Goal: Communication & Community: Answer question/provide support

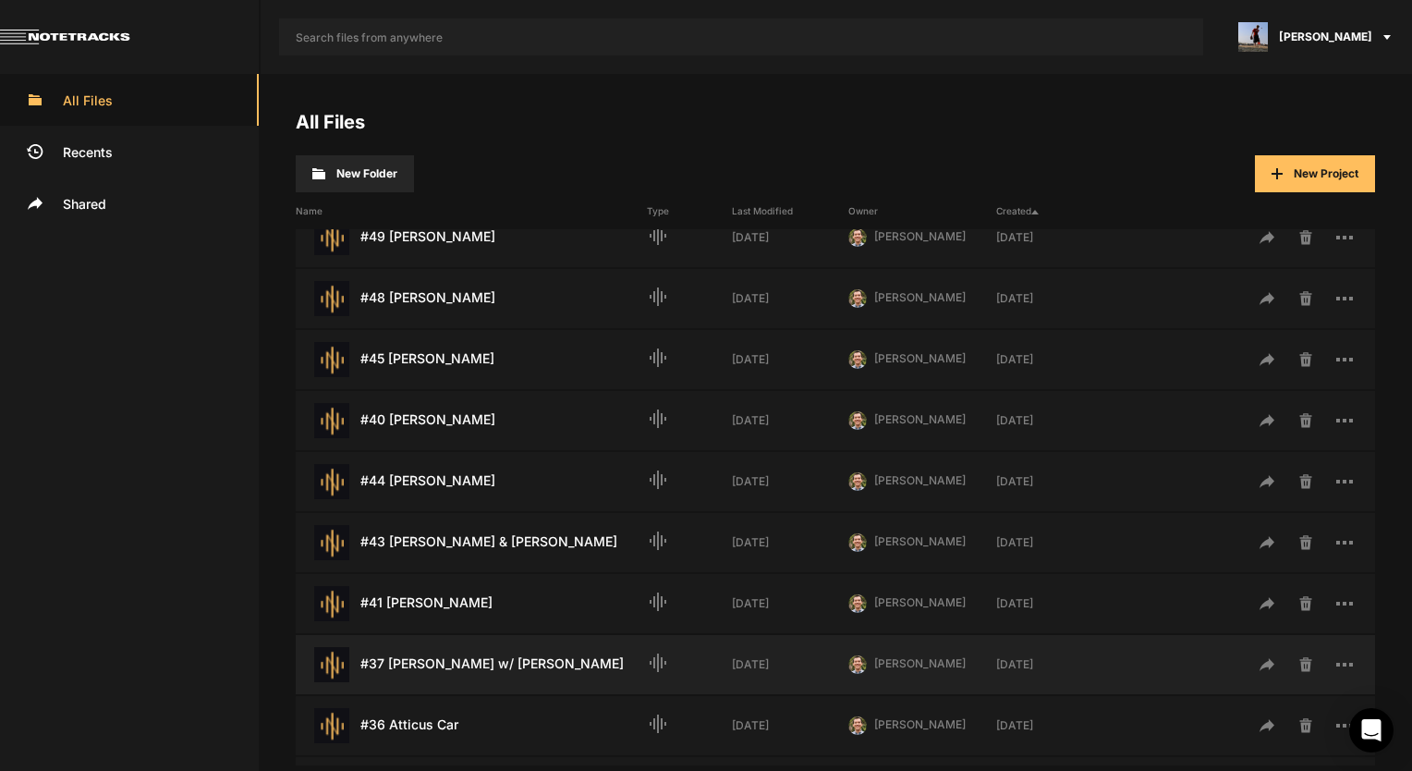
scroll to position [277, 0]
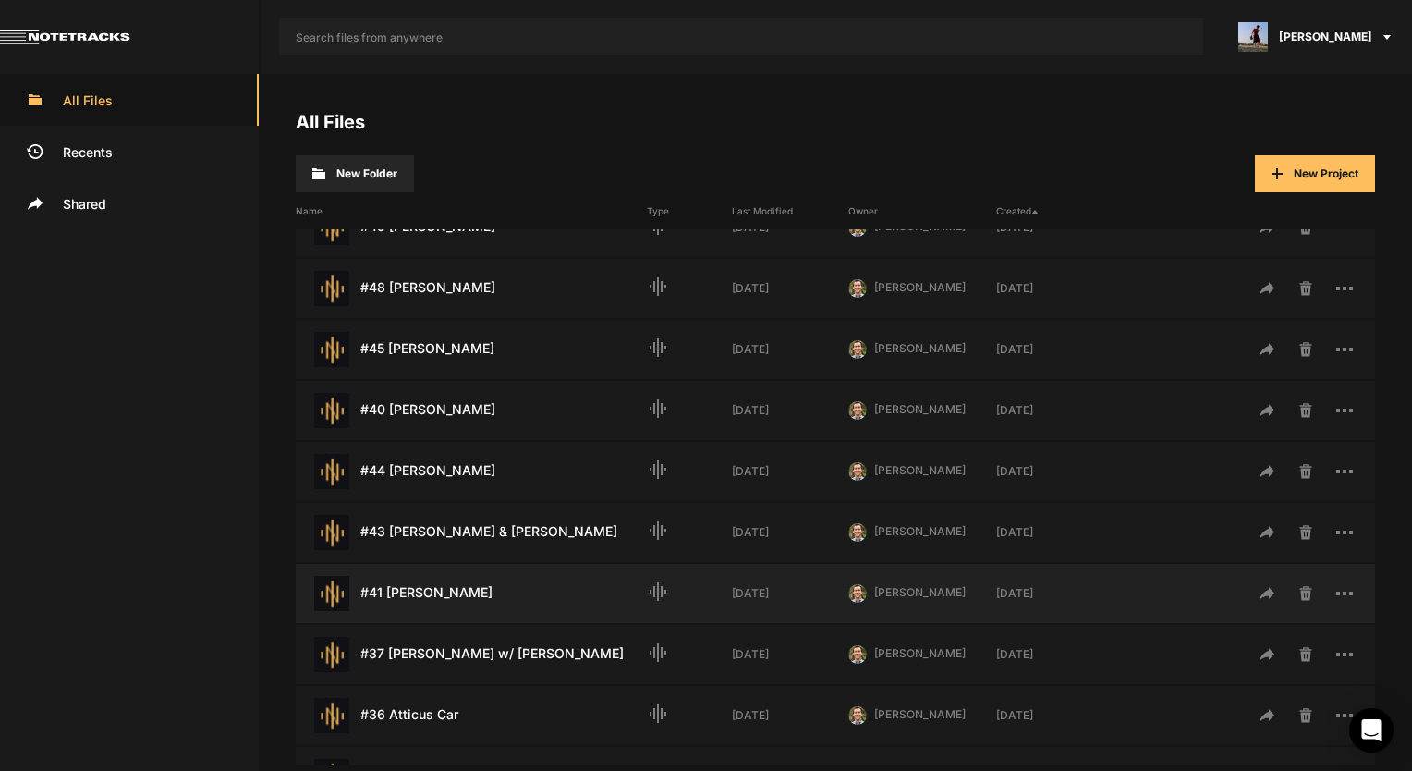
click at [455, 608] on div "#41 [PERSON_NAME] Last Modified: [DATE]" at bounding box center [471, 593] width 351 height 35
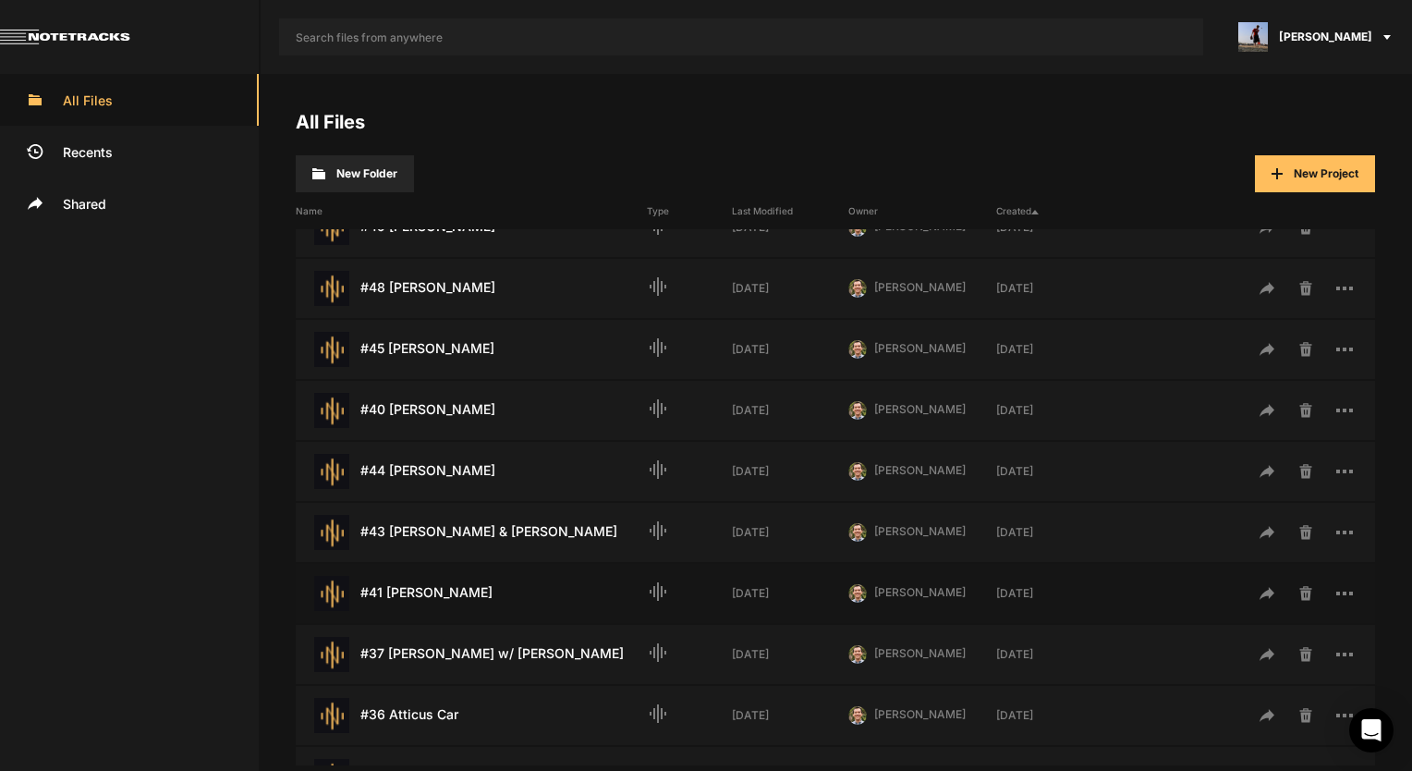
click at [455, 608] on div "#41 [PERSON_NAME] Last Modified: [DATE]" at bounding box center [471, 593] width 351 height 35
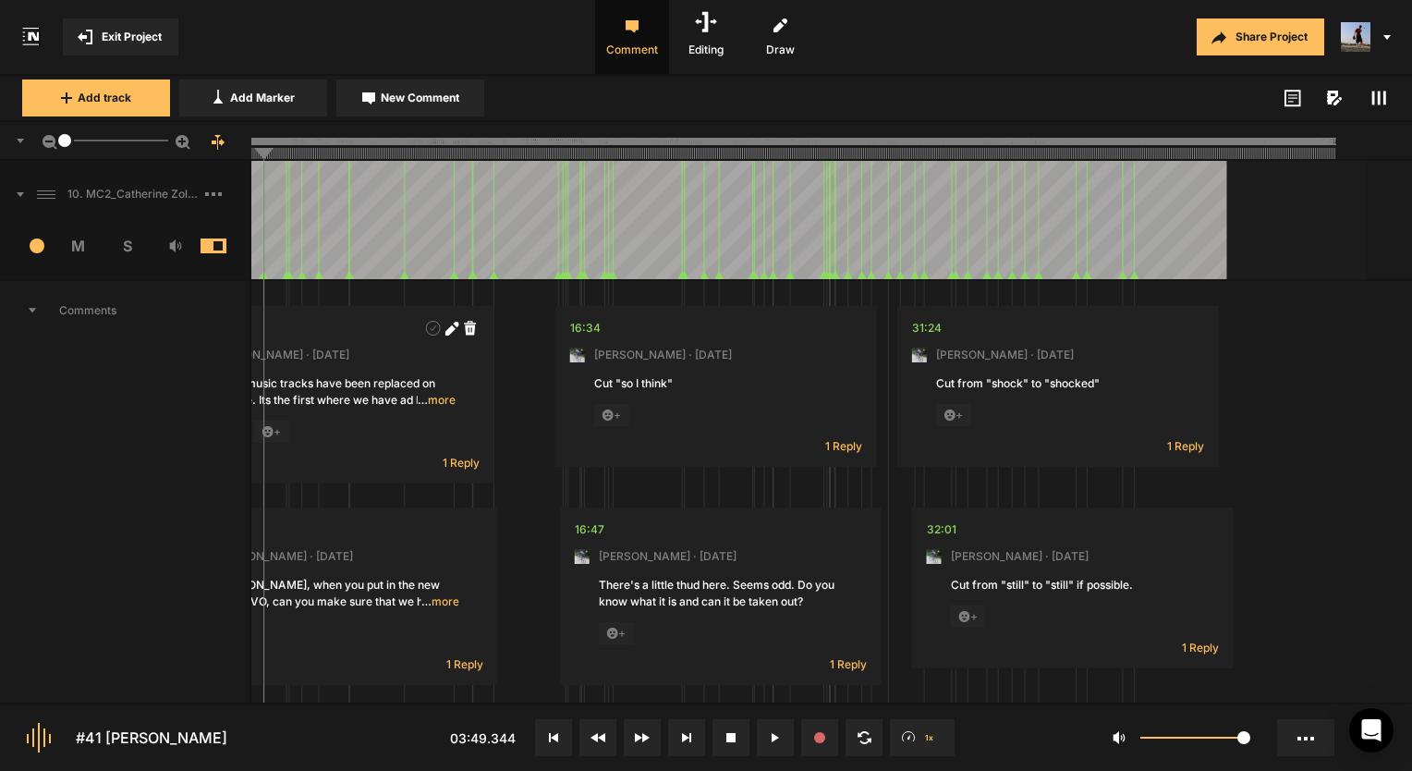
drag, startPoint x: 164, startPoint y: 145, endPoint x: 10, endPoint y: 145, distance: 153.4
click at [10, 145] on div "1" at bounding box center [125, 141] width 251 height 39
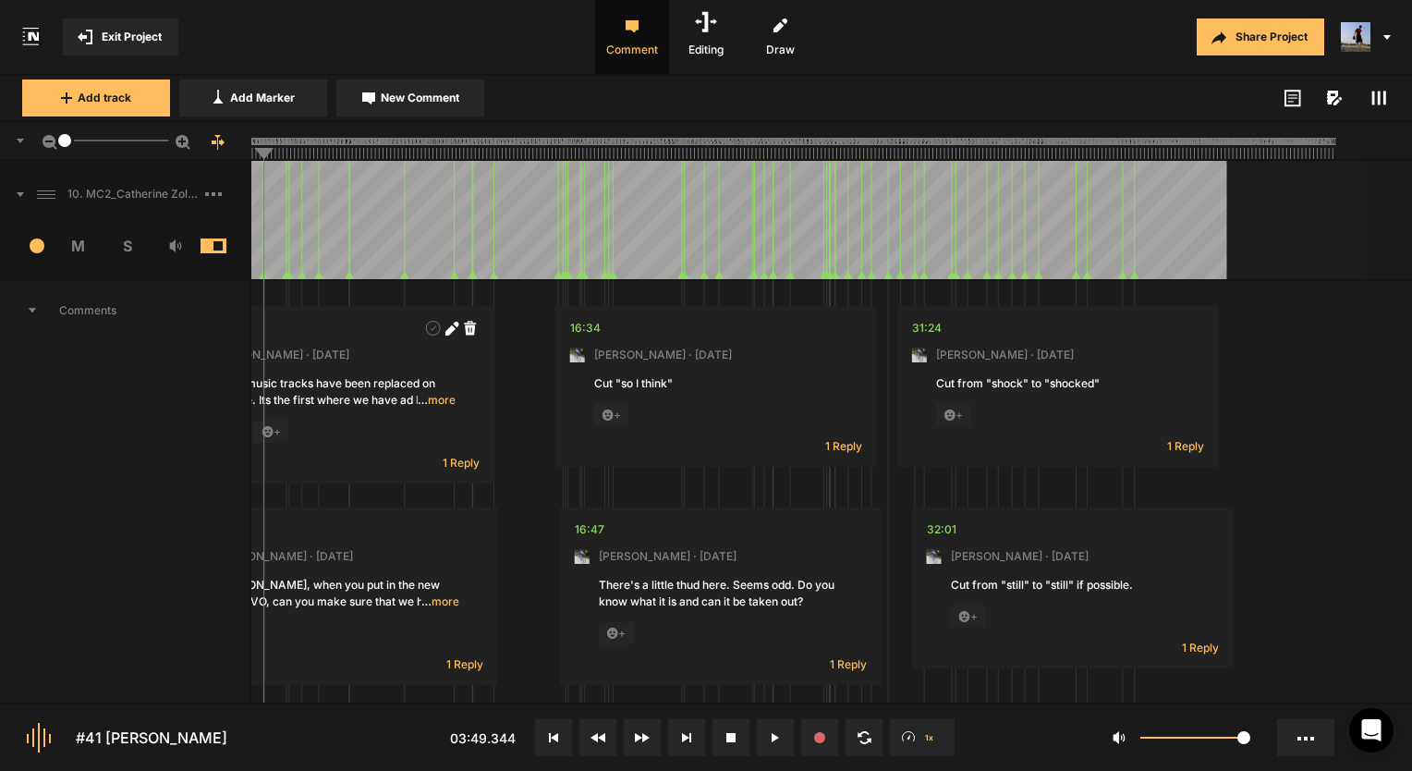
click at [30, 304] on span "Comments" at bounding box center [124, 310] width 249 height 59
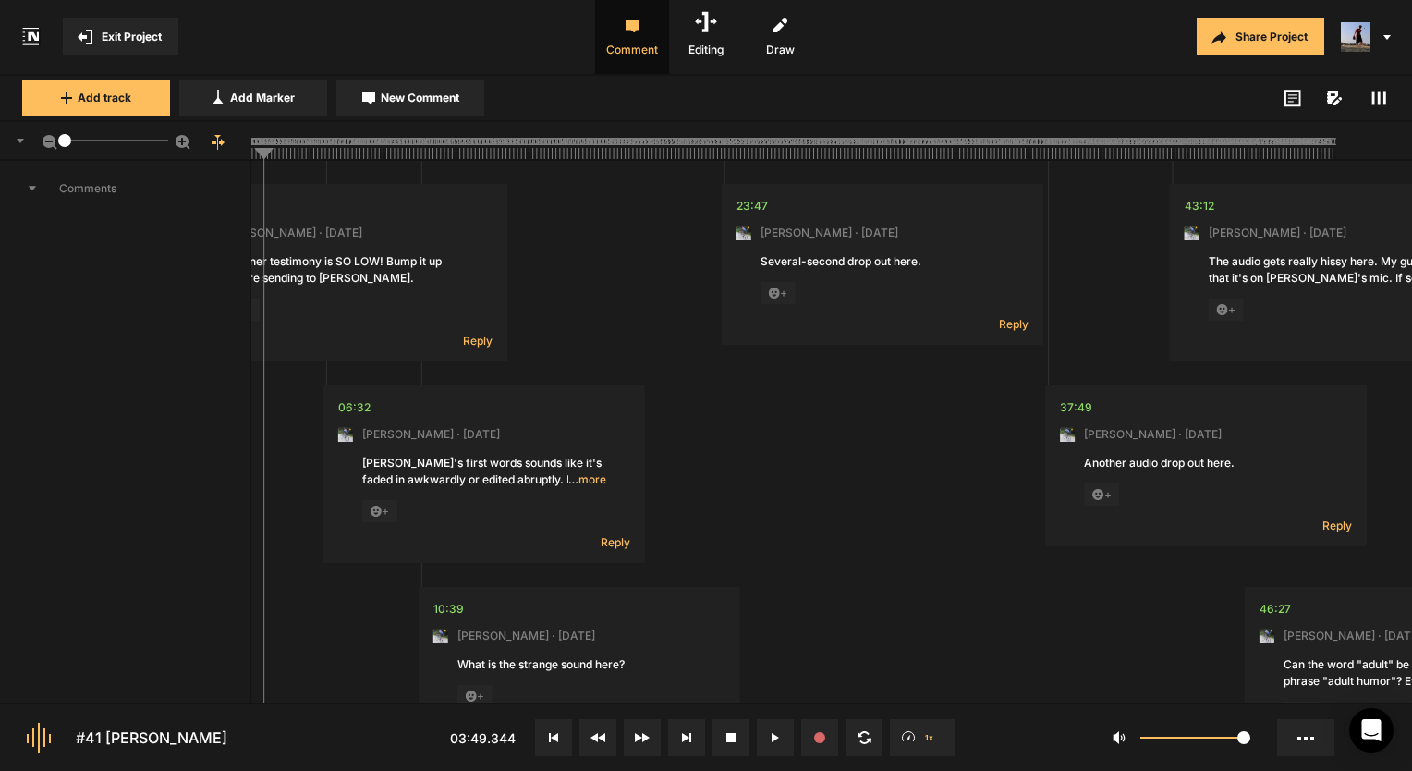
scroll to position [92, 0]
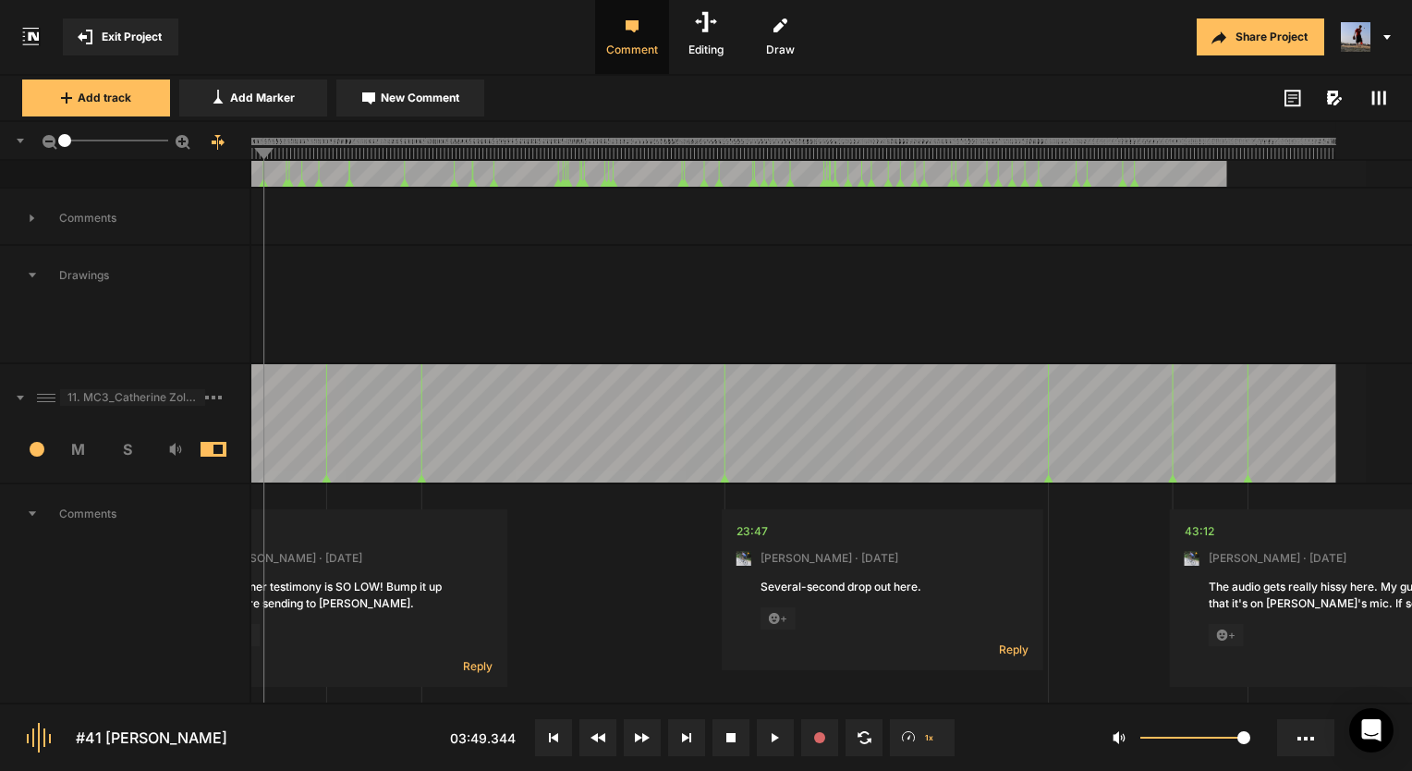
click at [163, 404] on span "11. MC3_Catherine Zoller_Soft Lock" at bounding box center [132, 397] width 145 height 17
click at [155, 368] on div "11. MC3_Catherine Zoller_Soft Lock" at bounding box center [124, 397] width 249 height 59
click at [1383, 89] on span at bounding box center [1378, 98] width 22 height 22
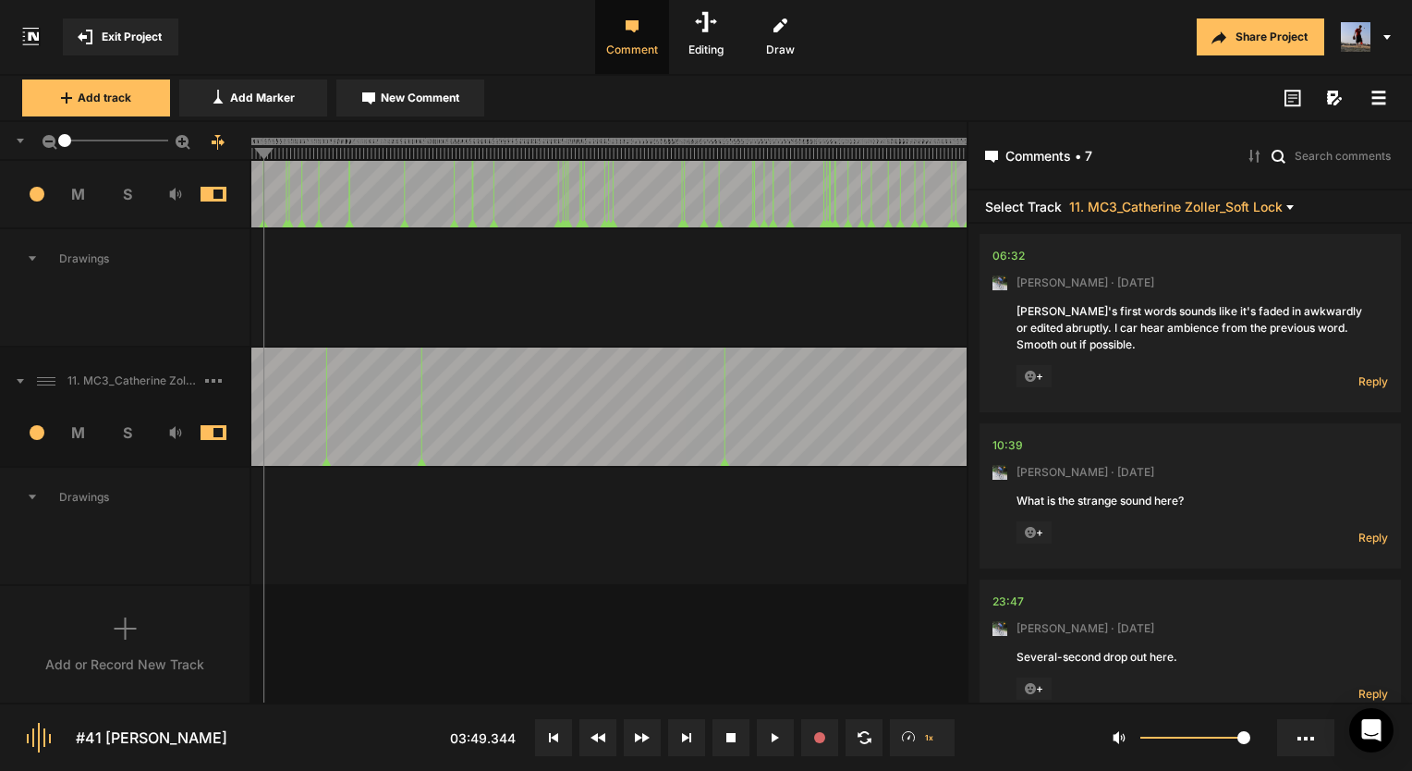
scroll to position [185, 0]
click at [1007, 257] on div "06:32" at bounding box center [1008, 252] width 32 height 18
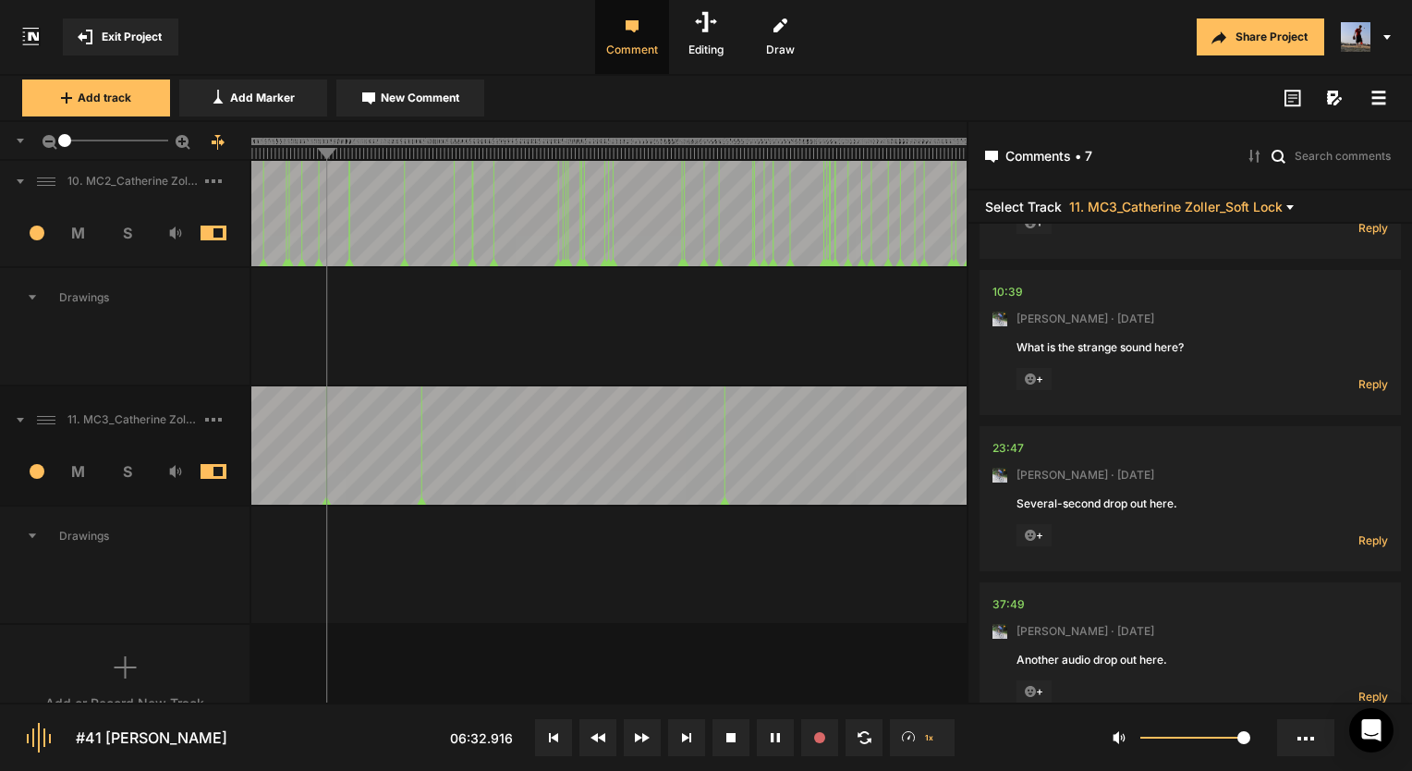
scroll to position [0, 0]
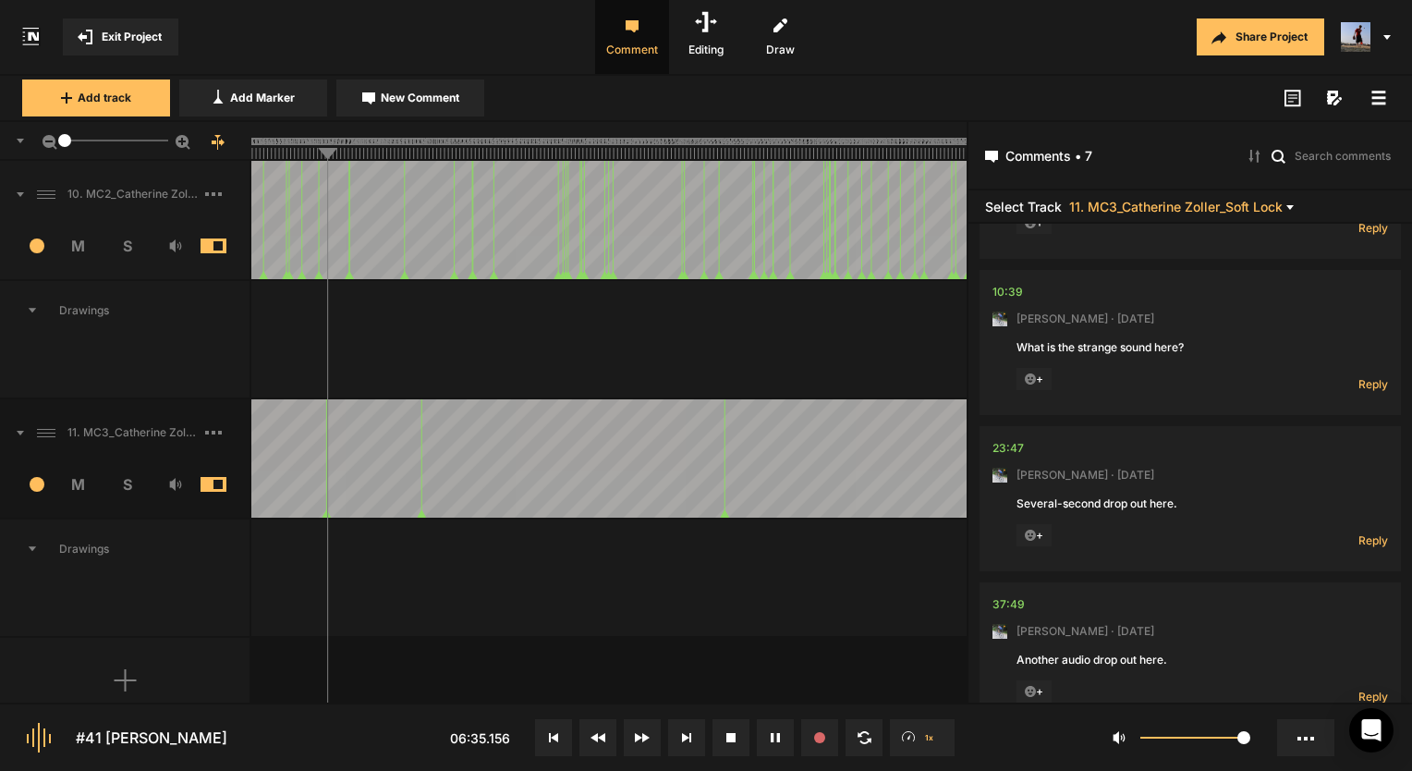
click at [136, 479] on span "S" at bounding box center [127, 484] width 49 height 22
click at [216, 241] on span at bounding box center [227, 245] width 55 height 15
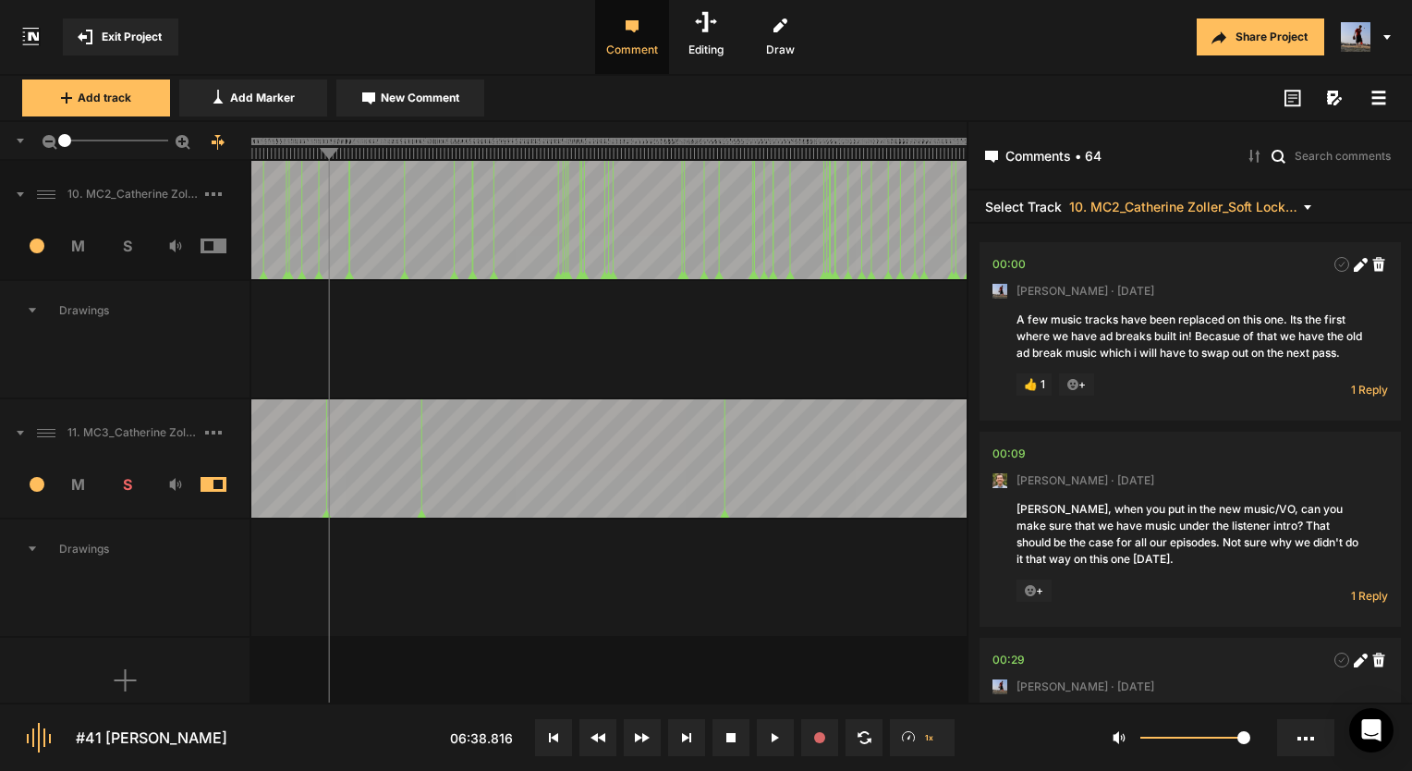
click at [148, 413] on div "11. MC3_Catherine Zoller_Soft Lock" at bounding box center [124, 432] width 249 height 59
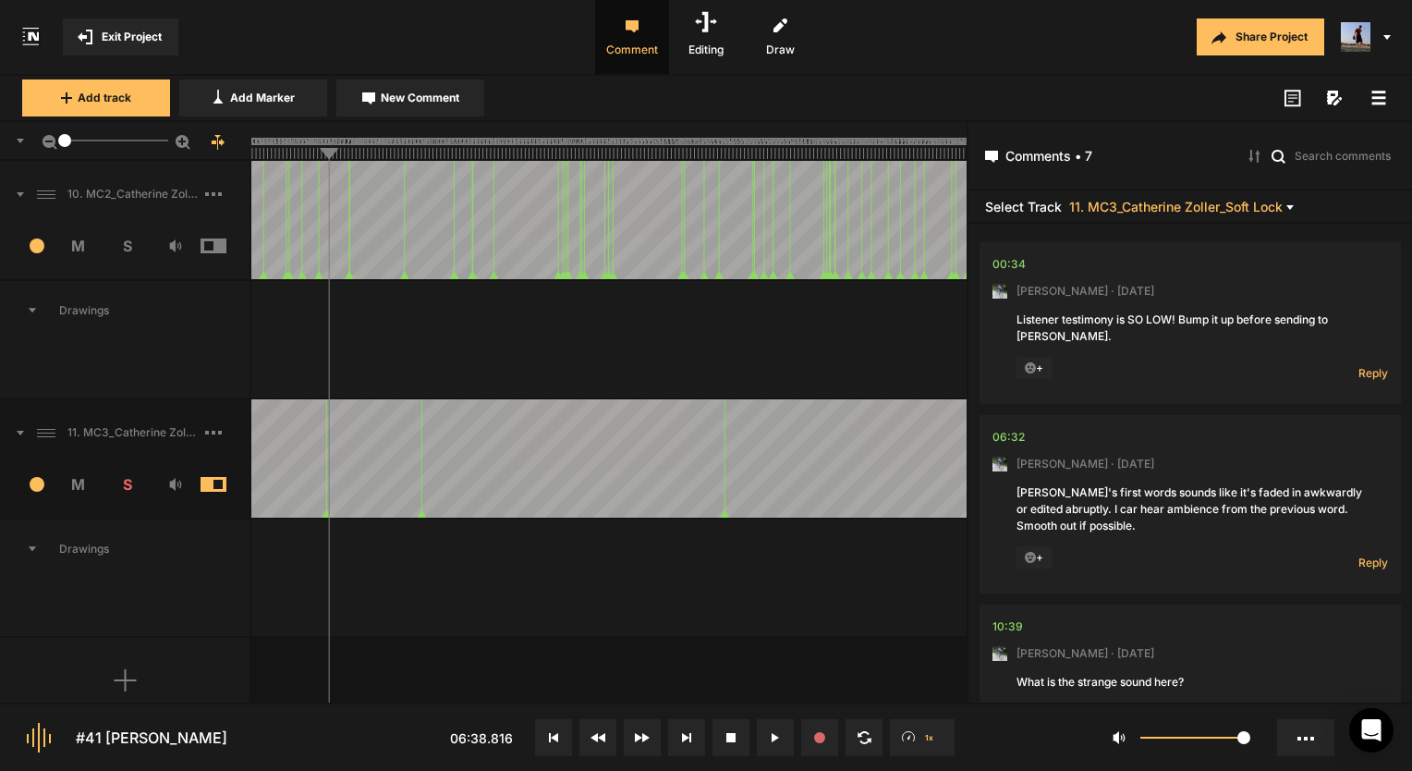
drag, startPoint x: 1370, startPoint y: 376, endPoint x: 1341, endPoint y: 382, distance: 29.4
click at [1370, 376] on span "Reply" at bounding box center [1373, 373] width 30 height 16
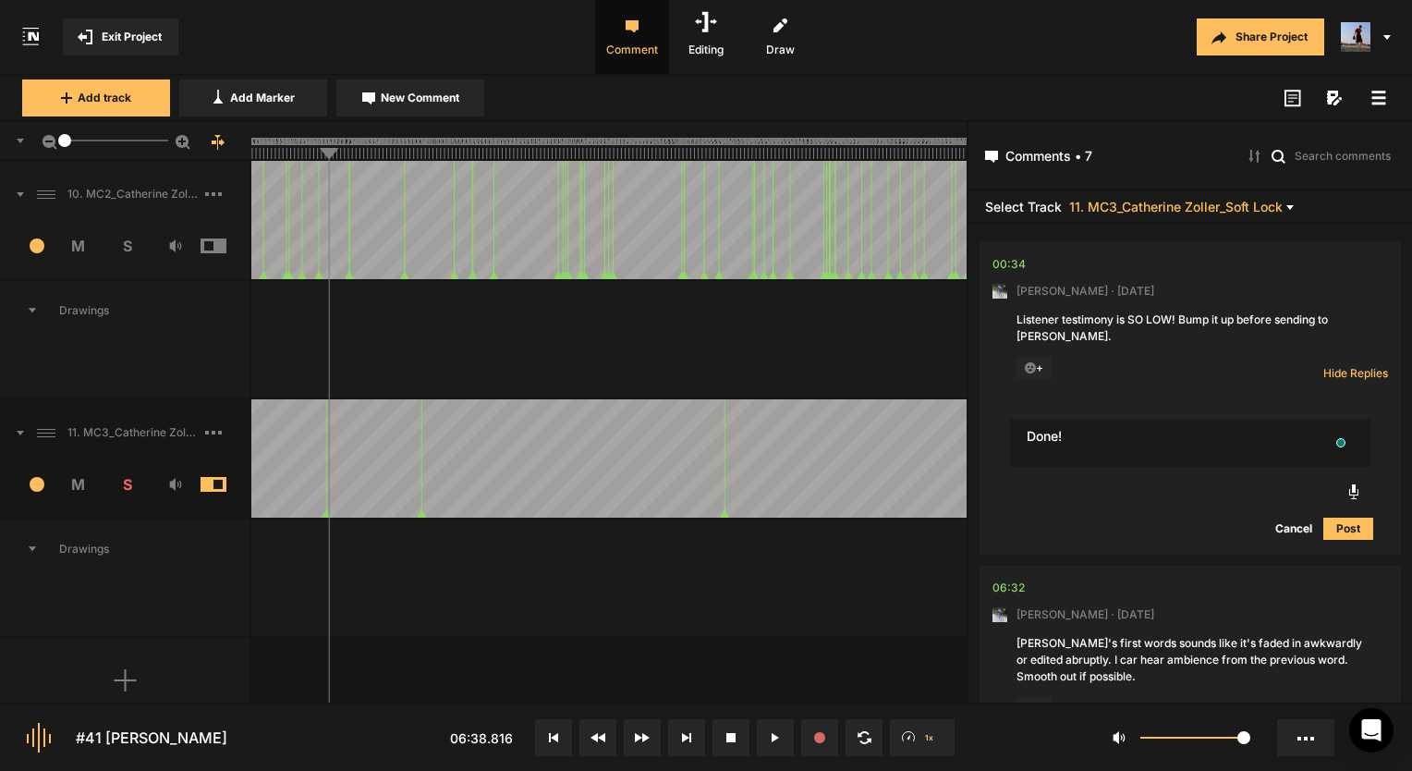
type textarea "Done!"
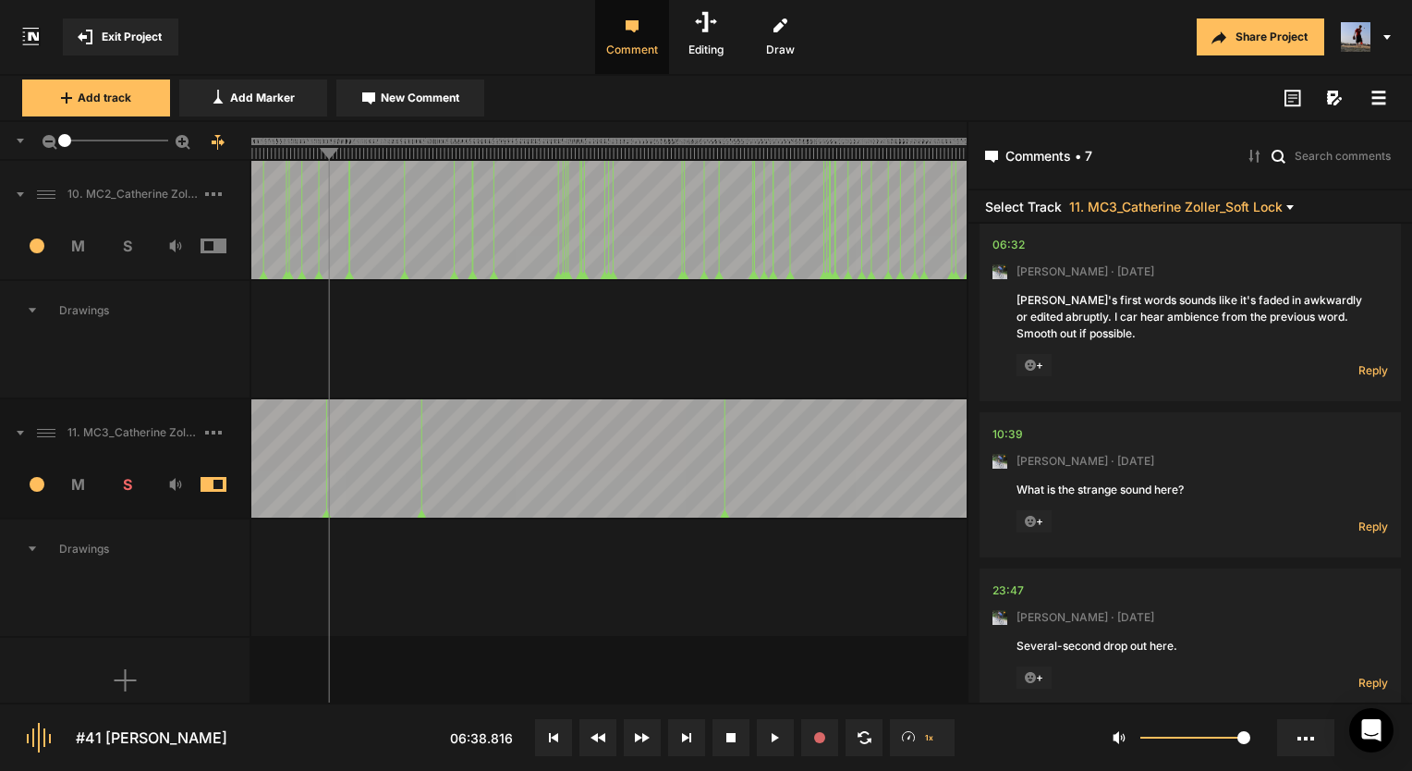
scroll to position [370, 0]
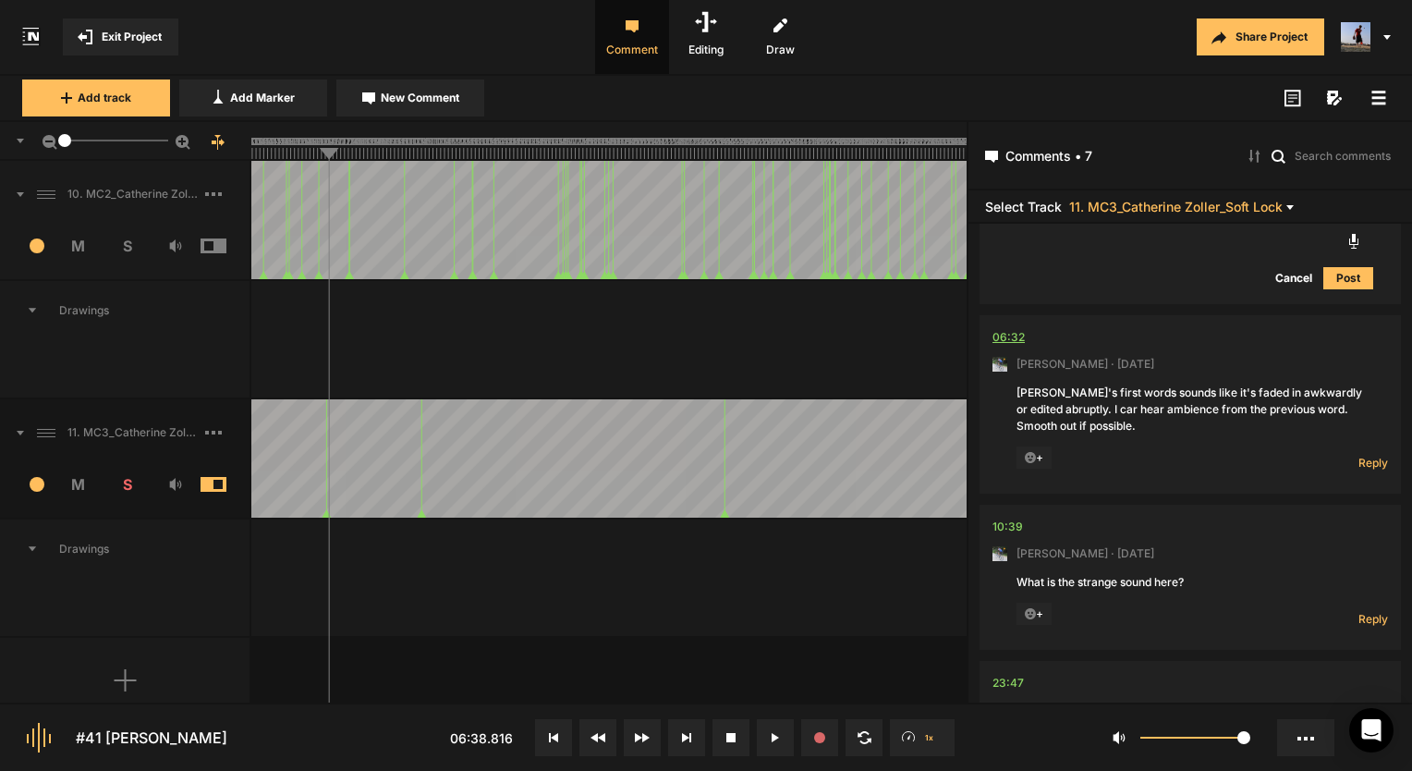
click at [1005, 333] on div "06:32" at bounding box center [1008, 337] width 32 height 18
click at [1364, 465] on span "Reply" at bounding box center [1373, 463] width 30 height 16
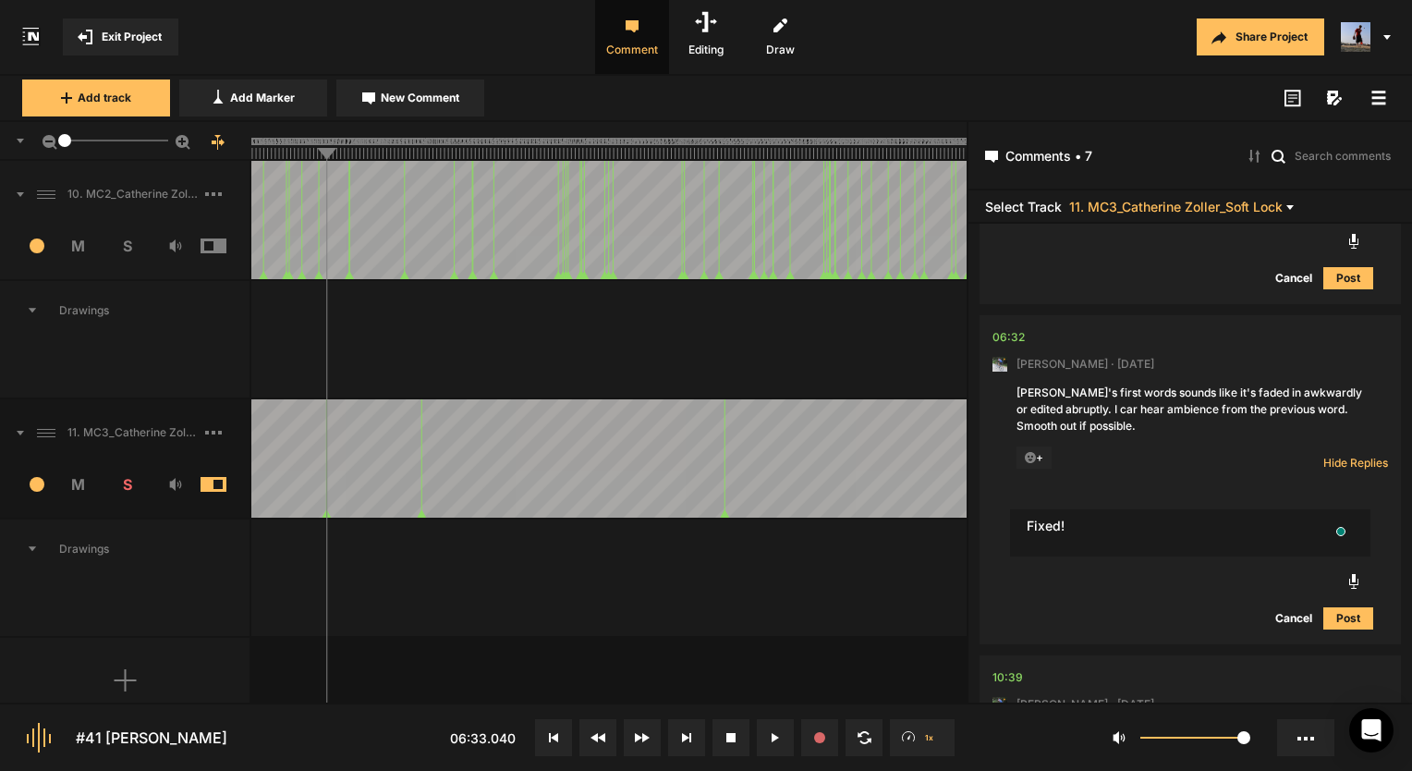
type textarea "Fixed!"
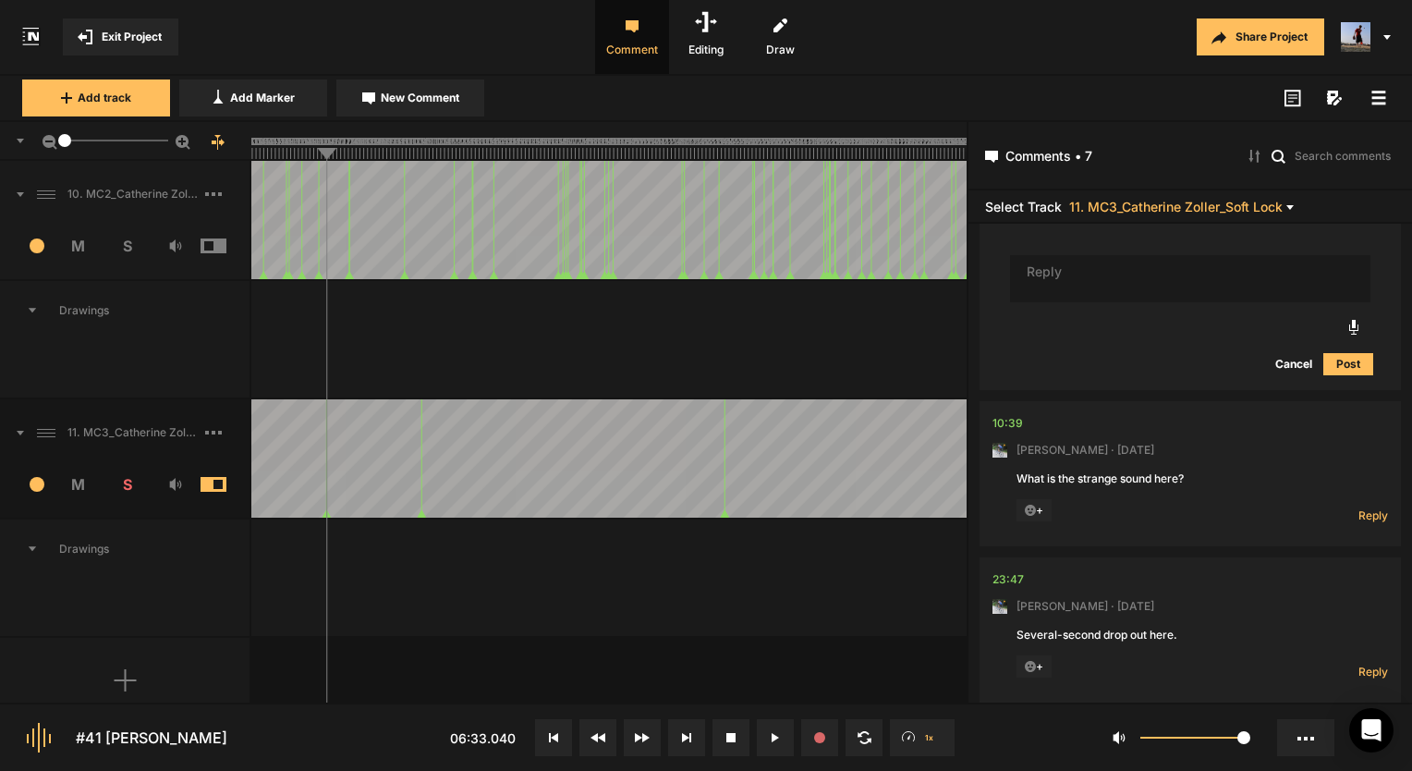
scroll to position [783, 0]
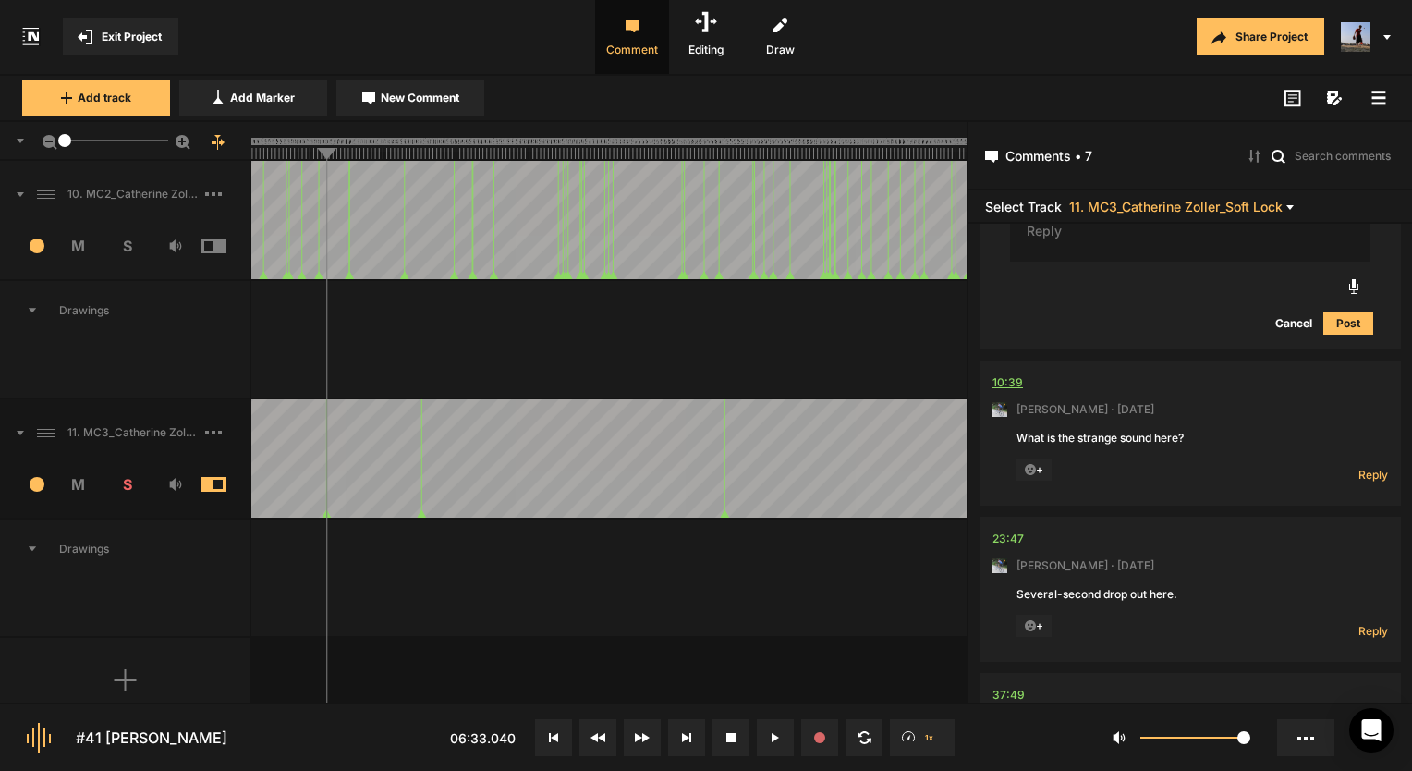
click at [996, 376] on div "10:39" at bounding box center [1007, 382] width 30 height 18
click at [1364, 469] on span "Reply" at bounding box center [1373, 475] width 30 height 16
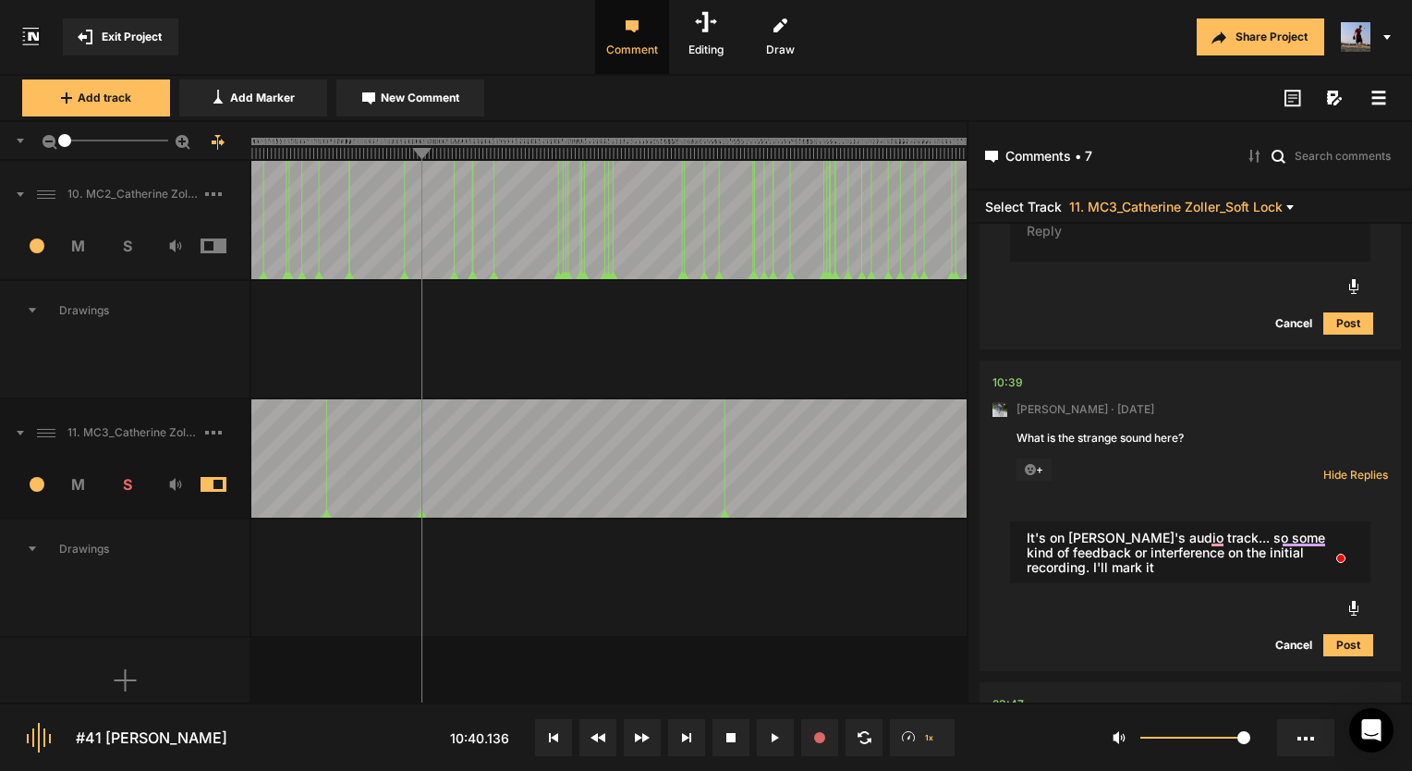
type textarea "It's on [PERSON_NAME]'s audio track... so some kind of feedback or interference…"
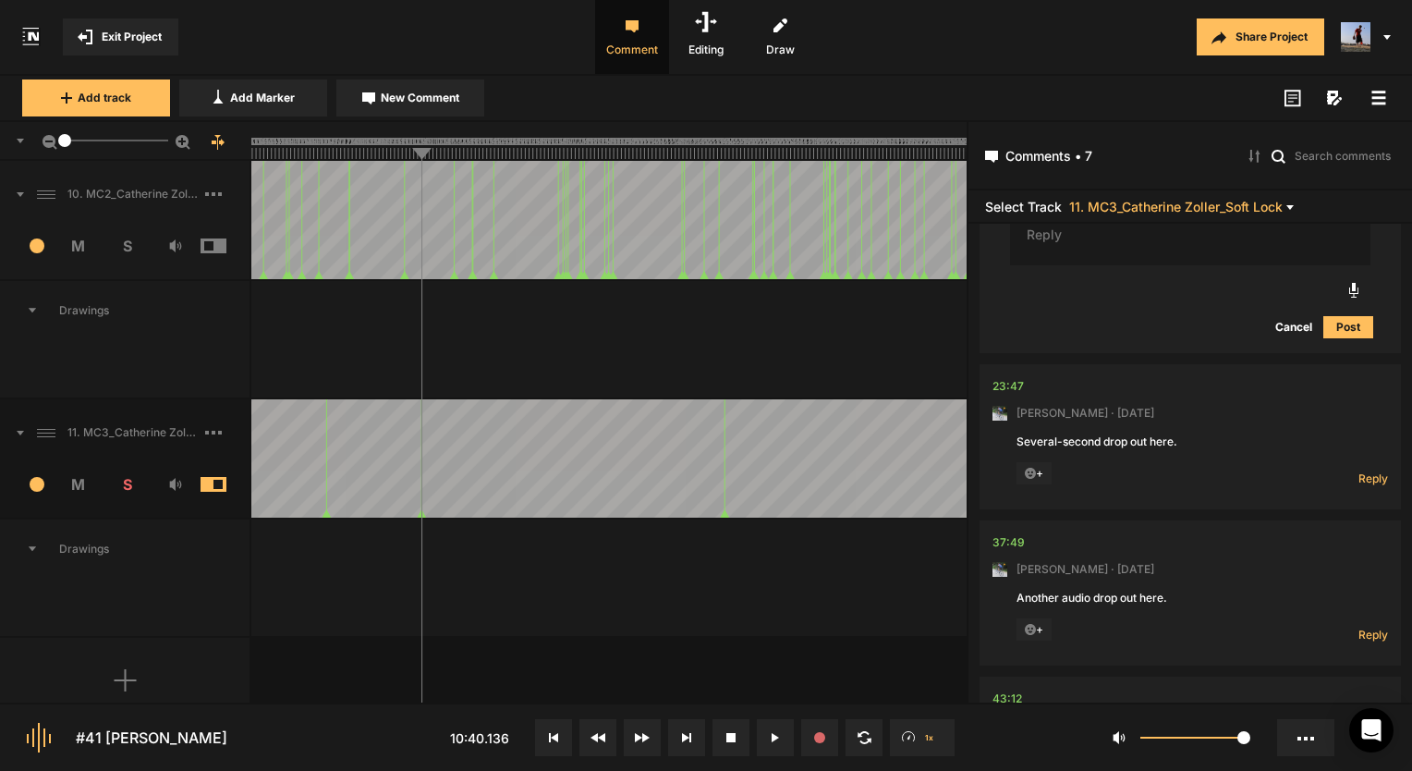
scroll to position [1226, 0]
click at [1006, 373] on div "23:47" at bounding box center [1007, 382] width 31 height 18
click at [1360, 467] on span "Reply" at bounding box center [1373, 475] width 30 height 16
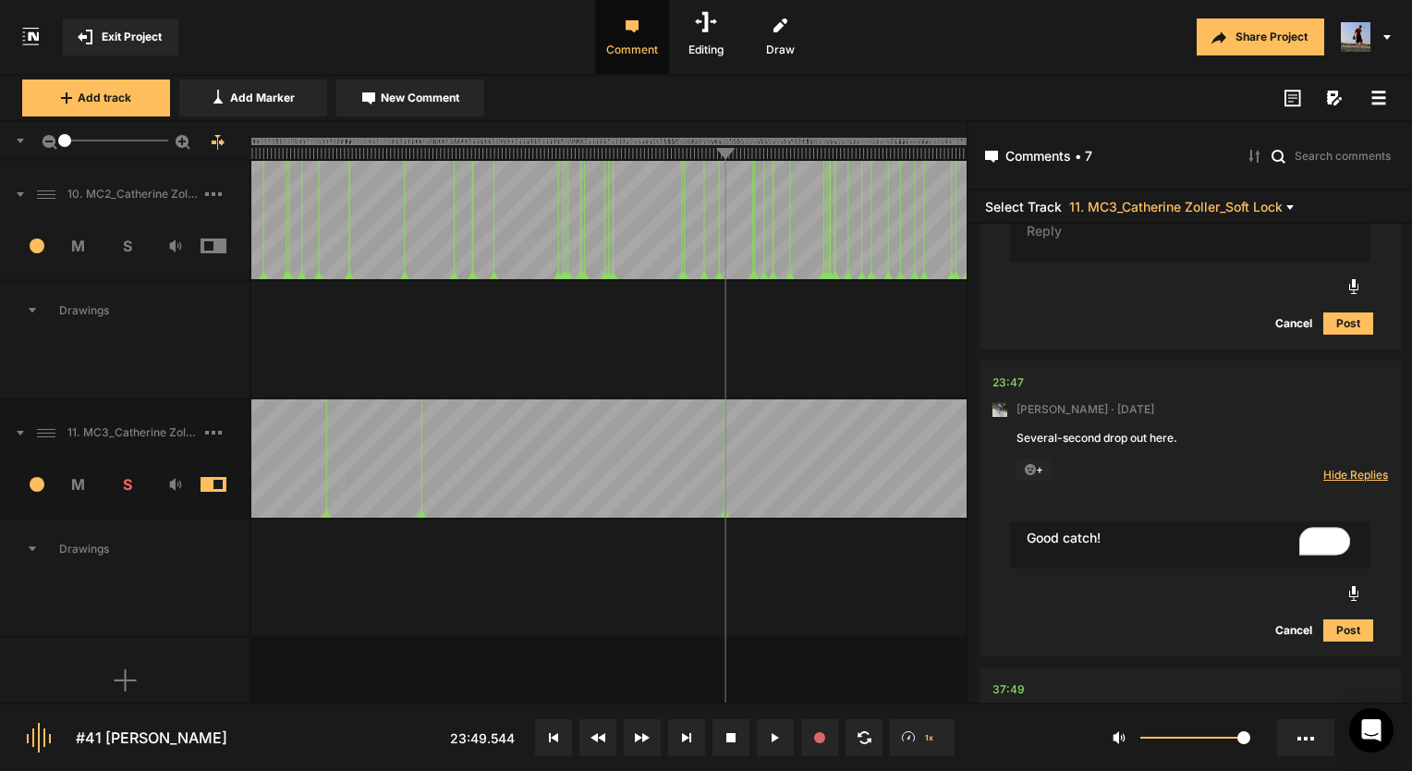
type textarea "Good catch!"
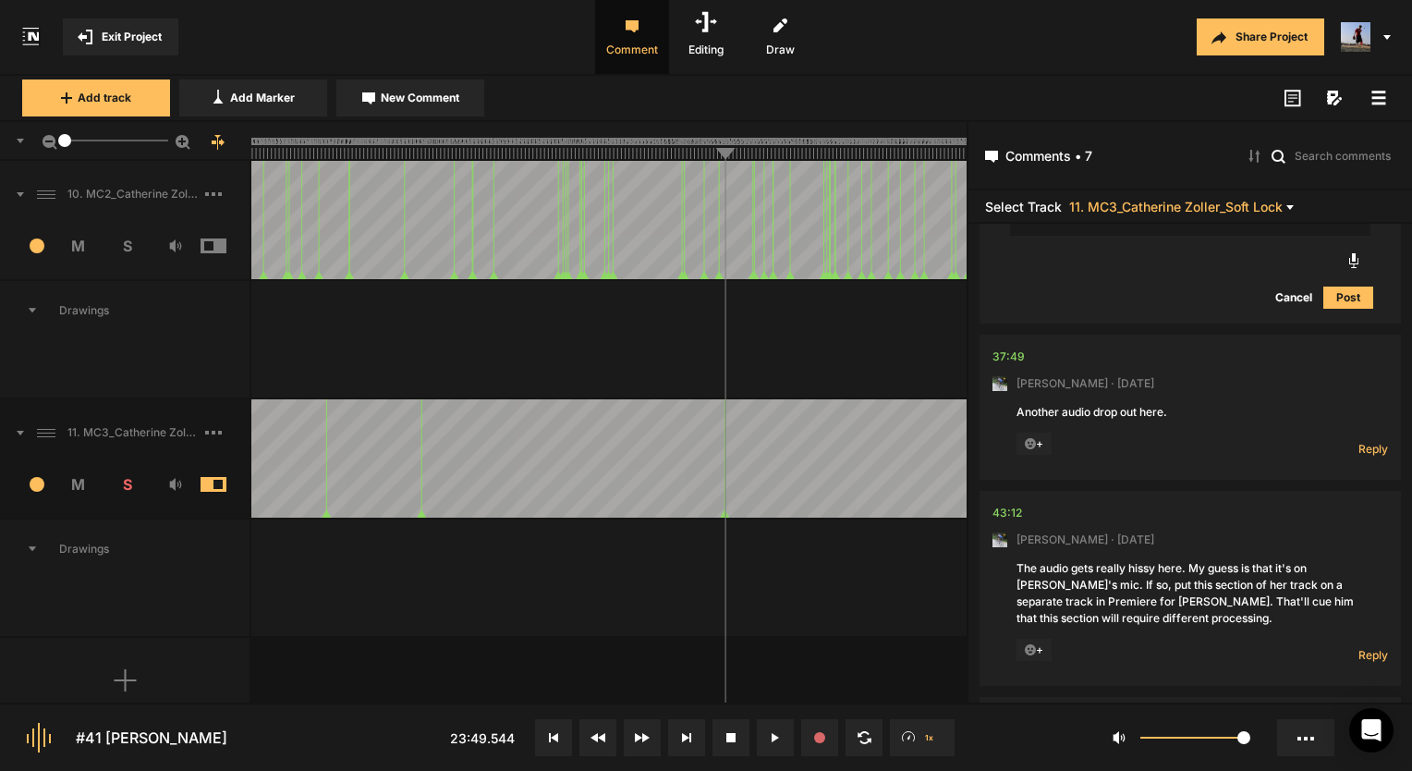
scroll to position [1744, 0]
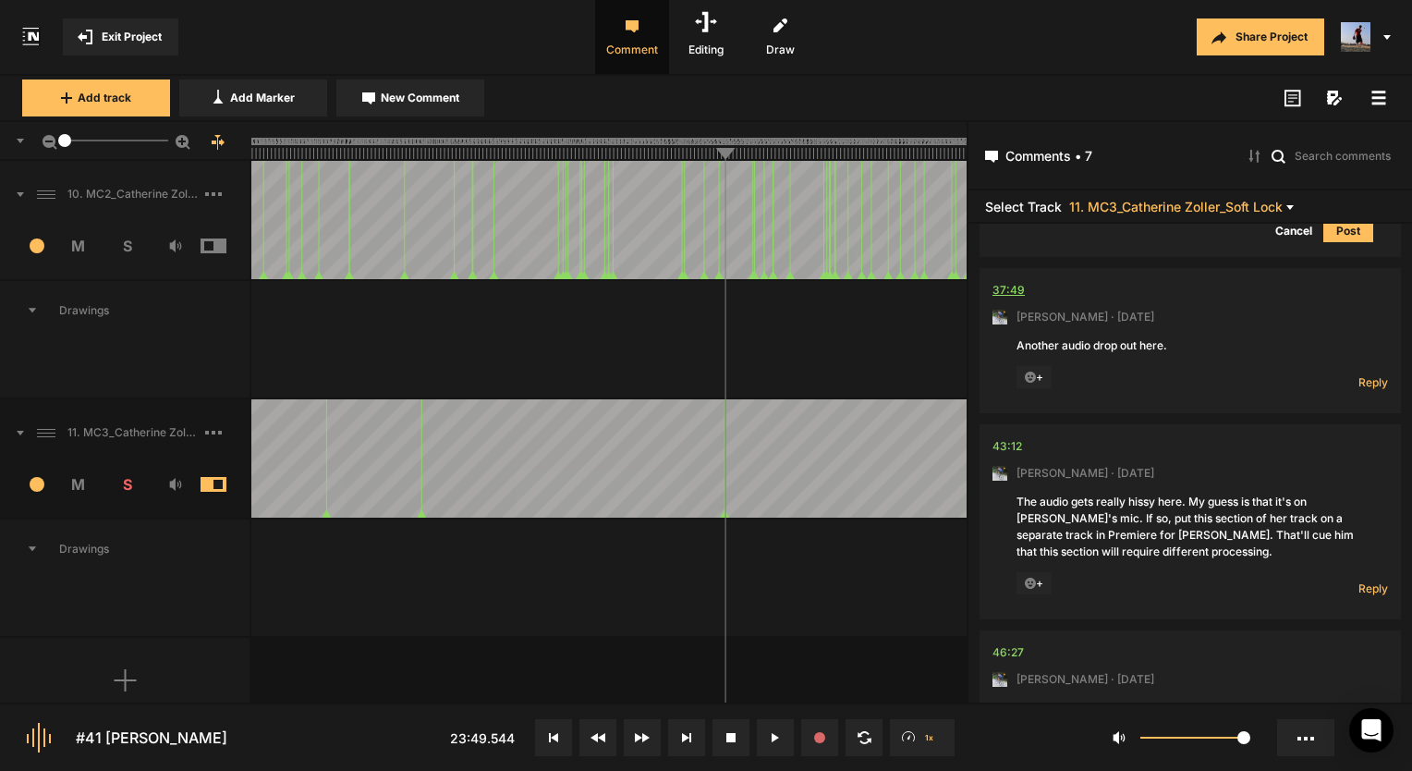
click at [1002, 284] on div "37:49" at bounding box center [1008, 290] width 32 height 18
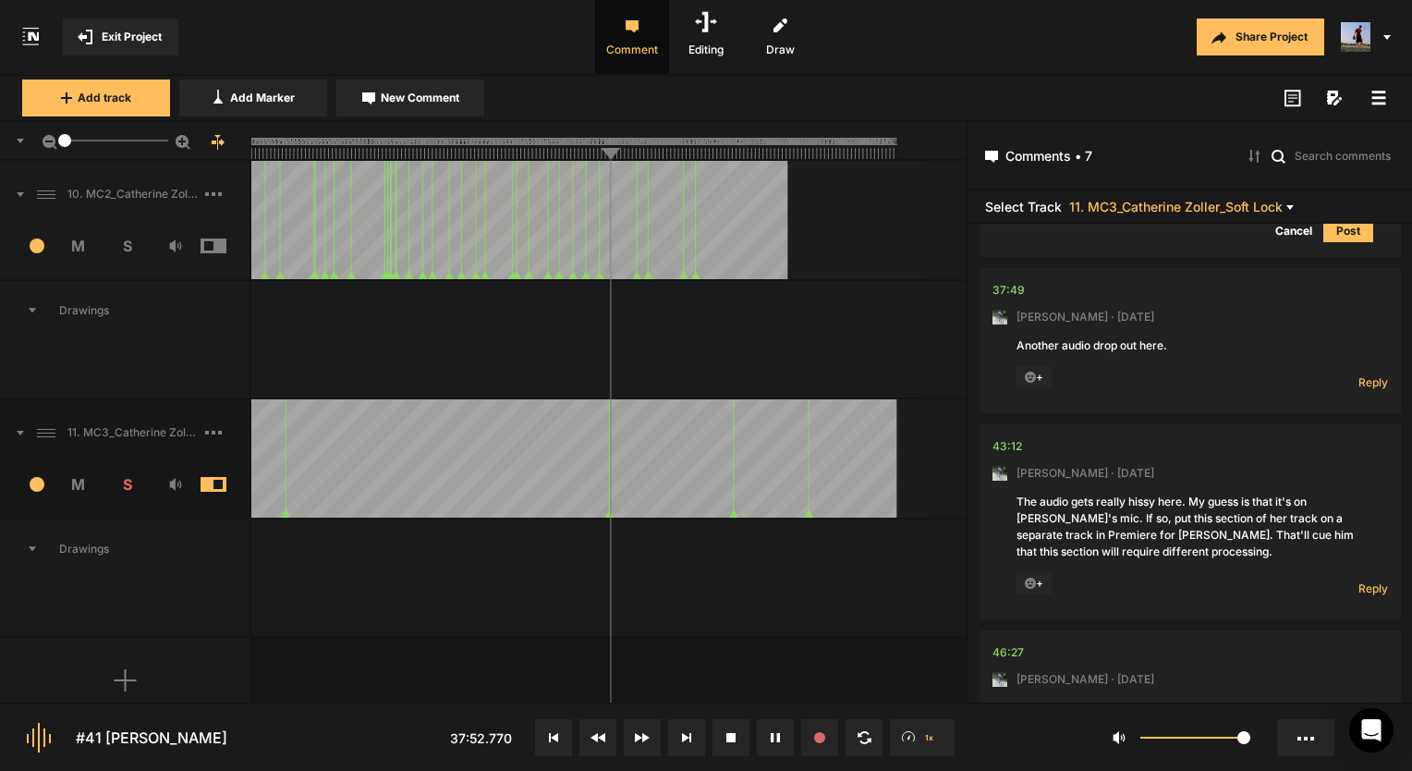
click at [767, 730] on button at bounding box center [775, 737] width 37 height 37
click at [1360, 378] on span "Reply" at bounding box center [1373, 382] width 30 height 16
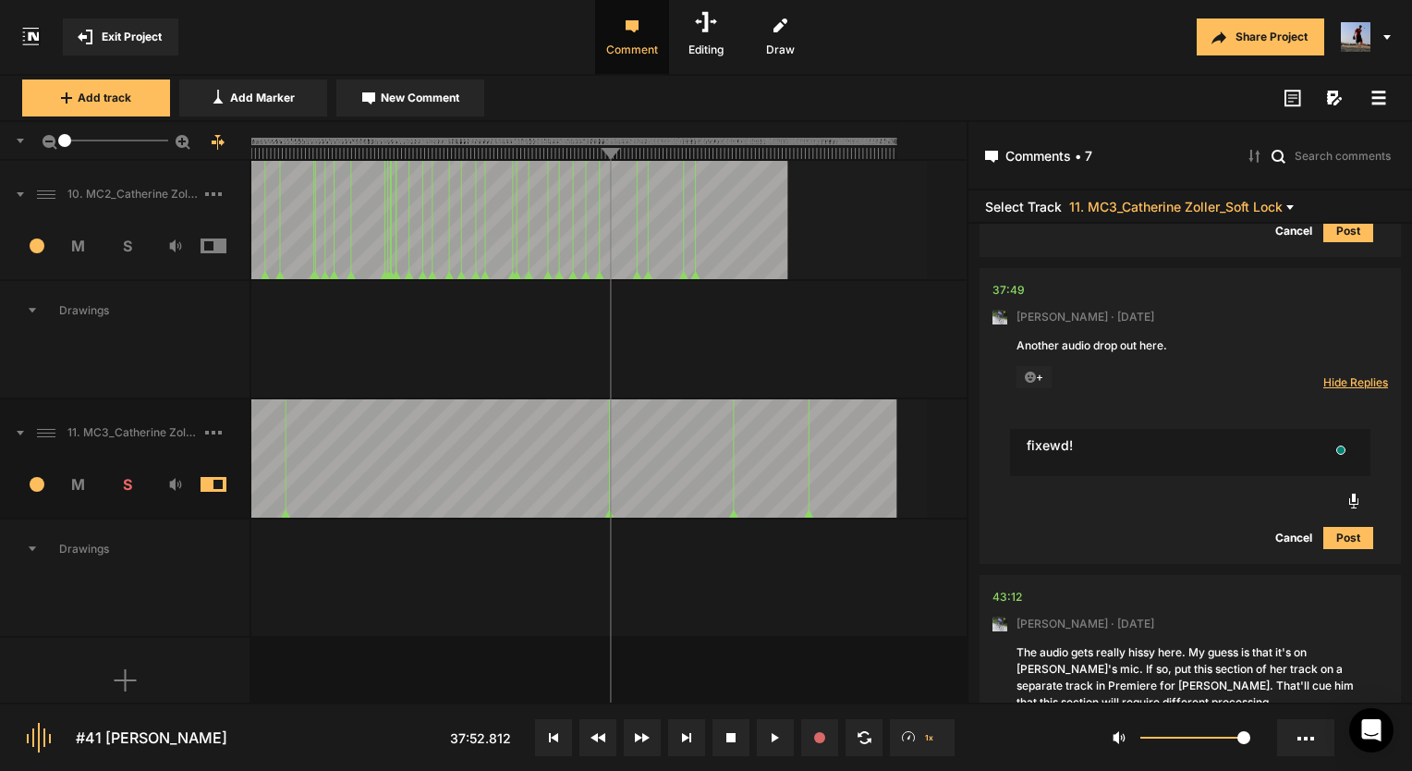
type textarea "fixewd!"
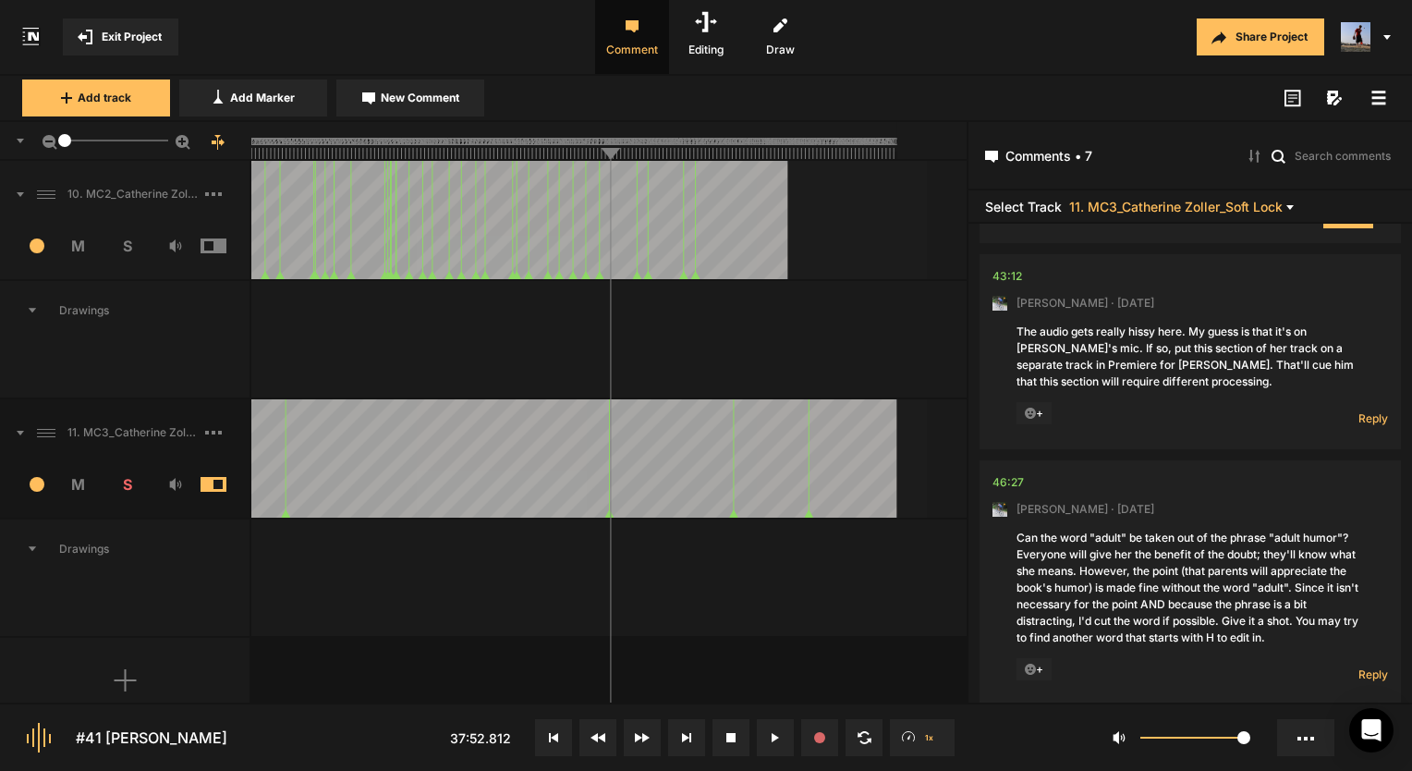
scroll to position [2206, 0]
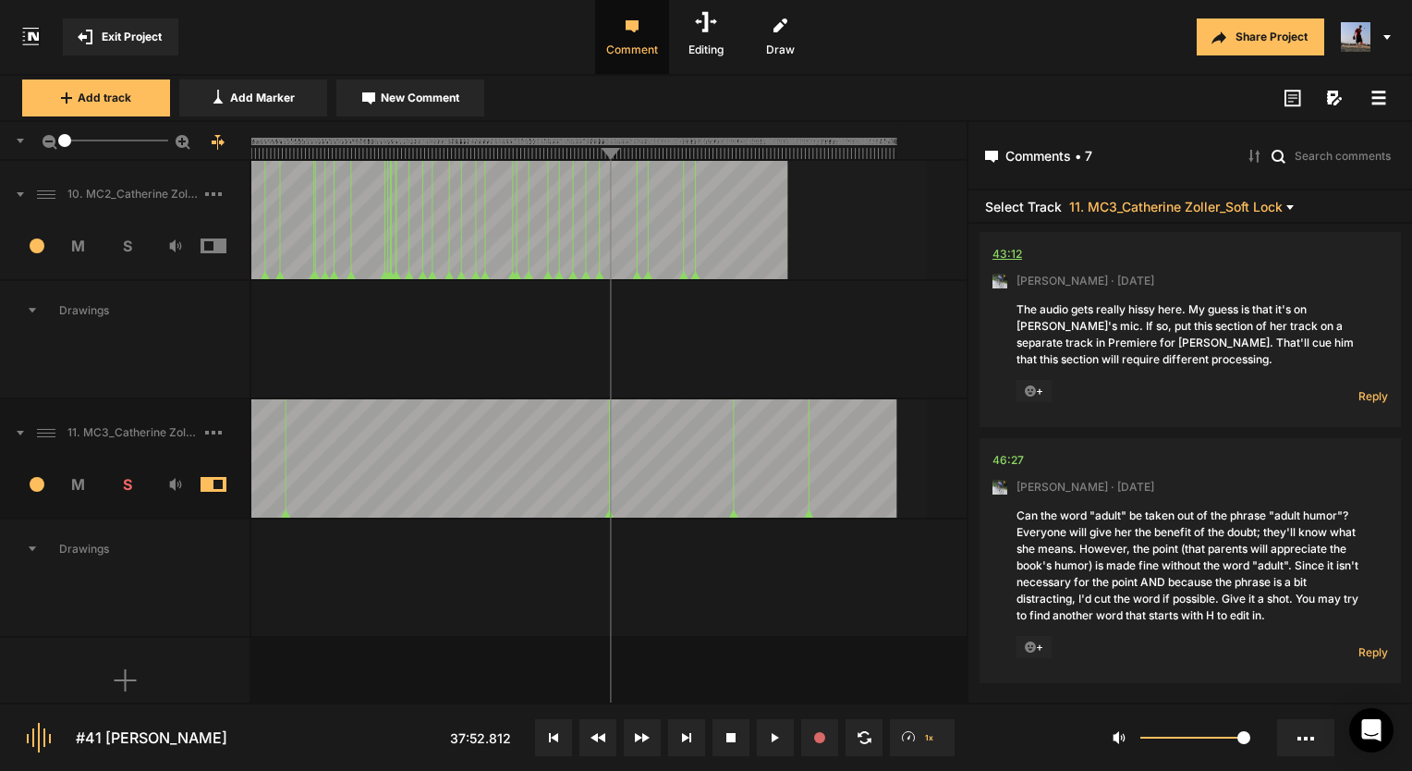
click at [998, 252] on div "43:12" at bounding box center [1007, 254] width 30 height 18
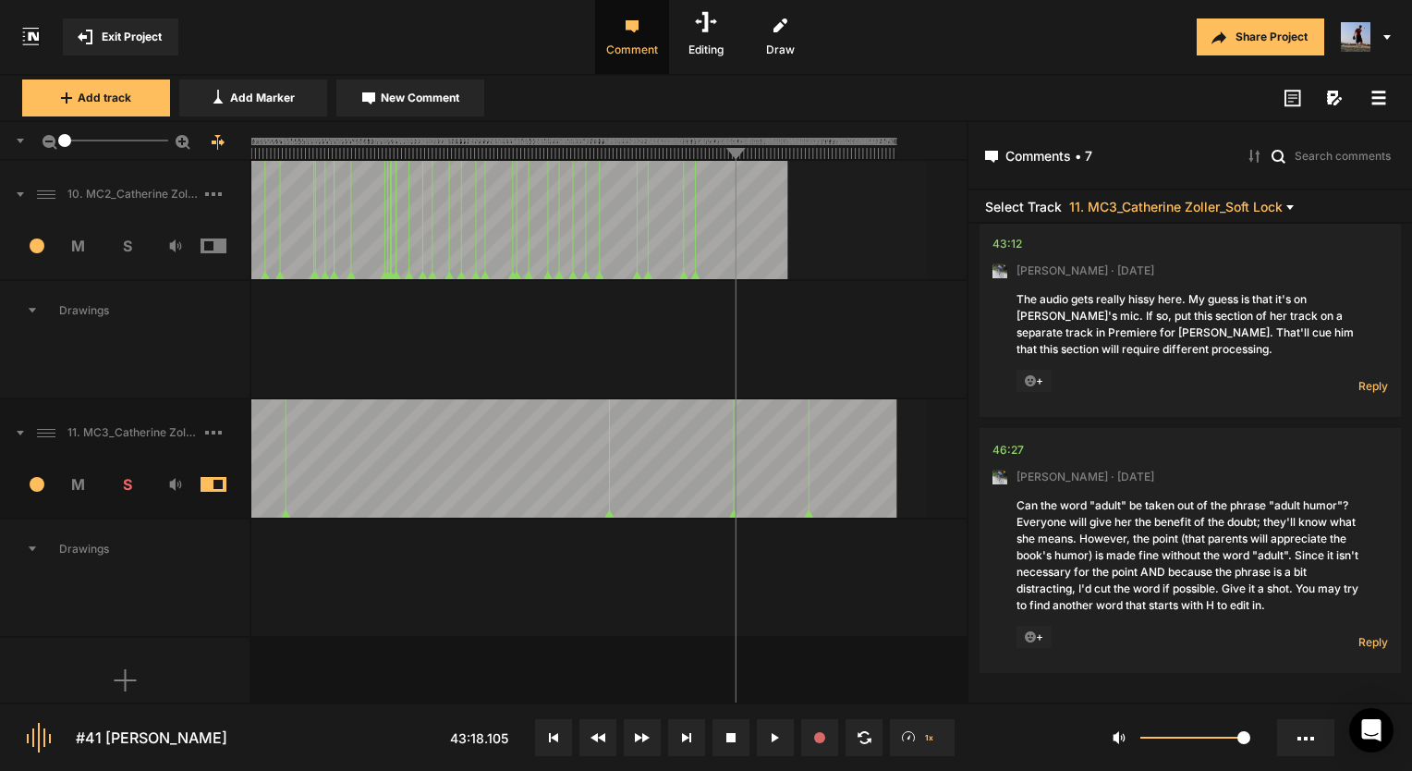
scroll to position [2229, 0]
click at [1020, 441] on div "46:27" at bounding box center [1007, 450] width 31 height 18
click at [857, 157] on line at bounding box center [857, 155] width 0 height 7
click at [874, 153] on line at bounding box center [874, 153] width 0 height 11
click at [819, 158] on line at bounding box center [819, 155] width 0 height 7
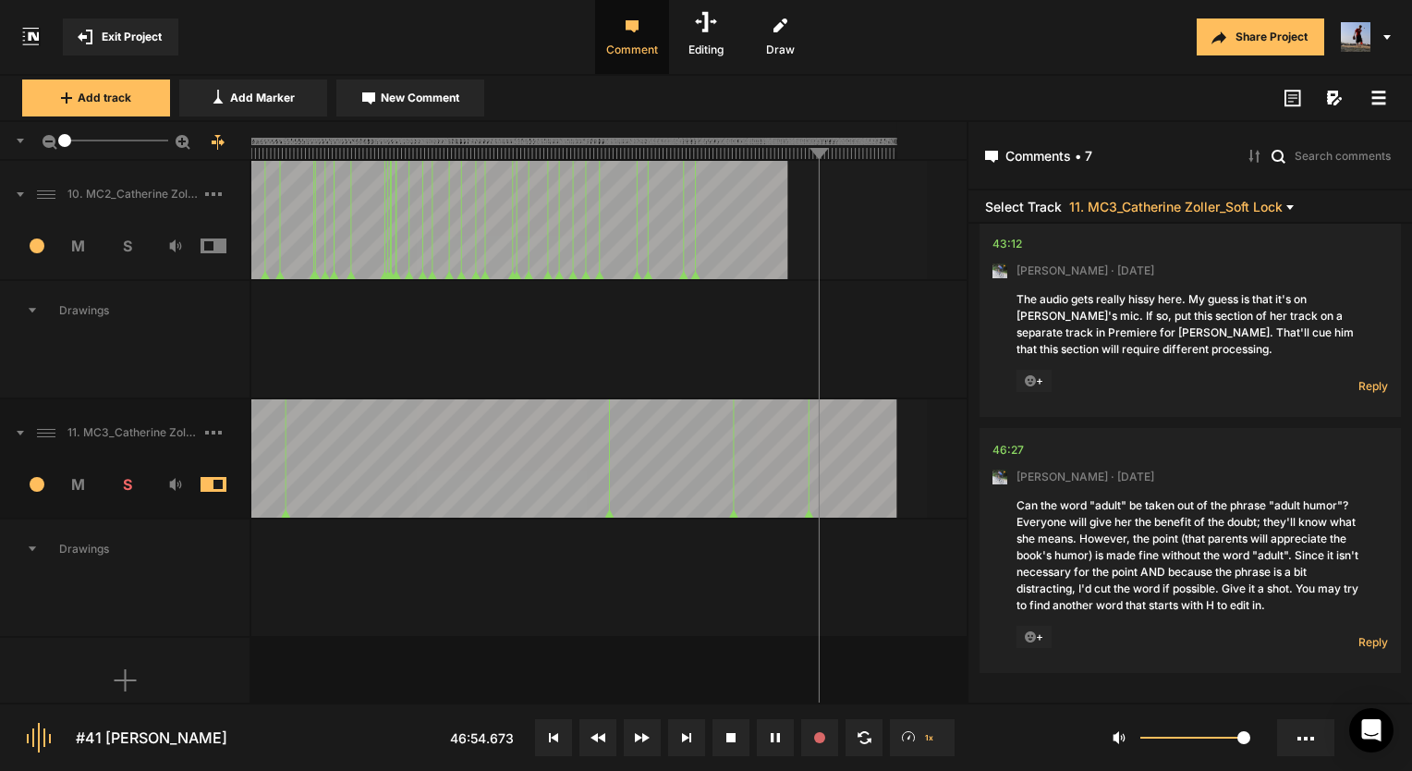
click at [838, 158] on line at bounding box center [838, 155] width 0 height 7
click at [851, 157] on line at bounding box center [851, 155] width 0 height 7
click at [856, 157] on line at bounding box center [856, 155] width 0 height 7
click at [865, 156] on line at bounding box center [865, 155] width 0 height 7
click at [879, 155] on line at bounding box center [879, 155] width 0 height 7
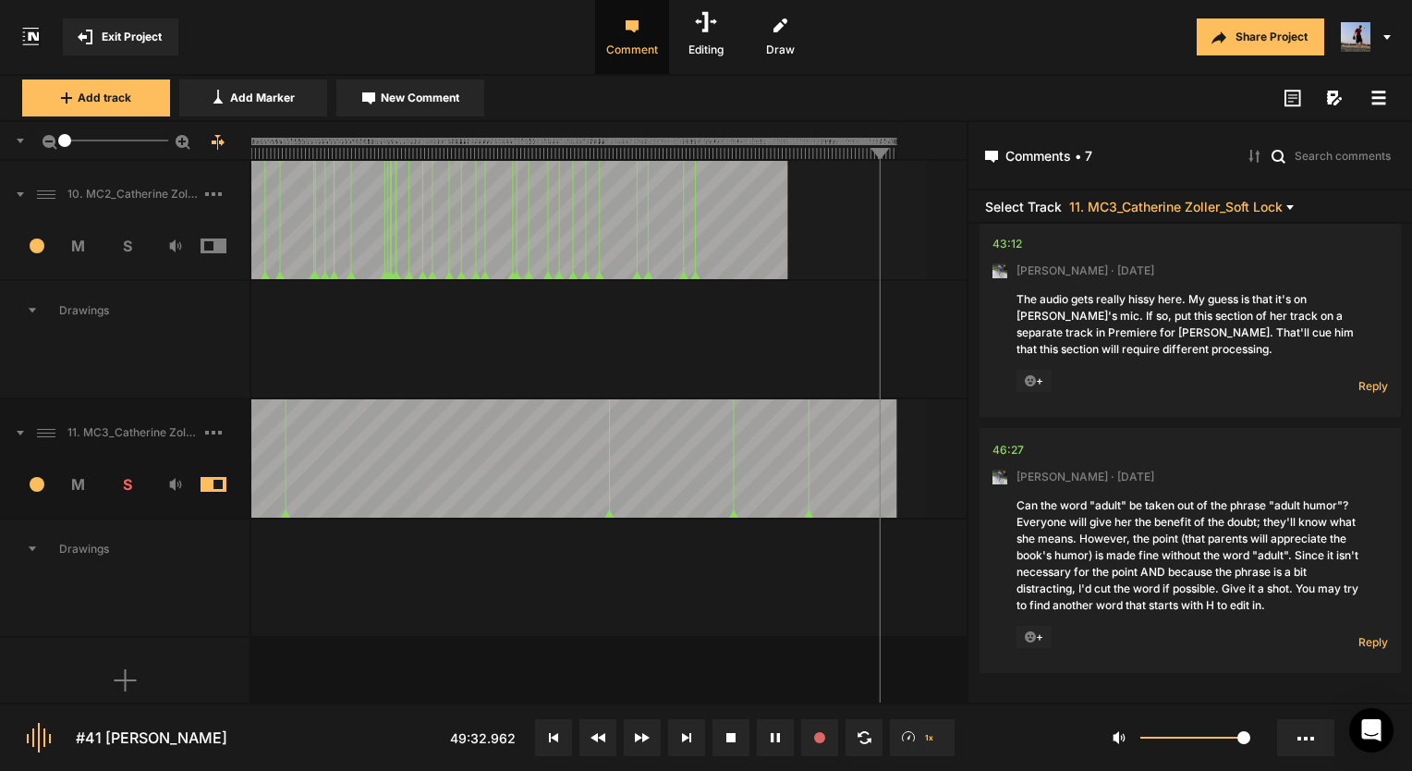
click at [886, 153] on line at bounding box center [886, 153] width 0 height 11
click at [893, 153] on line at bounding box center [893, 153] width 0 height 11
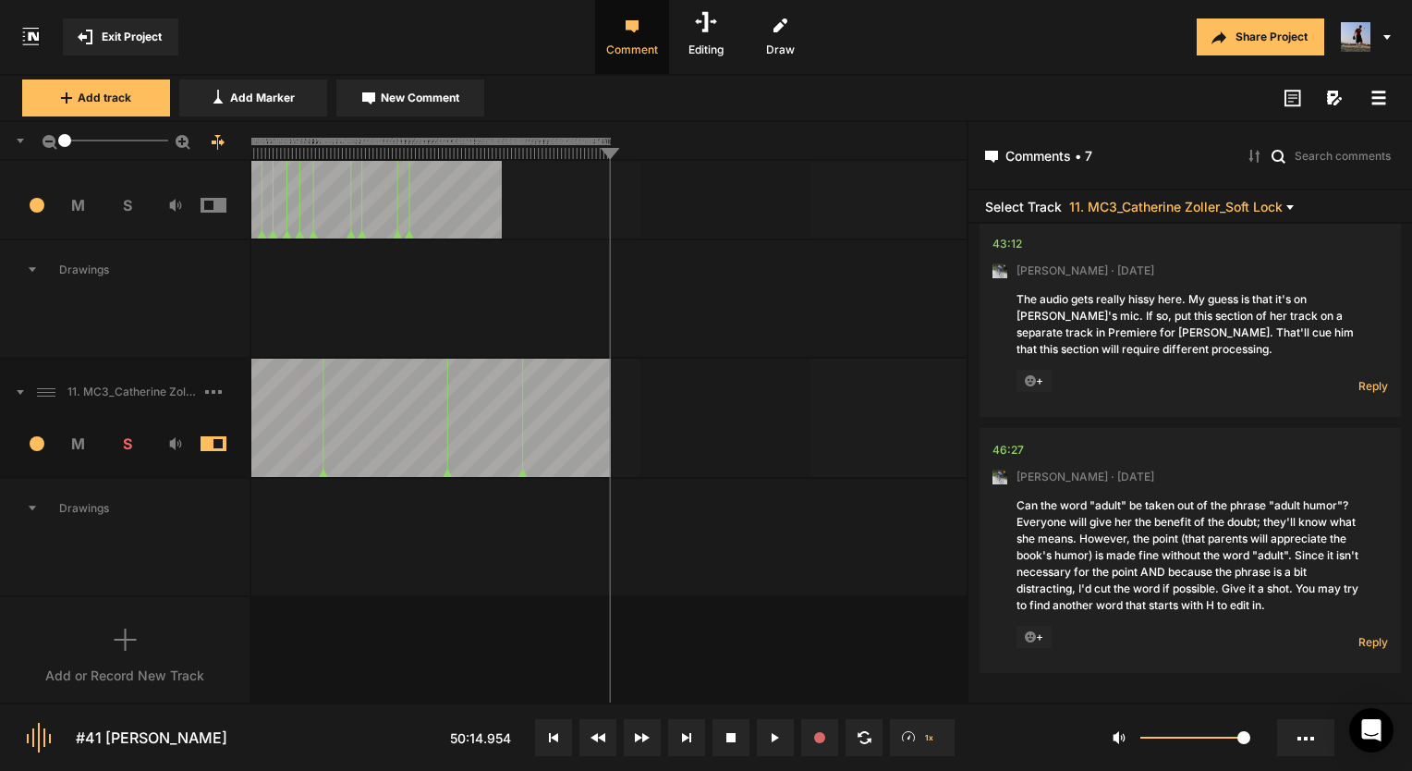
scroll to position [52, 0]
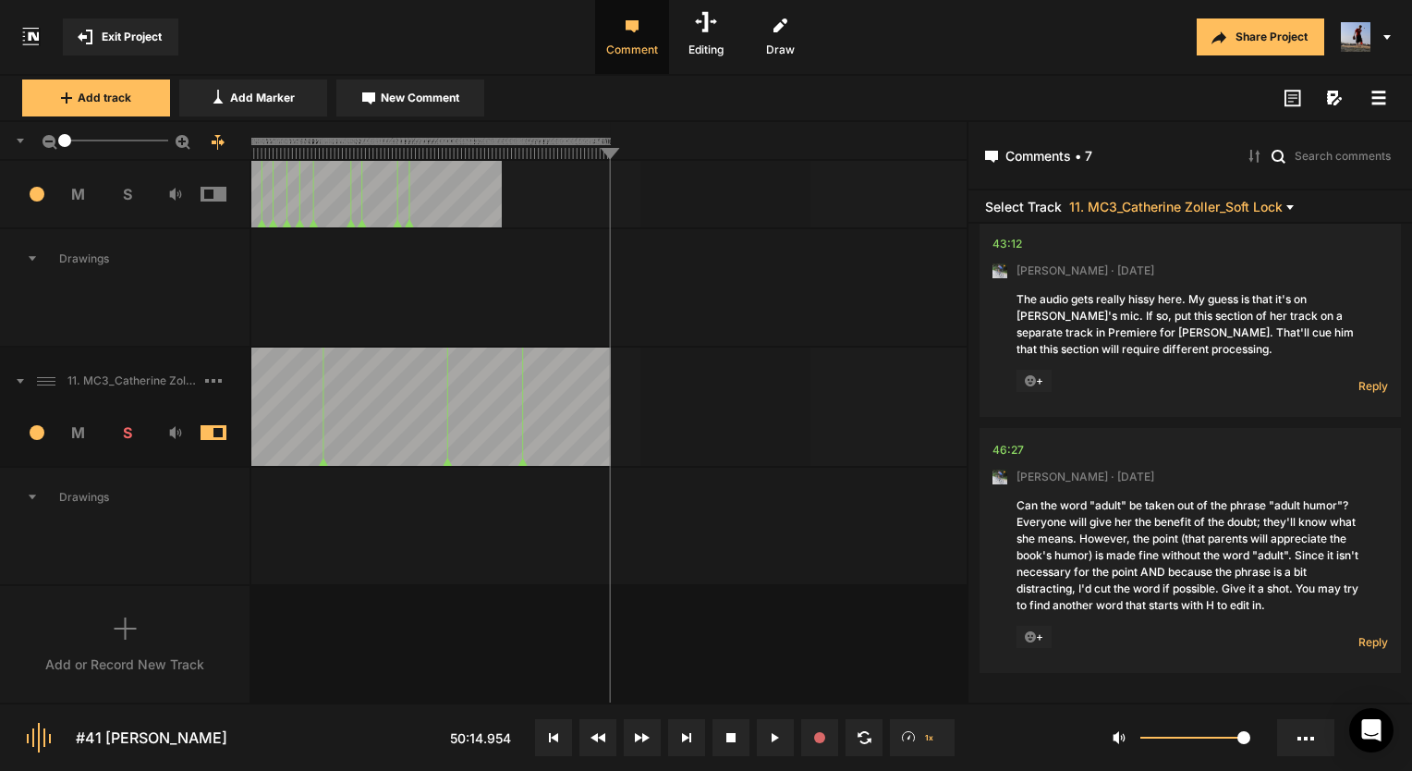
click at [129, 639] on div "Add or Record New Track" at bounding box center [125, 645] width 251 height 118
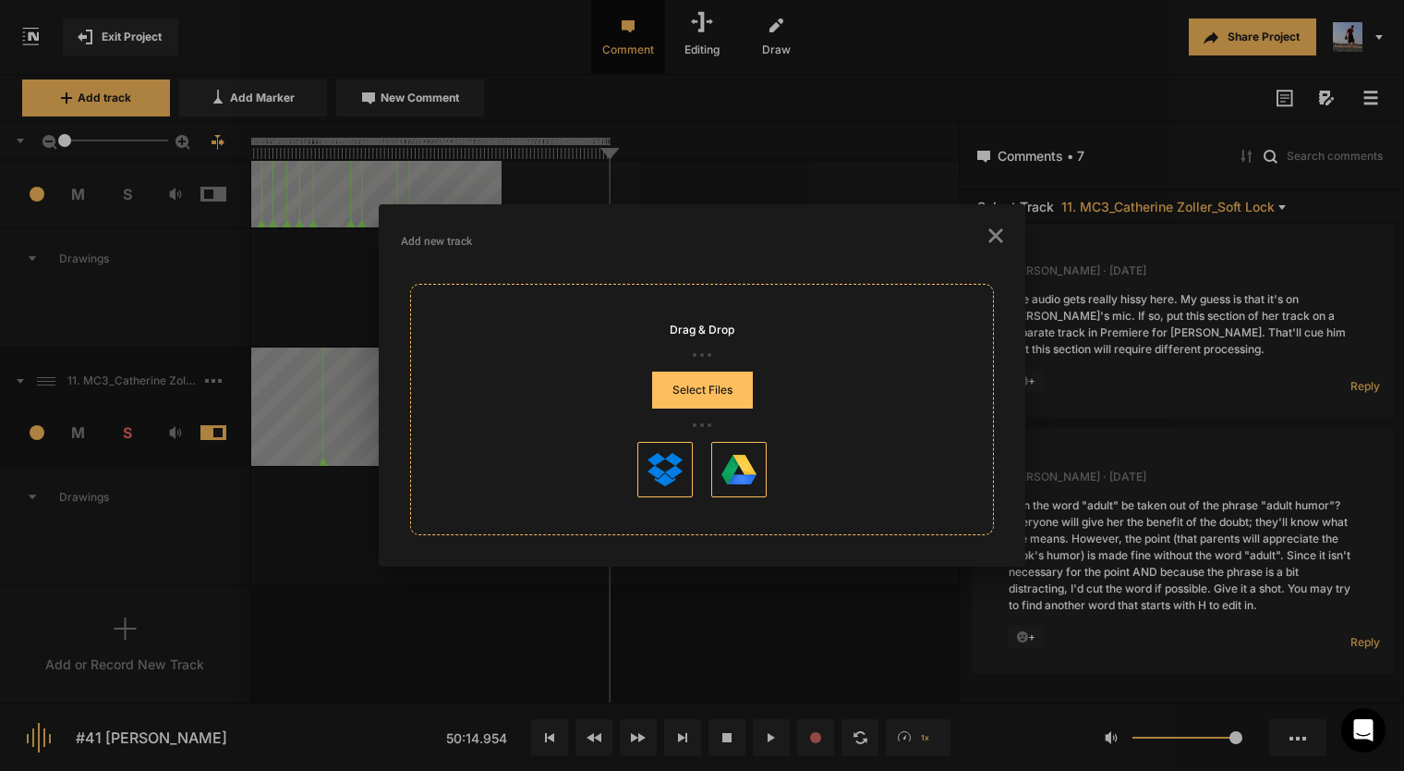
click at [730, 386] on button "Select Files" at bounding box center [702, 389] width 101 height 37
click at [989, 242] on icon "button" at bounding box center [996, 235] width 15 height 15
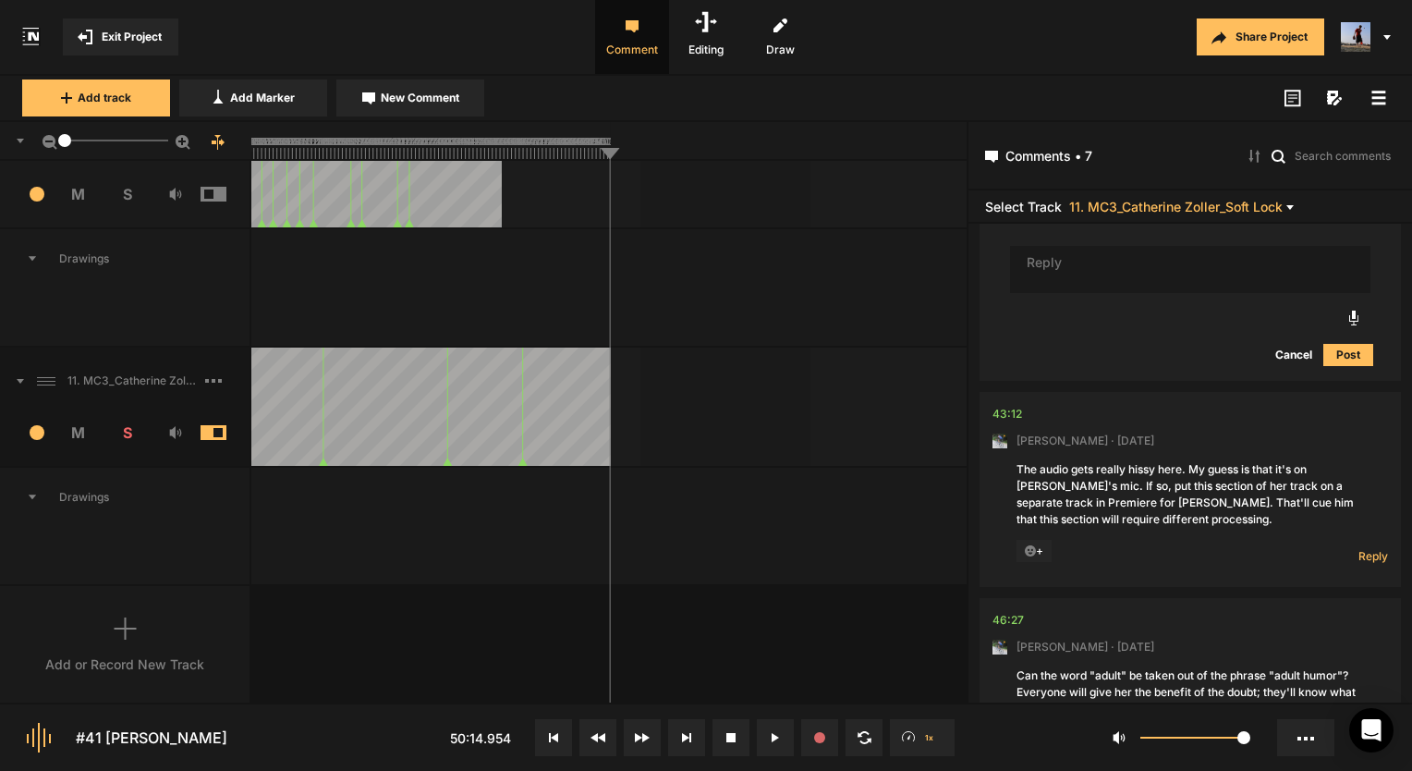
scroll to position [2045, 0]
click at [420, 149] on rect at bounding box center [30, 140] width 1160 height 37
click at [467, 152] on line at bounding box center [467, 155] width 0 height 7
click at [462, 150] on rect at bounding box center [30, 140] width 1160 height 37
click at [489, 150] on rect at bounding box center [30, 140] width 1160 height 37
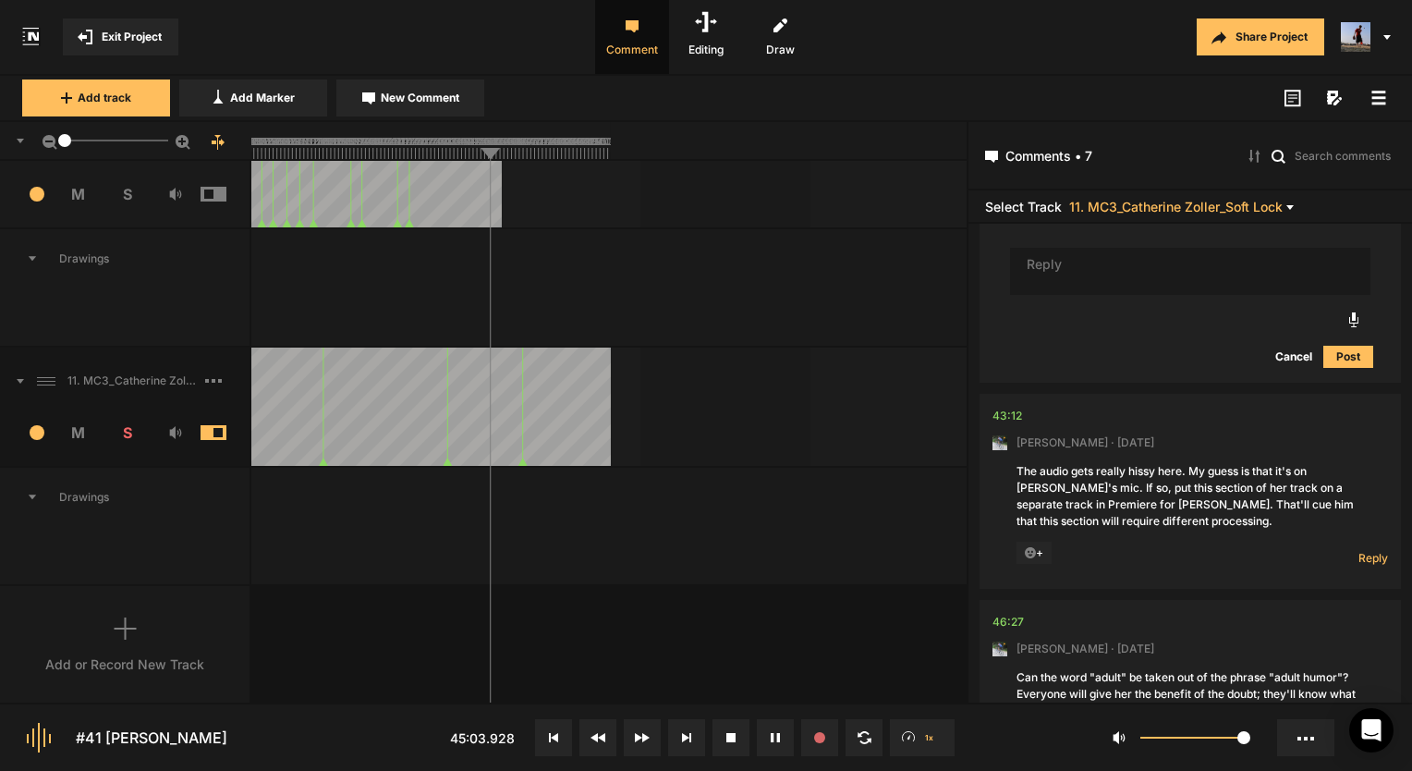
click at [494, 149] on rect at bounding box center [30, 140] width 1160 height 37
click at [502, 151] on rect at bounding box center [30, 140] width 1160 height 37
click at [499, 151] on rect at bounding box center [30, 140] width 1160 height 37
click at [486, 151] on rect at bounding box center [30, 140] width 1160 height 37
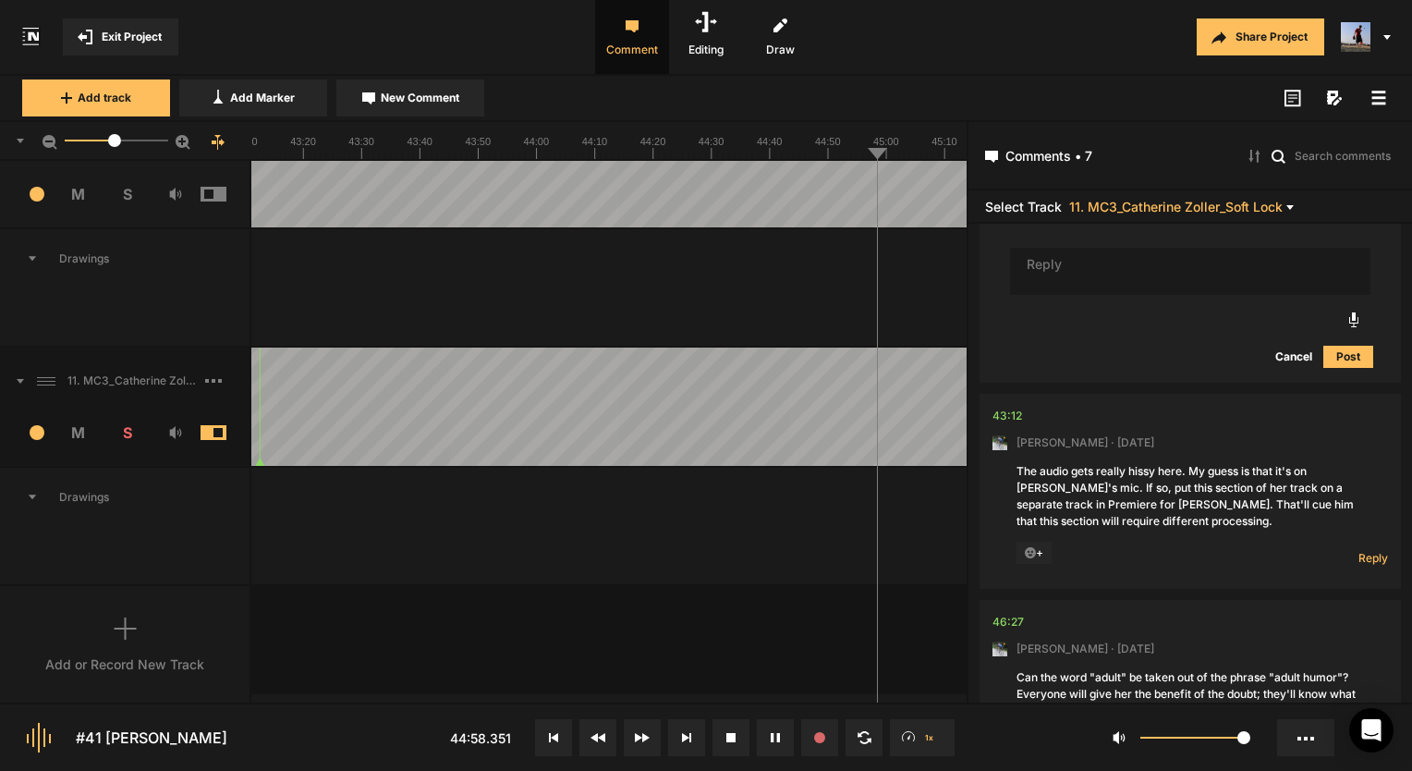
drag, startPoint x: 69, startPoint y: 139, endPoint x: 115, endPoint y: 145, distance: 45.7
click at [115, 145] on div at bounding box center [114, 140] width 13 height 13
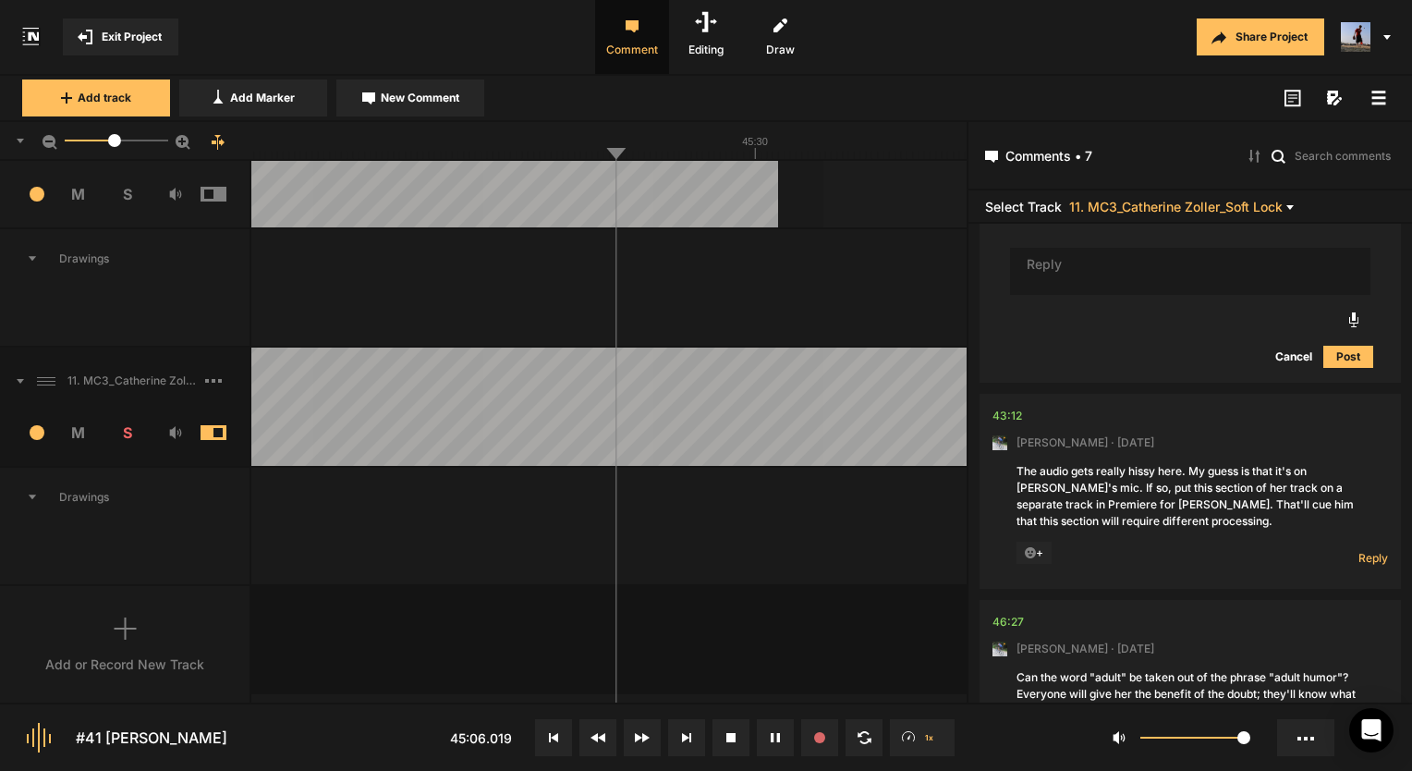
click at [777, 730] on button at bounding box center [775, 737] width 37 height 37
click at [777, 734] on icon at bounding box center [774, 737] width 7 height 9
click at [779, 738] on icon at bounding box center [778, 737] width 3 height 9
click at [777, 740] on icon at bounding box center [774, 737] width 7 height 9
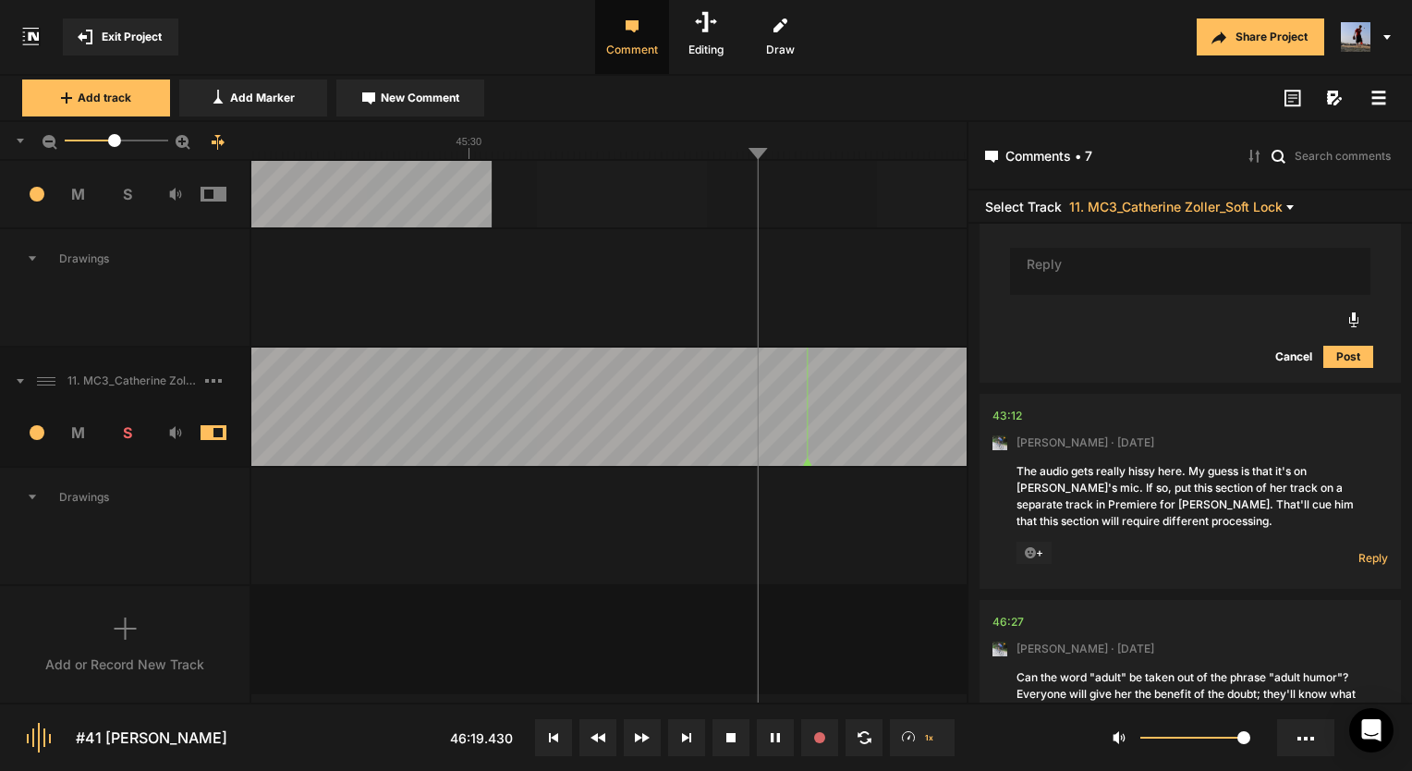
click at [774, 739] on icon at bounding box center [775, 737] width 9 height 9
click at [783, 747] on button at bounding box center [775, 737] width 37 height 37
click at [765, 730] on button at bounding box center [775, 737] width 37 height 37
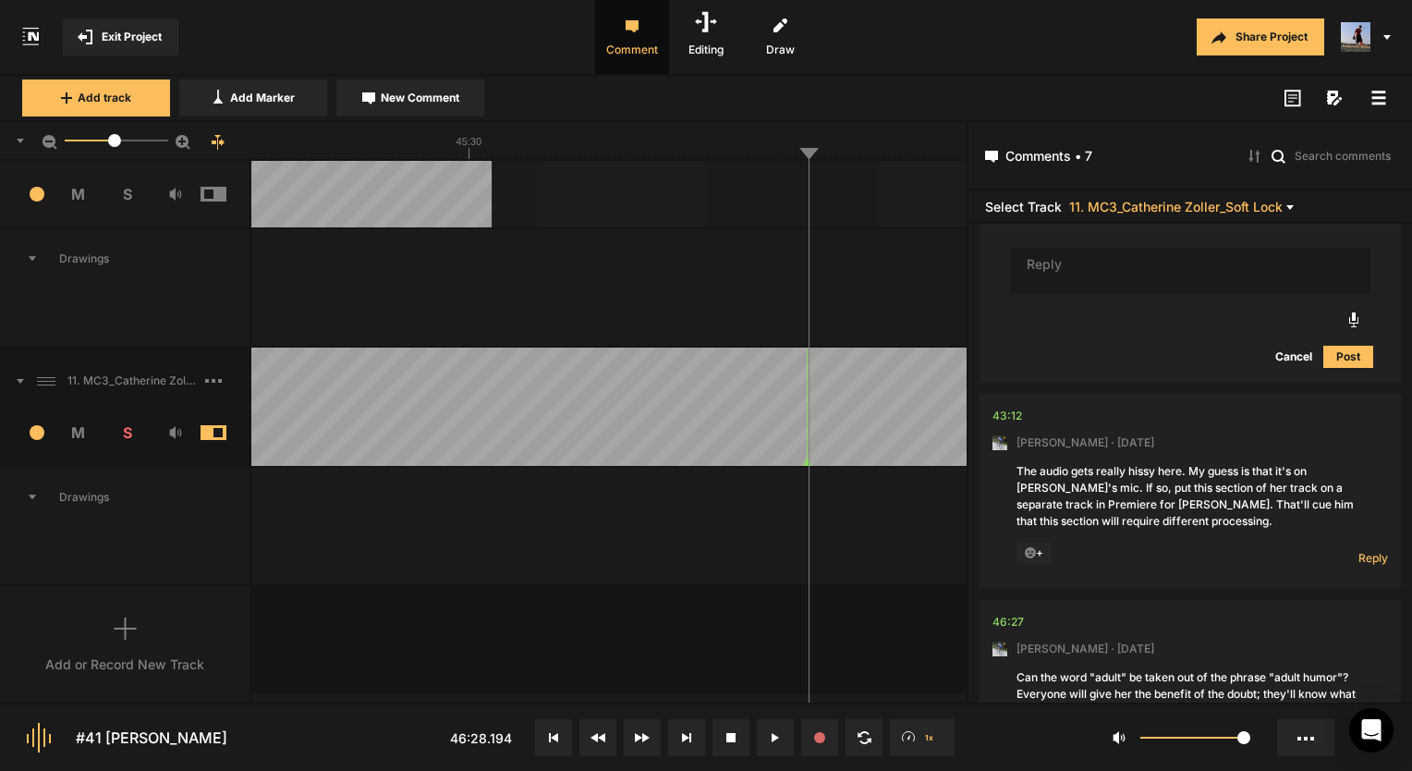
click at [771, 723] on button at bounding box center [775, 737] width 37 height 37
click at [771, 737] on icon at bounding box center [772, 737] width 3 height 9
click at [772, 746] on button at bounding box center [775, 737] width 37 height 37
click at [775, 744] on button at bounding box center [775, 737] width 37 height 37
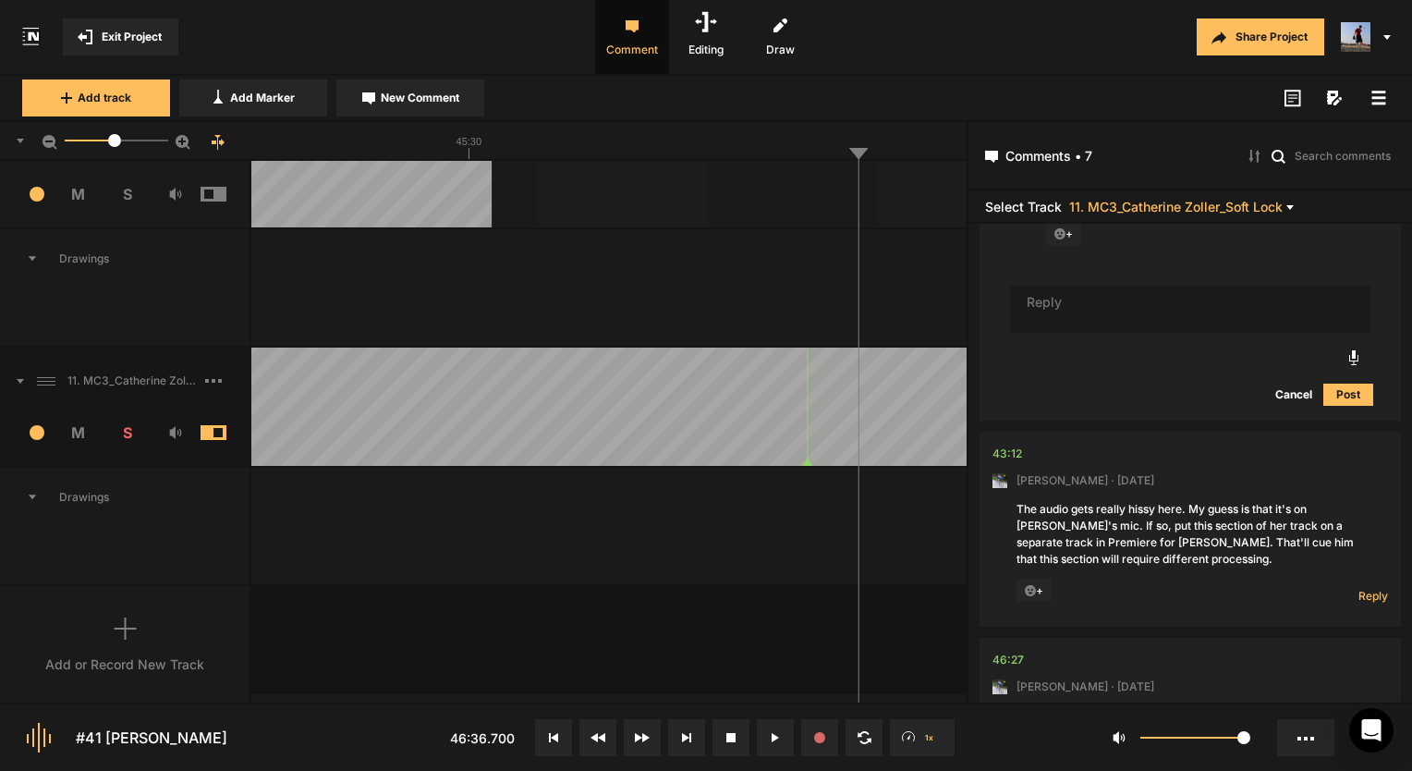
scroll to position [2137, 0]
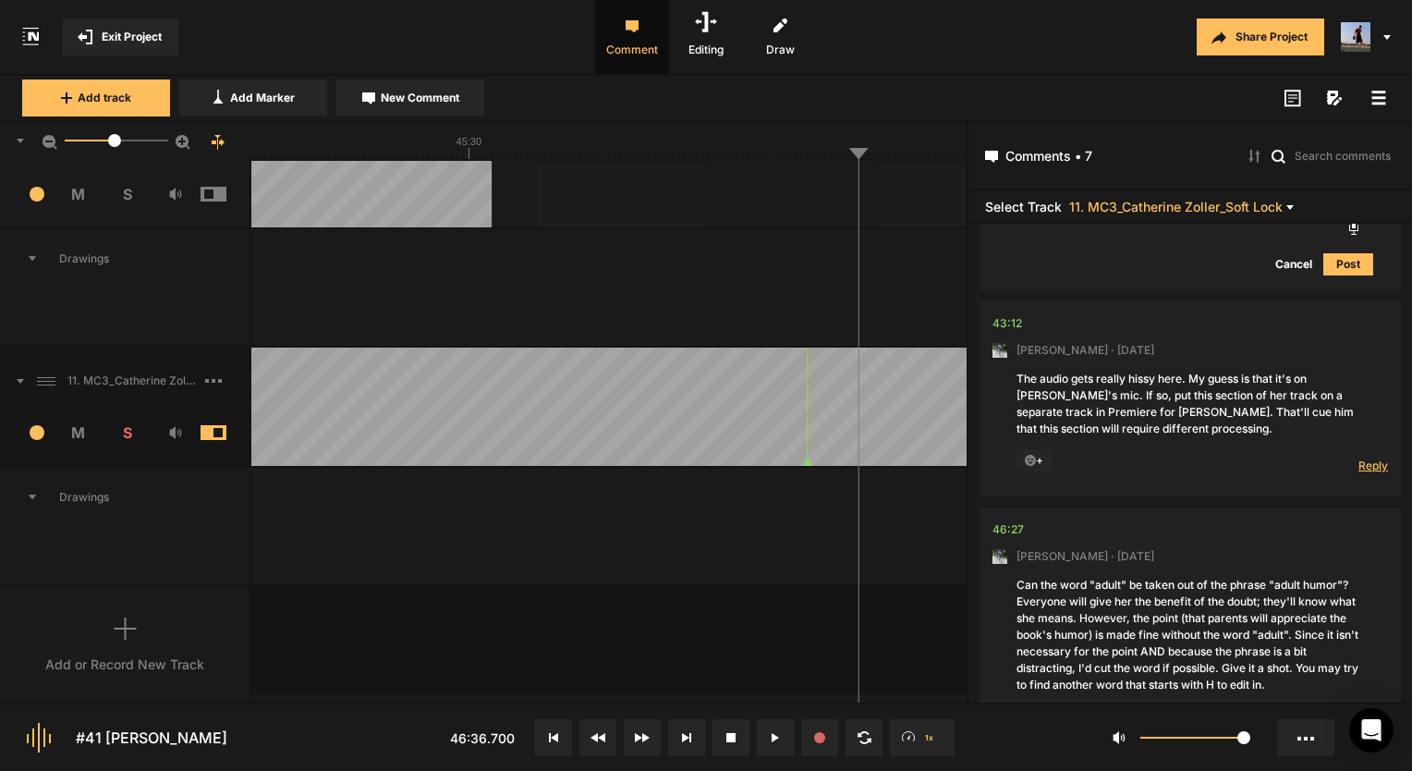
click at [1358, 463] on span "Reply" at bounding box center [1373, 465] width 30 height 16
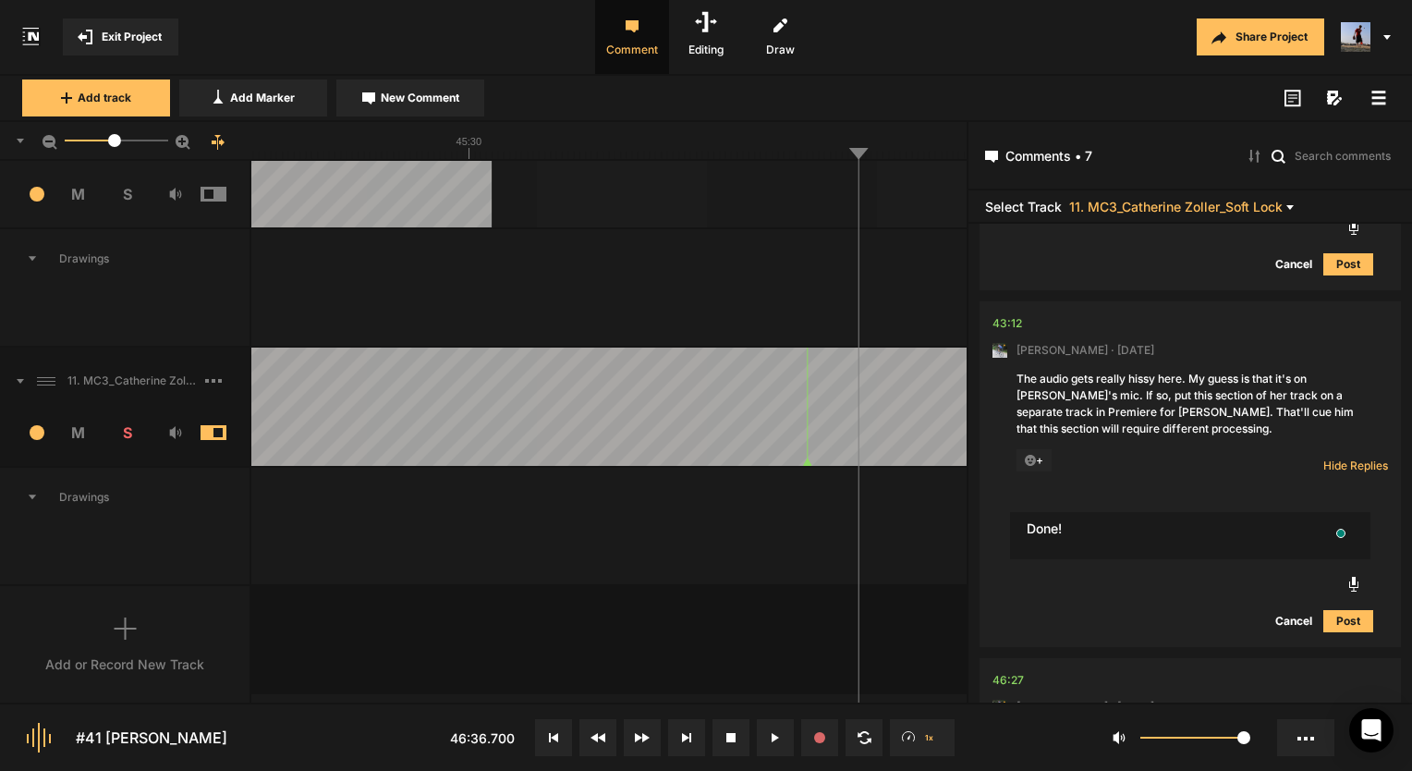
type textarea "Done!"
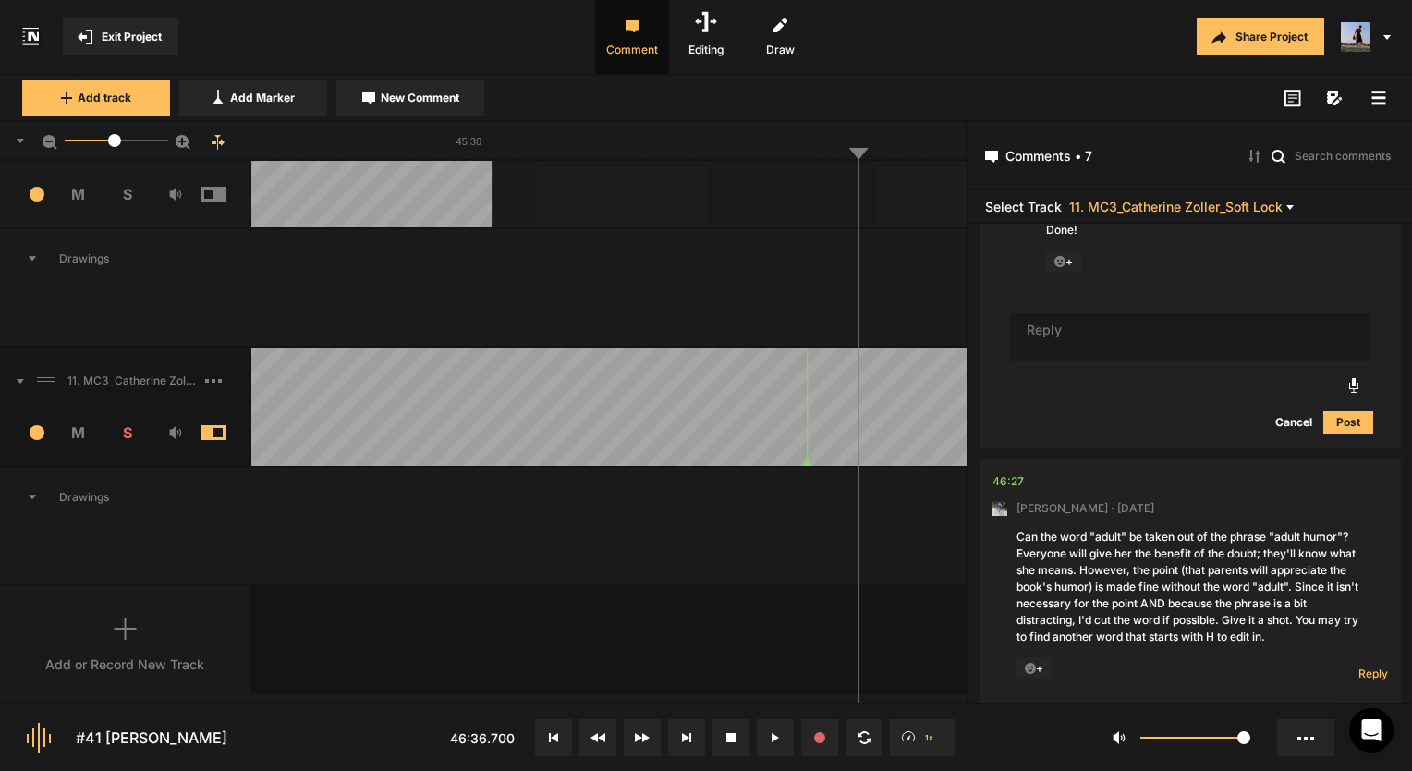
scroll to position [2499, 0]
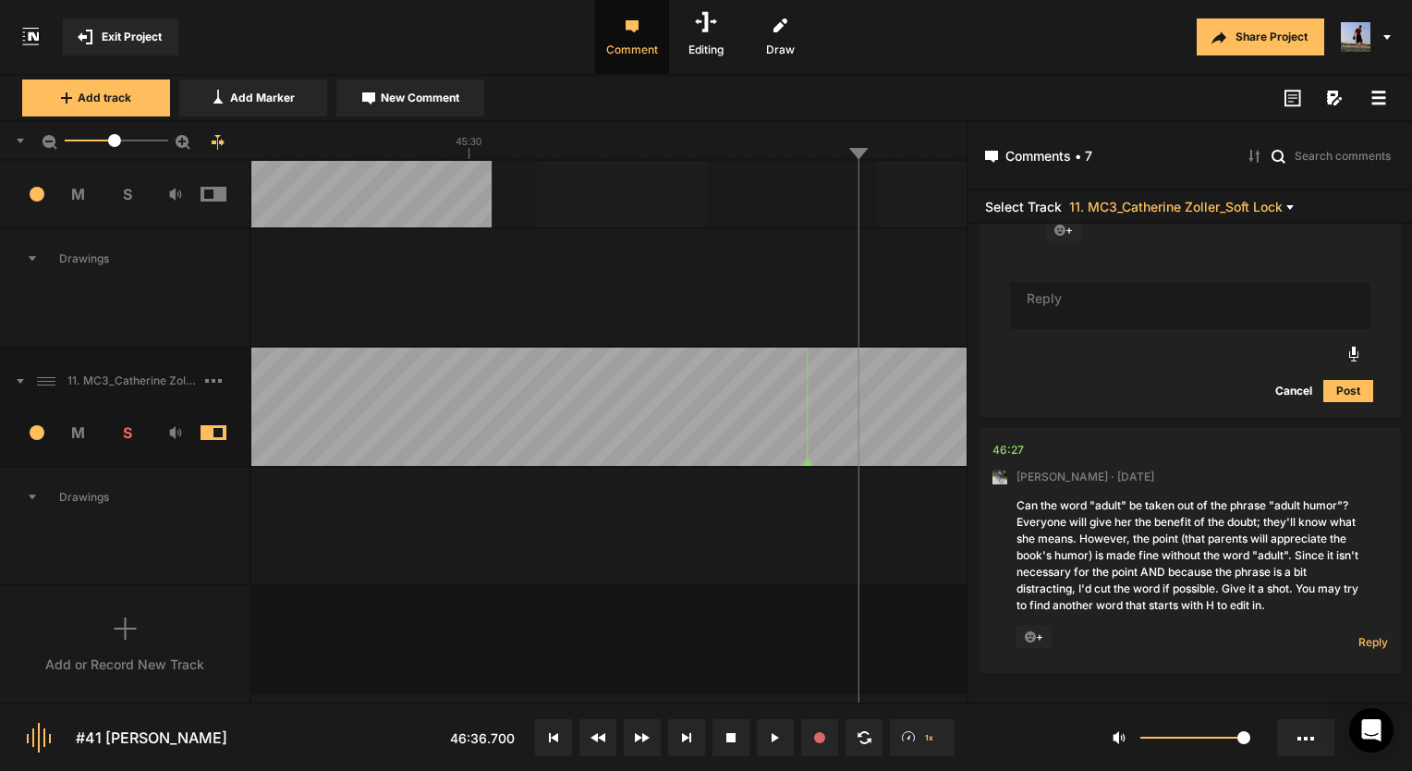
click at [786, 732] on button at bounding box center [775, 737] width 37 height 37
click at [778, 736] on icon at bounding box center [778, 737] width 3 height 9
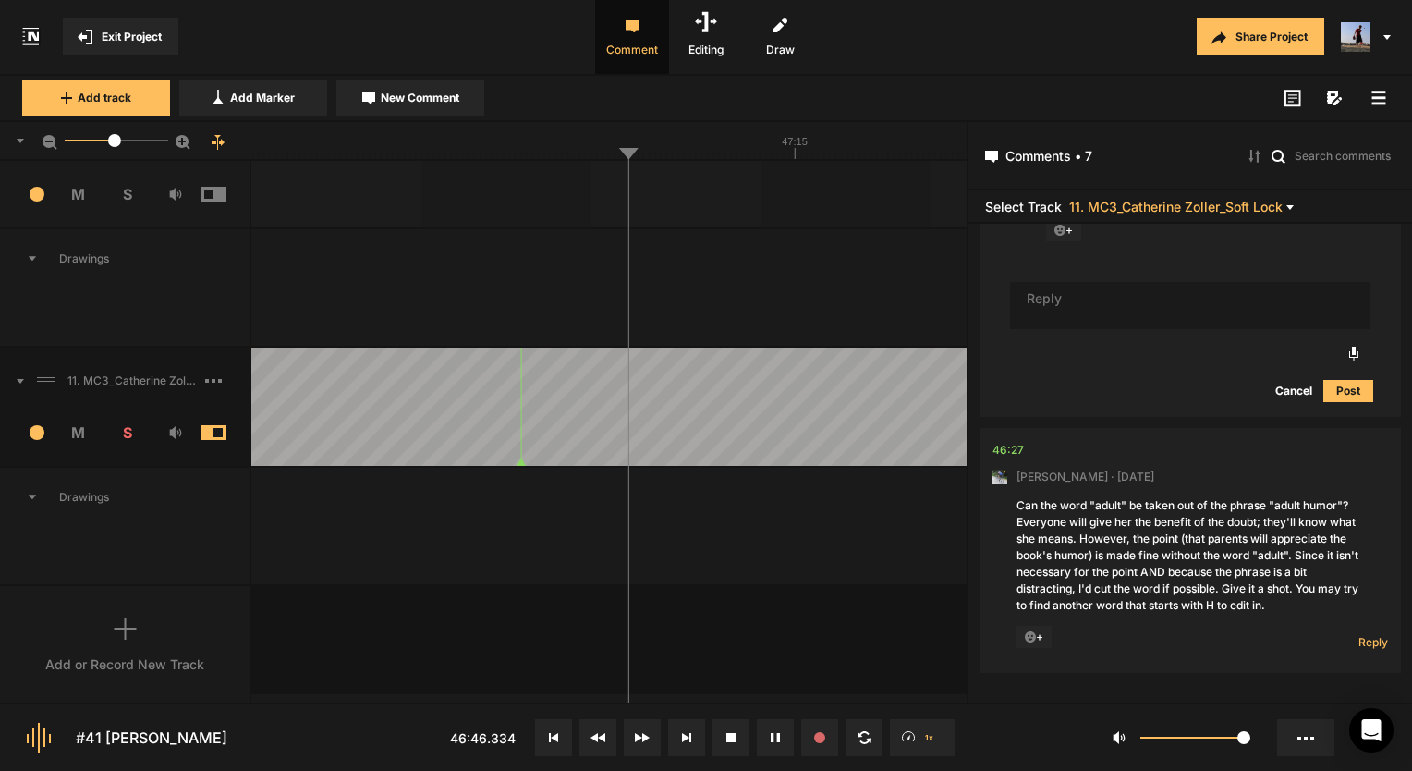
click at [585, 154] on line at bounding box center [585, 155] width 0 height 7
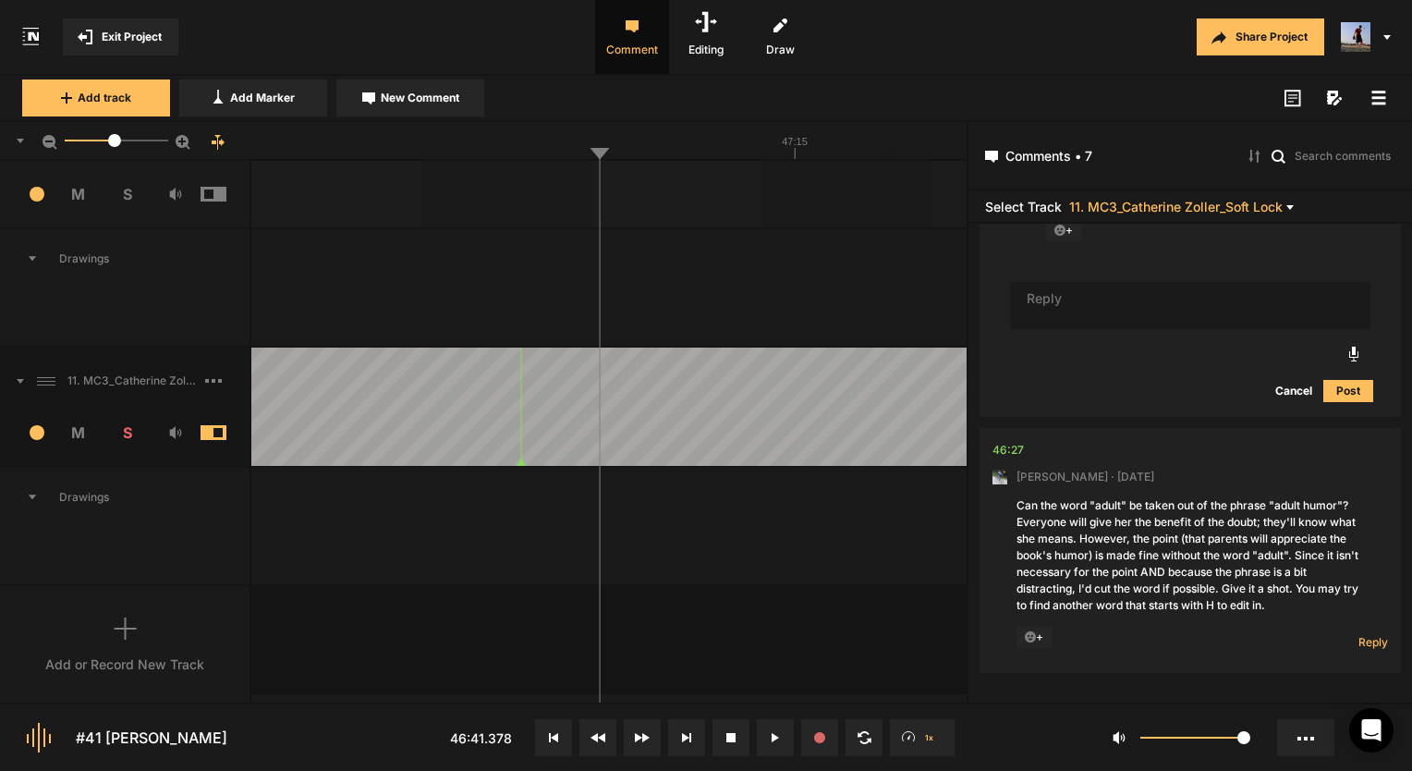
click at [780, 744] on button at bounding box center [775, 737] width 37 height 37
click at [778, 741] on icon at bounding box center [778, 737] width 3 height 9
click at [759, 739] on button at bounding box center [775, 737] width 37 height 37
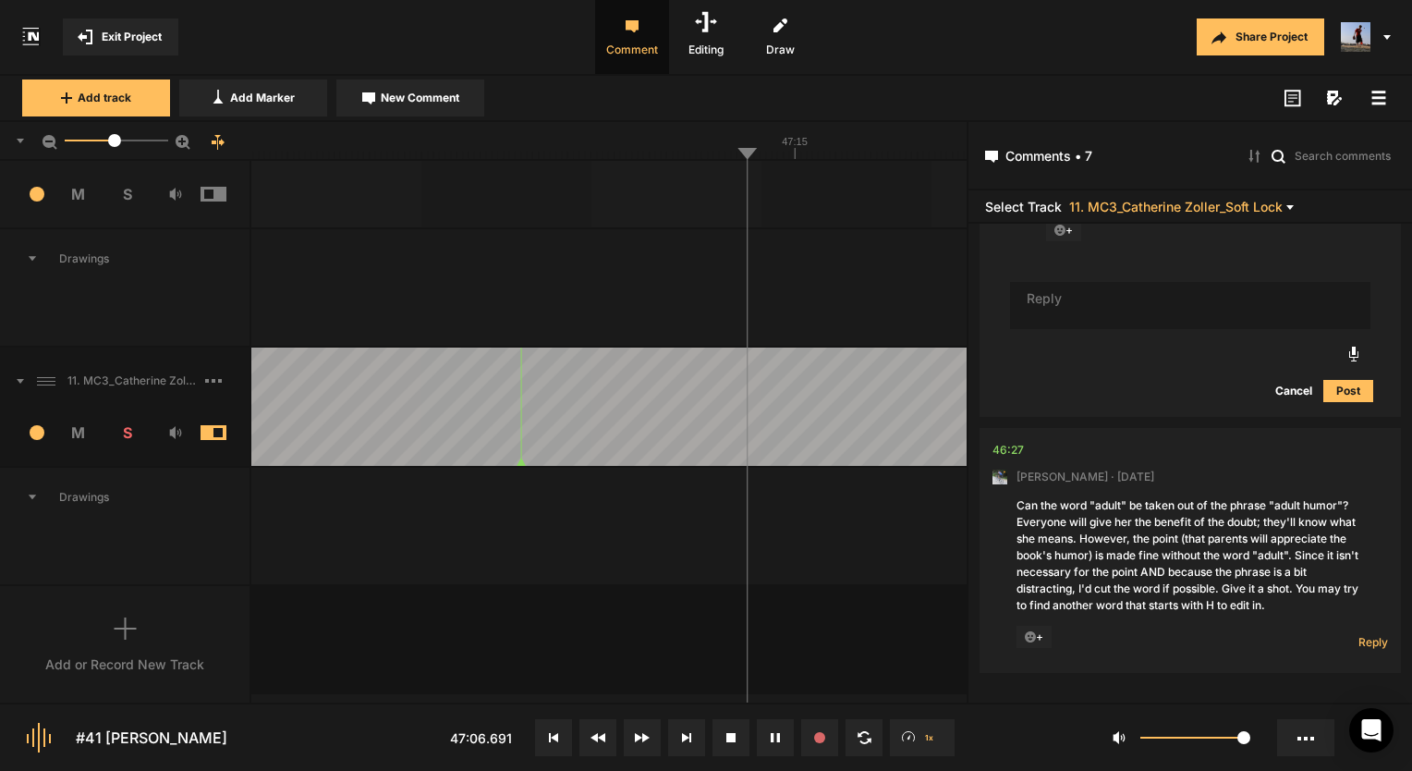
click at [771, 734] on icon at bounding box center [772, 737] width 3 height 9
click at [771, 734] on icon at bounding box center [774, 737] width 7 height 9
click at [773, 741] on icon at bounding box center [775, 737] width 9 height 9
click at [773, 741] on icon at bounding box center [774, 737] width 7 height 9
drag, startPoint x: 769, startPoint y: 738, endPoint x: 707, endPoint y: 744, distance: 62.1
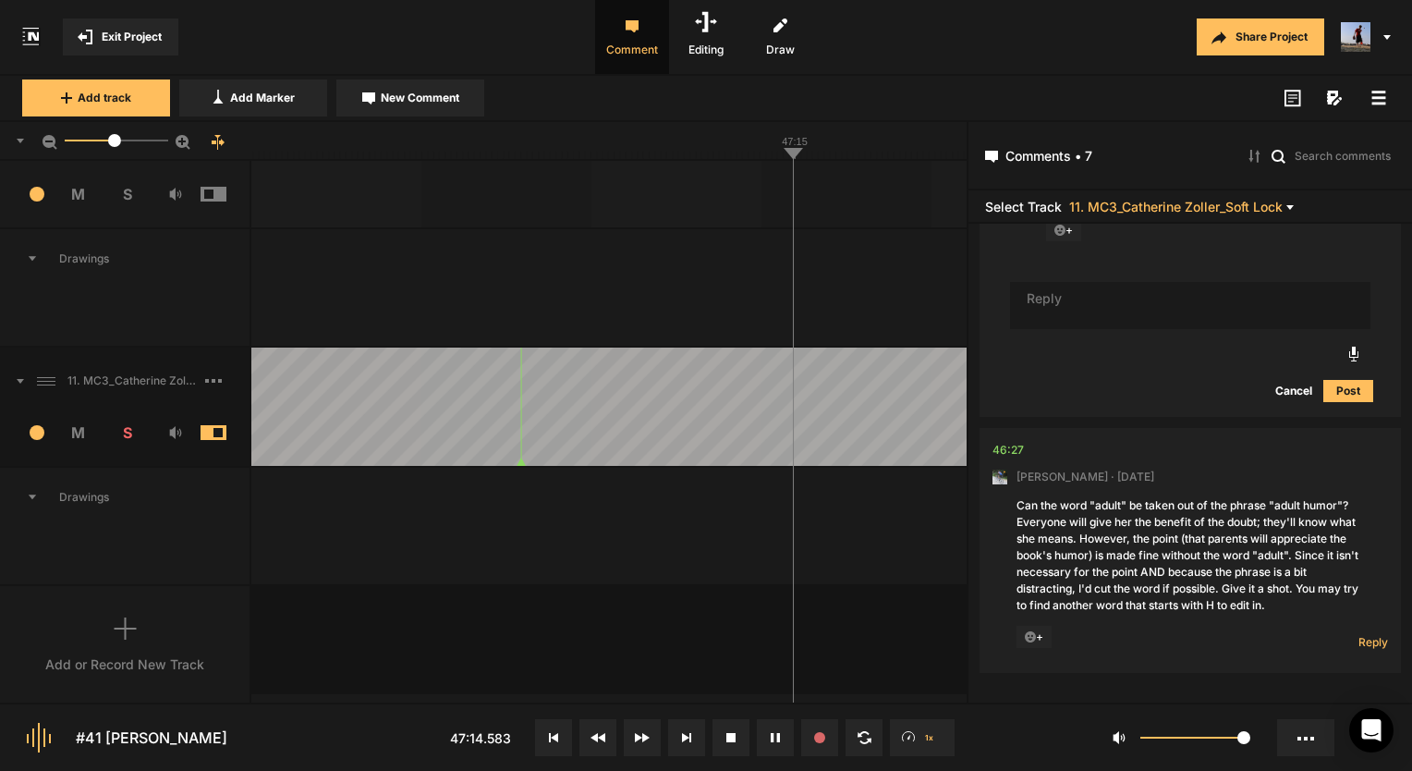
click at [768, 738] on button at bounding box center [775, 737] width 37 height 37
click at [781, 730] on button at bounding box center [775, 737] width 37 height 37
click at [777, 727] on button at bounding box center [775, 737] width 37 height 37
click at [779, 738] on icon at bounding box center [778, 737] width 3 height 9
click at [765, 734] on button at bounding box center [775, 737] width 37 height 37
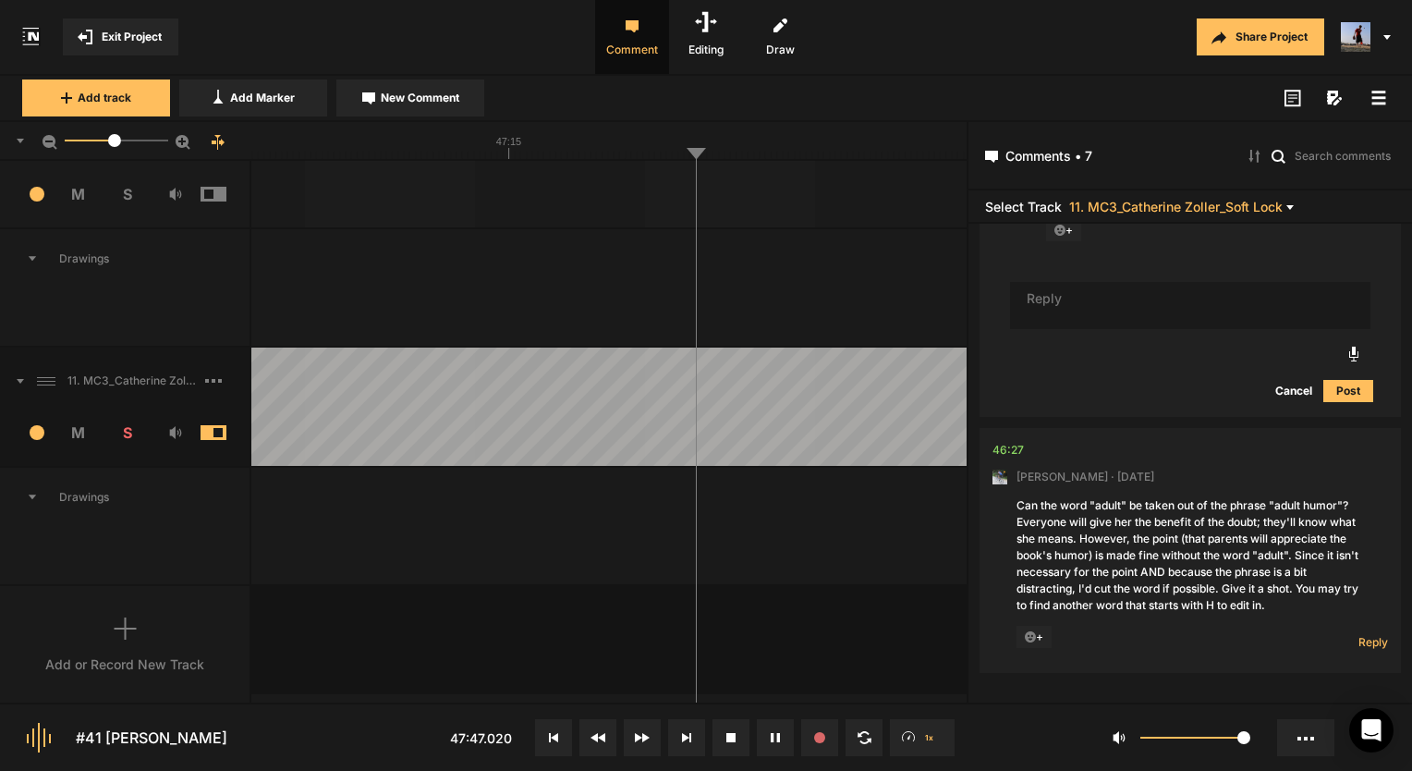
click at [558, 661] on div "10. MC2_Catherine Zoller_Soft Lock_25-09-21 Copy 01 1 M S Comments 00:00 Micah …" at bounding box center [483, 431] width 966 height 541
click at [761, 735] on button at bounding box center [775, 737] width 37 height 37
click at [783, 734] on button at bounding box center [775, 737] width 37 height 37
click at [772, 732] on button at bounding box center [775, 737] width 37 height 37
click at [773, 741] on icon at bounding box center [774, 737] width 7 height 9
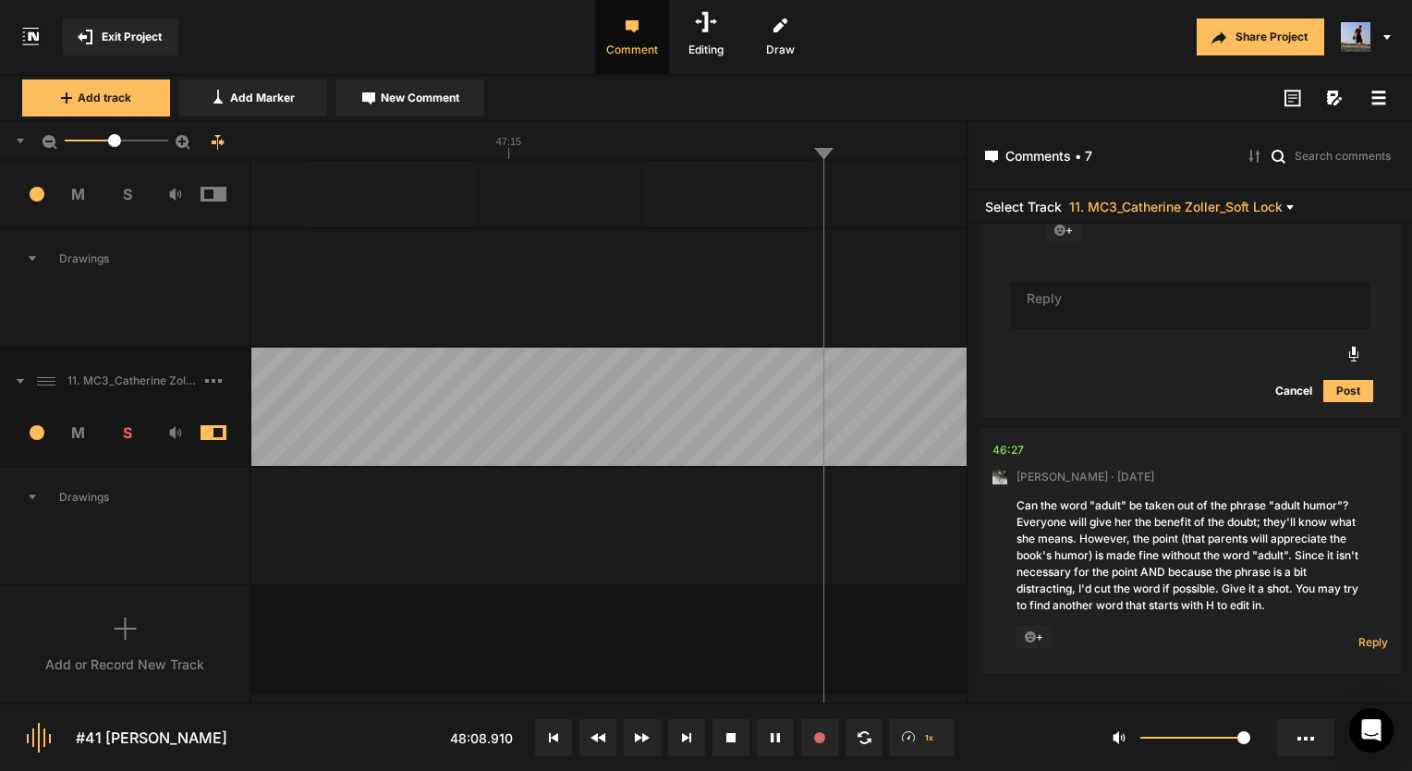
click at [784, 741] on button at bounding box center [775, 737] width 37 height 37
click at [774, 745] on button at bounding box center [775, 737] width 37 height 37
click at [780, 730] on button at bounding box center [775, 737] width 37 height 37
click at [761, 726] on button at bounding box center [775, 737] width 37 height 37
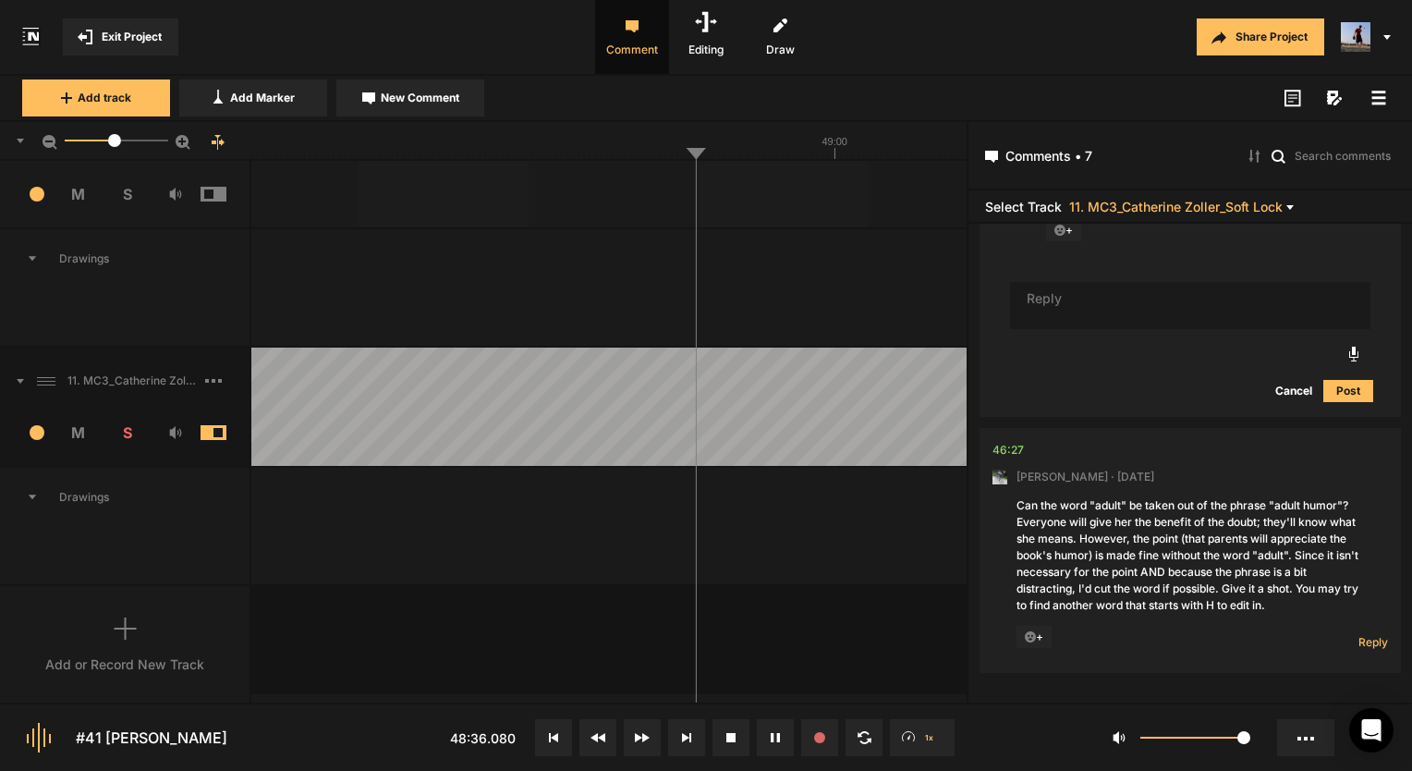
click at [774, 747] on button at bounding box center [775, 737] width 37 height 37
click at [777, 730] on button at bounding box center [775, 737] width 37 height 37
click at [773, 740] on icon at bounding box center [775, 737] width 9 height 9
click at [1368, 641] on span "Reply" at bounding box center [1373, 642] width 30 height 16
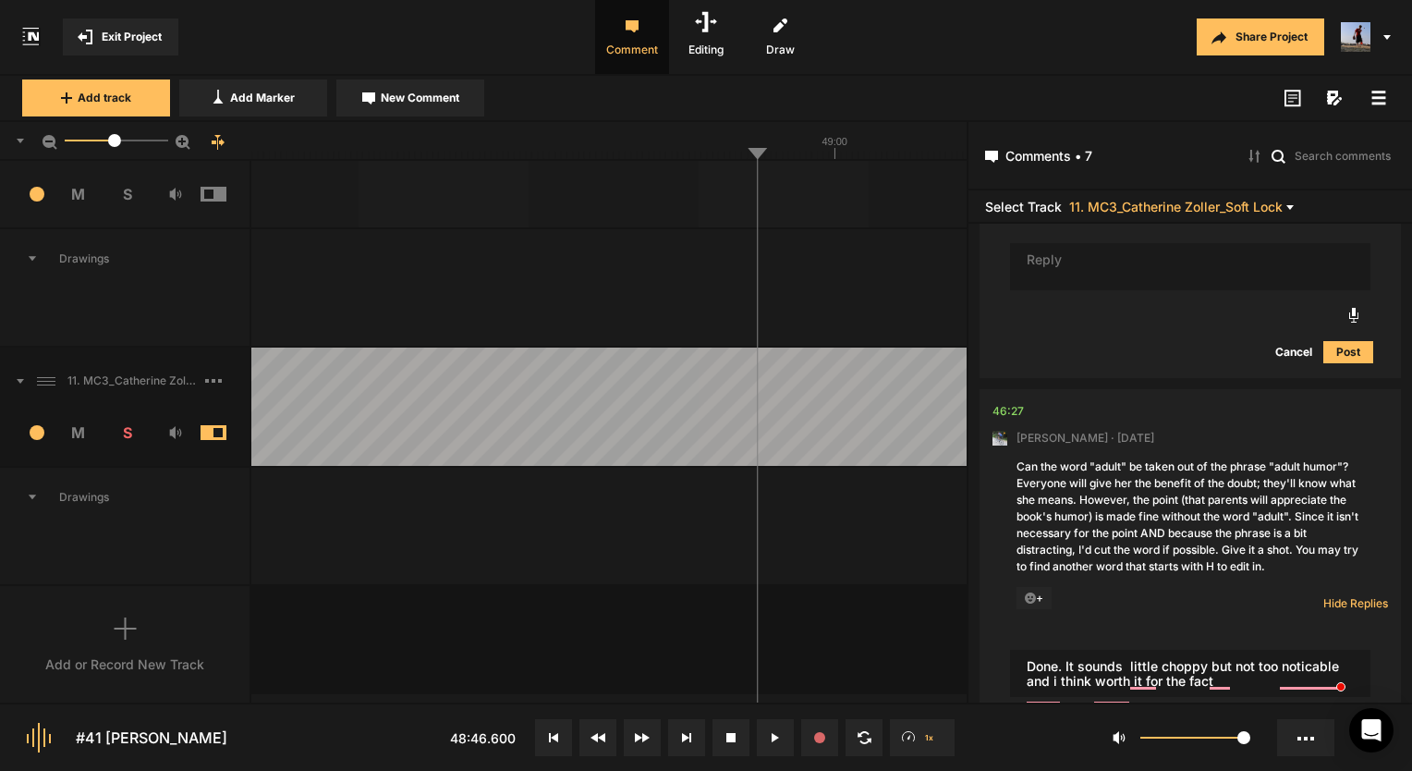
scroll to position [2650, 0]
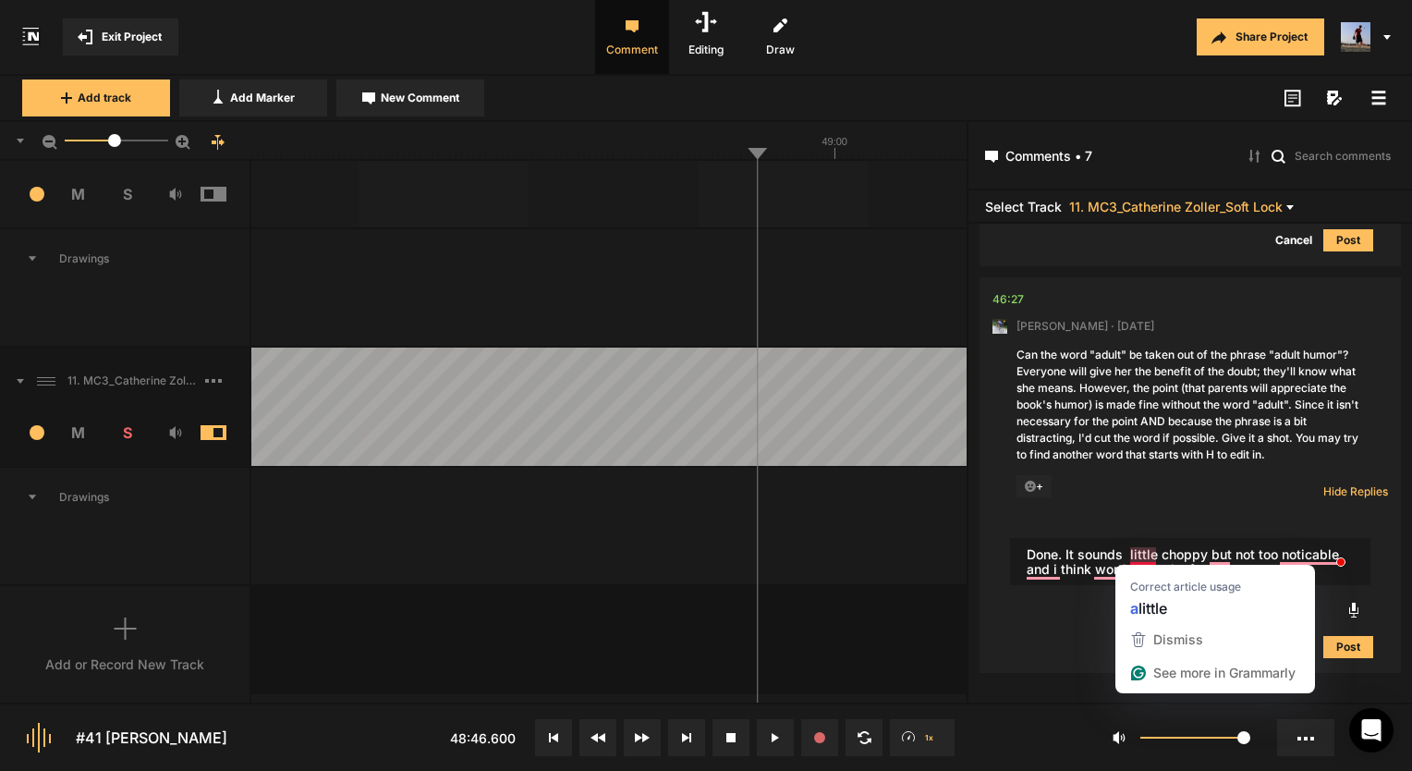
click at [1148, 547] on textarea "Done. It sounds little choppy but not too noticable and i think worth it for th…" at bounding box center [1190, 562] width 360 height 48
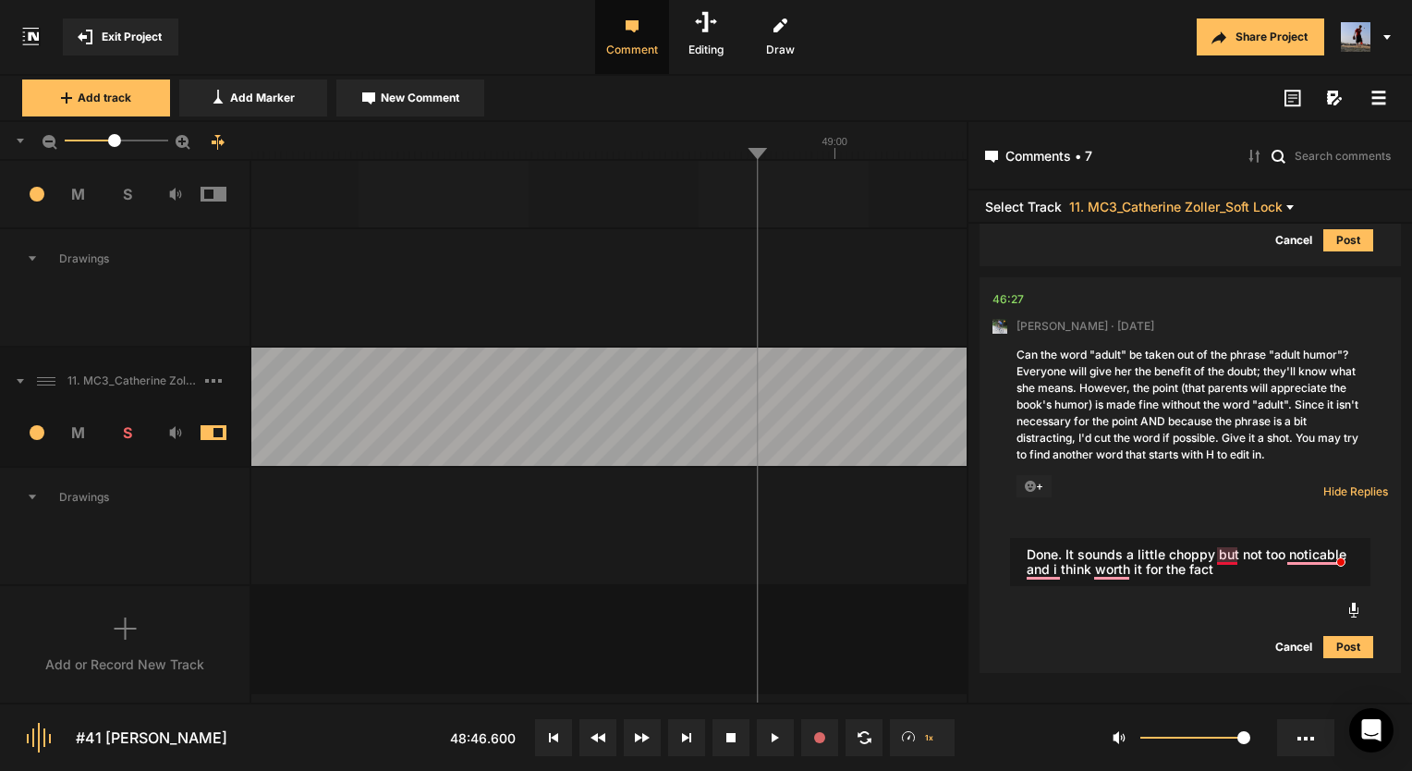
click at [1228, 553] on textarea "Done. It sounds a little choppy but not too noticable and i think worth it for …" at bounding box center [1190, 562] width 360 height 48
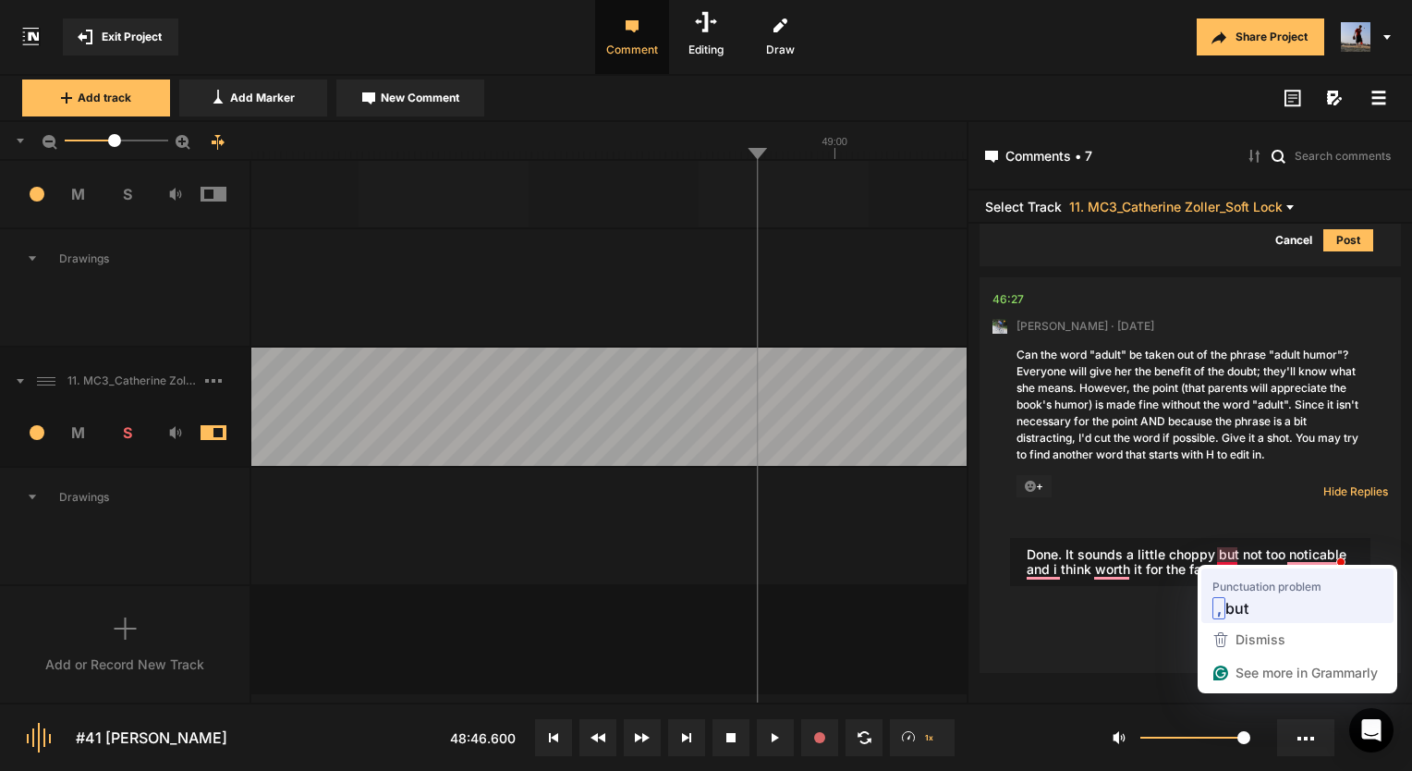
type textarea "Done. It sounds a little choppy, but not too noticable and i think worth it for…"
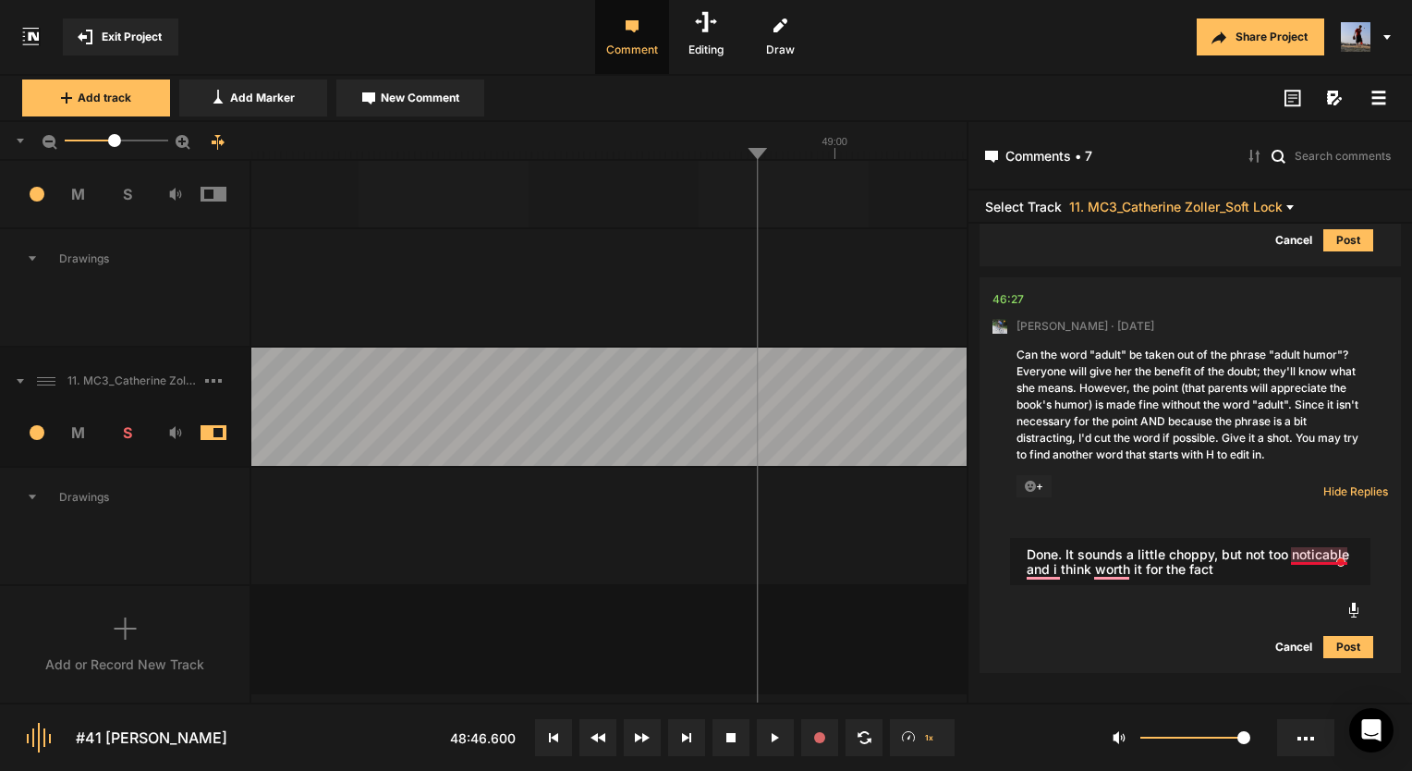
scroll to position [2650, 0]
click at [1306, 560] on textarea "Done. It sounds a little choppy, but not too noticable and i think worth it for…" at bounding box center [1190, 562] width 360 height 48
click at [1299, 550] on textarea "Done. It sounds a little choppy, but not too noticable and i think worth it for…" at bounding box center [1190, 562] width 360 height 48
click at [1282, 558] on textarea "Done. It sounds a little choppy, but not too noticable and i think worth it for…" at bounding box center [1190, 562] width 360 height 48
click at [1311, 554] on textarea "Done. It sounds a little choppy, but not too noticable and i think worth it for…" at bounding box center [1190, 562] width 360 height 48
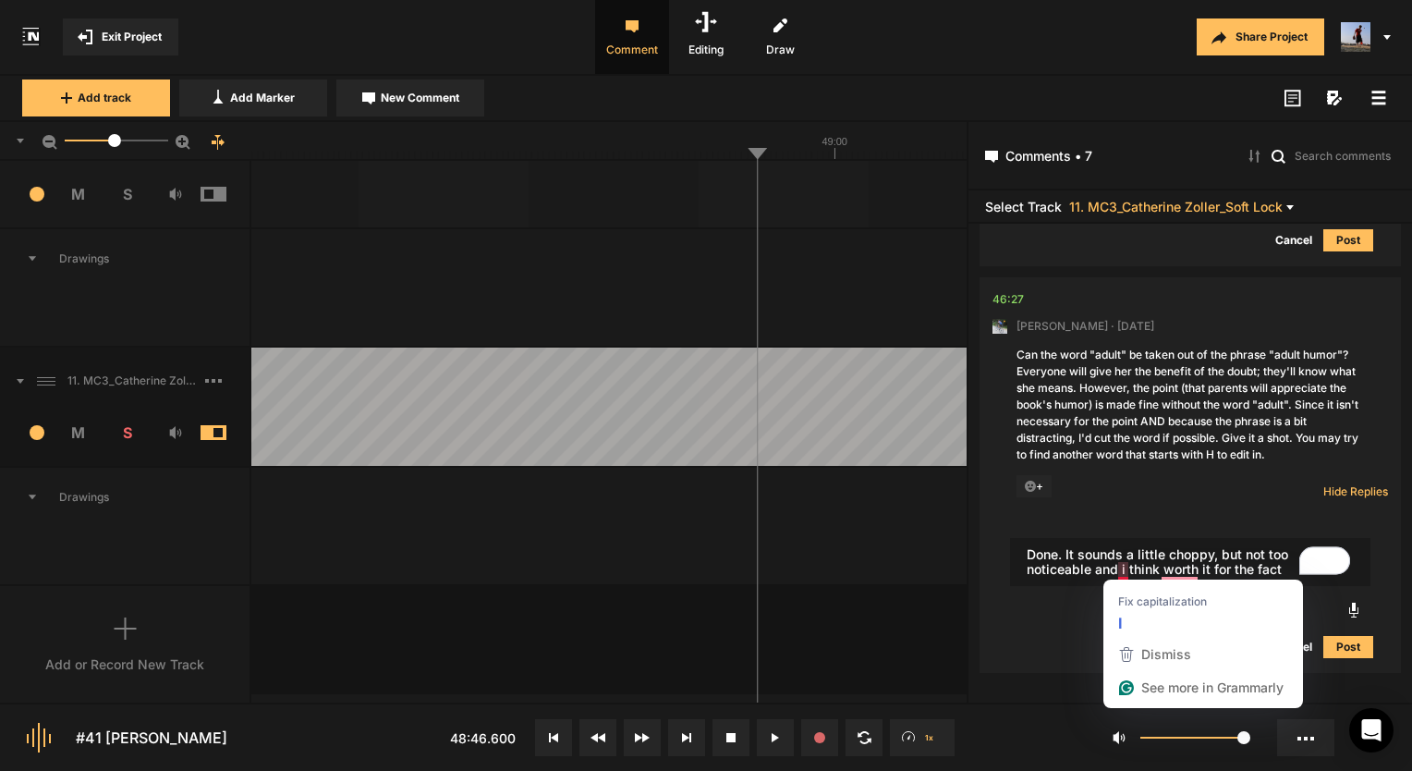
click at [1122, 567] on textarea "Done. It sounds a little choppy, but not too noticeable and i think worth it fo…" at bounding box center [1190, 562] width 360 height 48
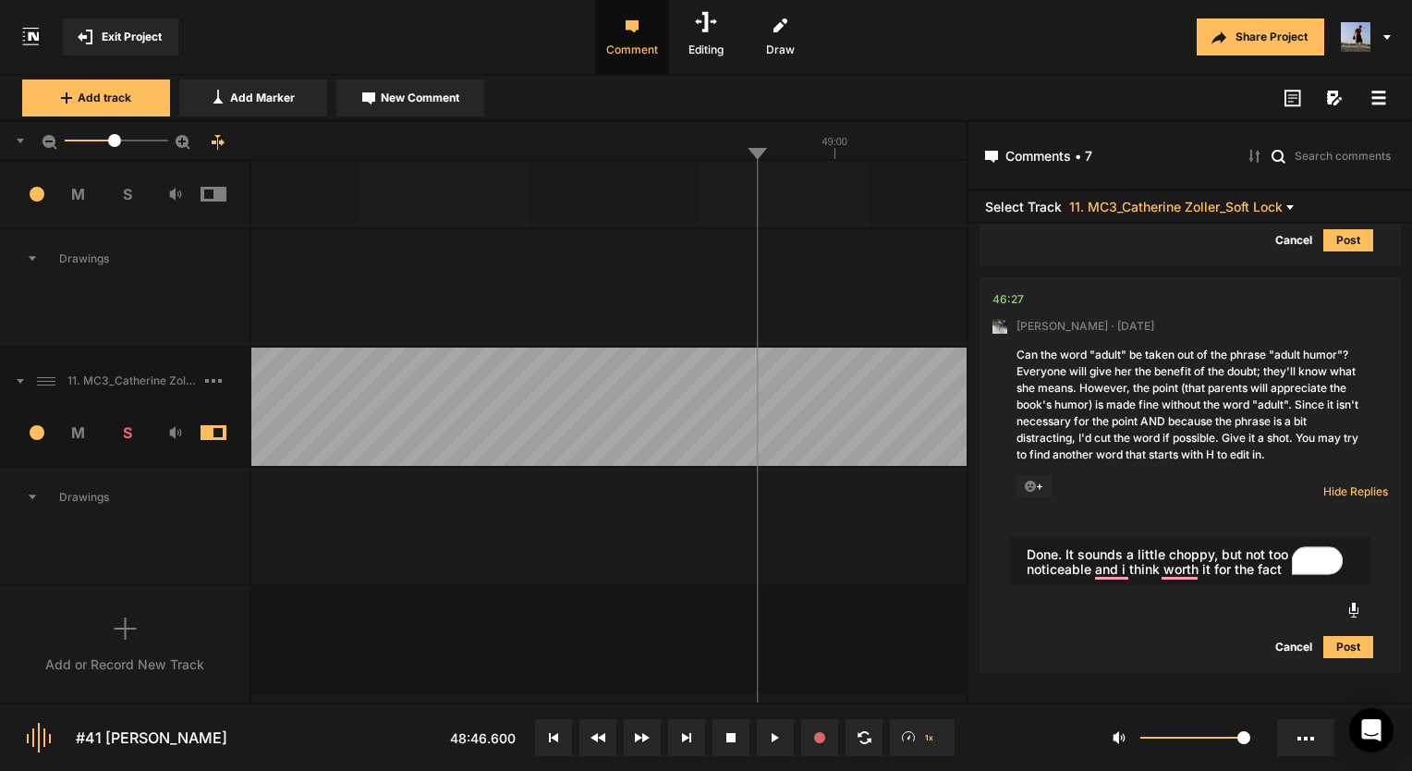
click at [1126, 620] on nt-audionote at bounding box center [1187, 607] width 354 height 33
click at [1114, 577] on textarea "Done. It sounds a little choppy, but not too noticeable and i think worth it fo…" at bounding box center [1190, 562] width 360 height 48
click at [1124, 577] on textarea "Done. It sounds a little choppy, but not too noticeable and i think worth it fo…" at bounding box center [1190, 562] width 360 height 48
click at [1124, 575] on textarea "Done. It sounds a little choppy, but not too noticeable and i think worth it fo…" at bounding box center [1190, 562] width 360 height 48
drag, startPoint x: 1210, startPoint y: 569, endPoint x: 1317, endPoint y: 560, distance: 107.6
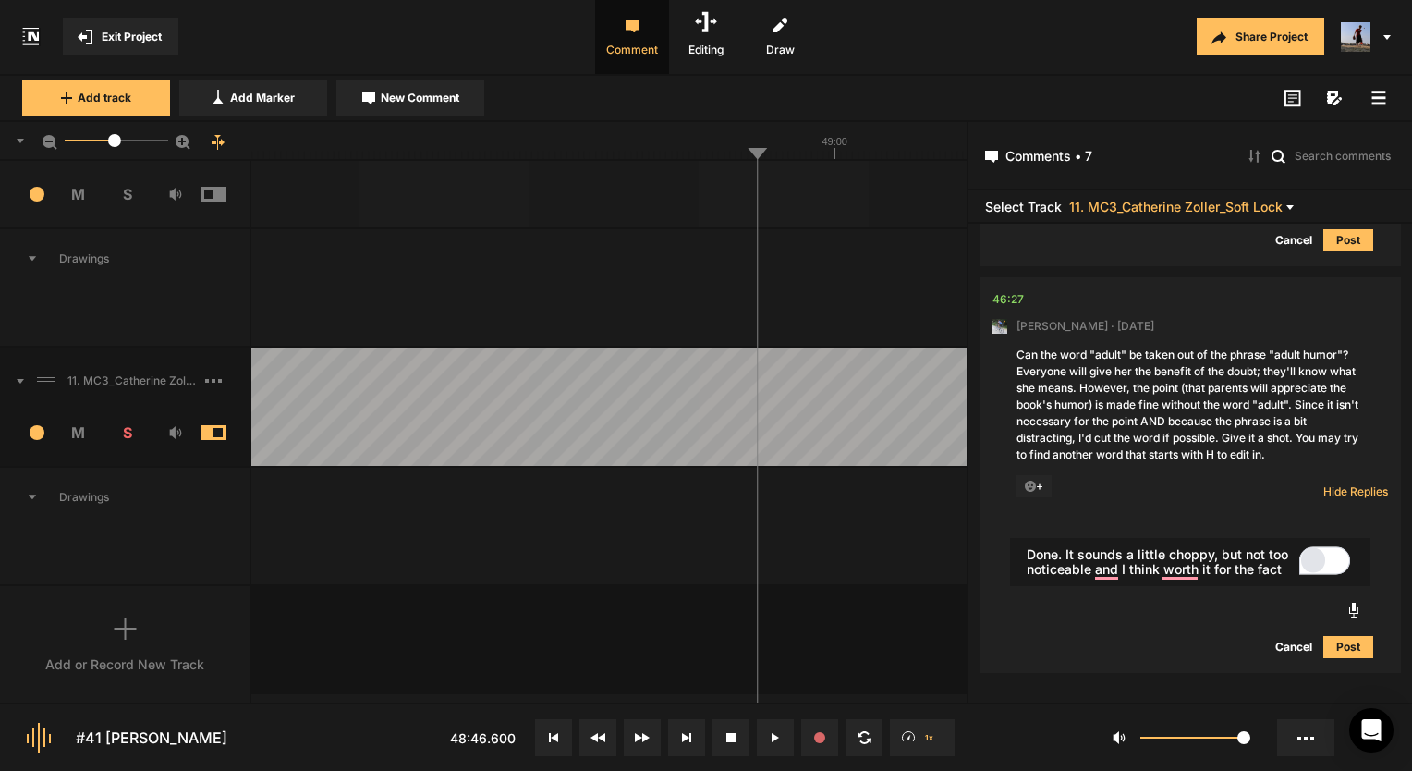
click at [1317, 560] on body "Exit Project Comment Editing Draw Share Project Add track Add Marker New Commen…" at bounding box center [706, 385] width 1412 height 771
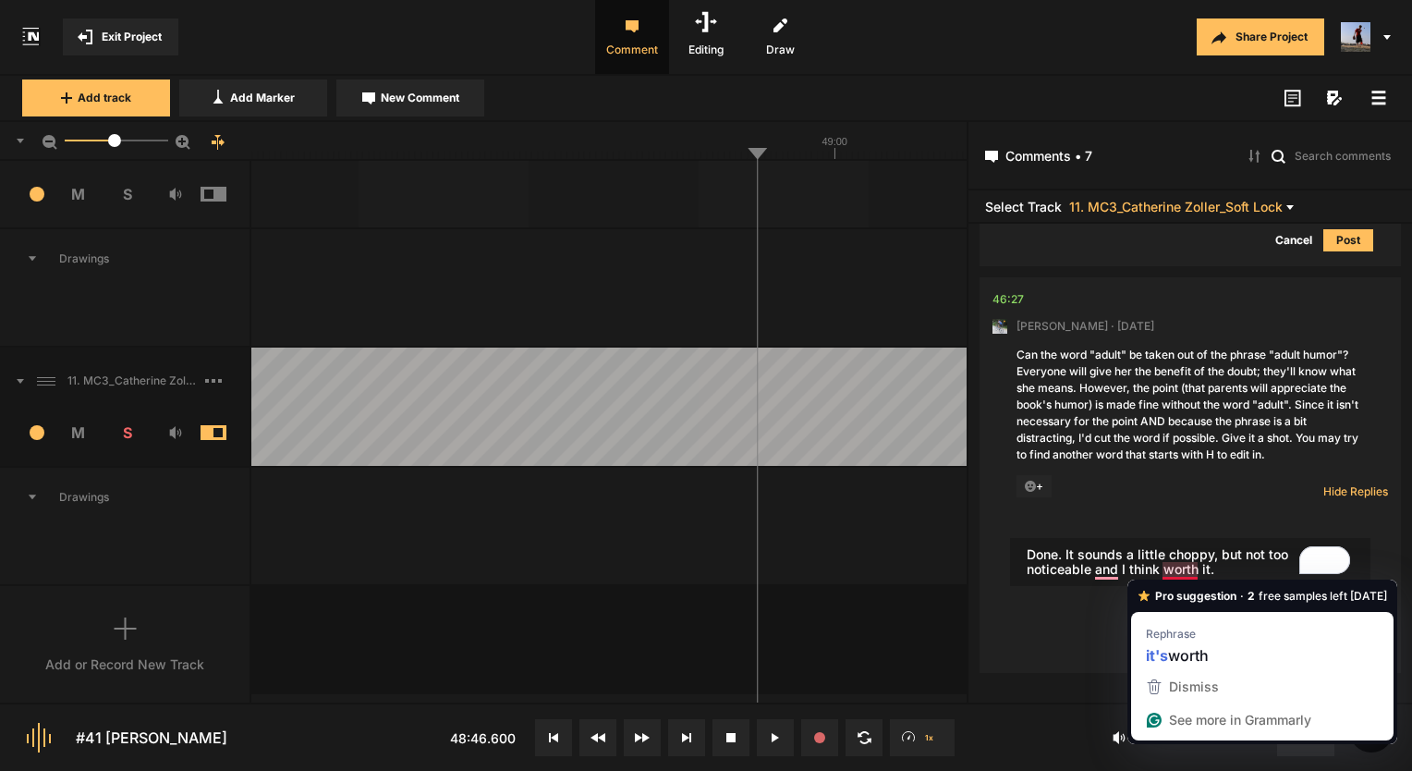
click at [1167, 564] on textarea "Done. It sounds a little choppy, but not too noticeable and I think worth it." at bounding box center [1190, 562] width 360 height 48
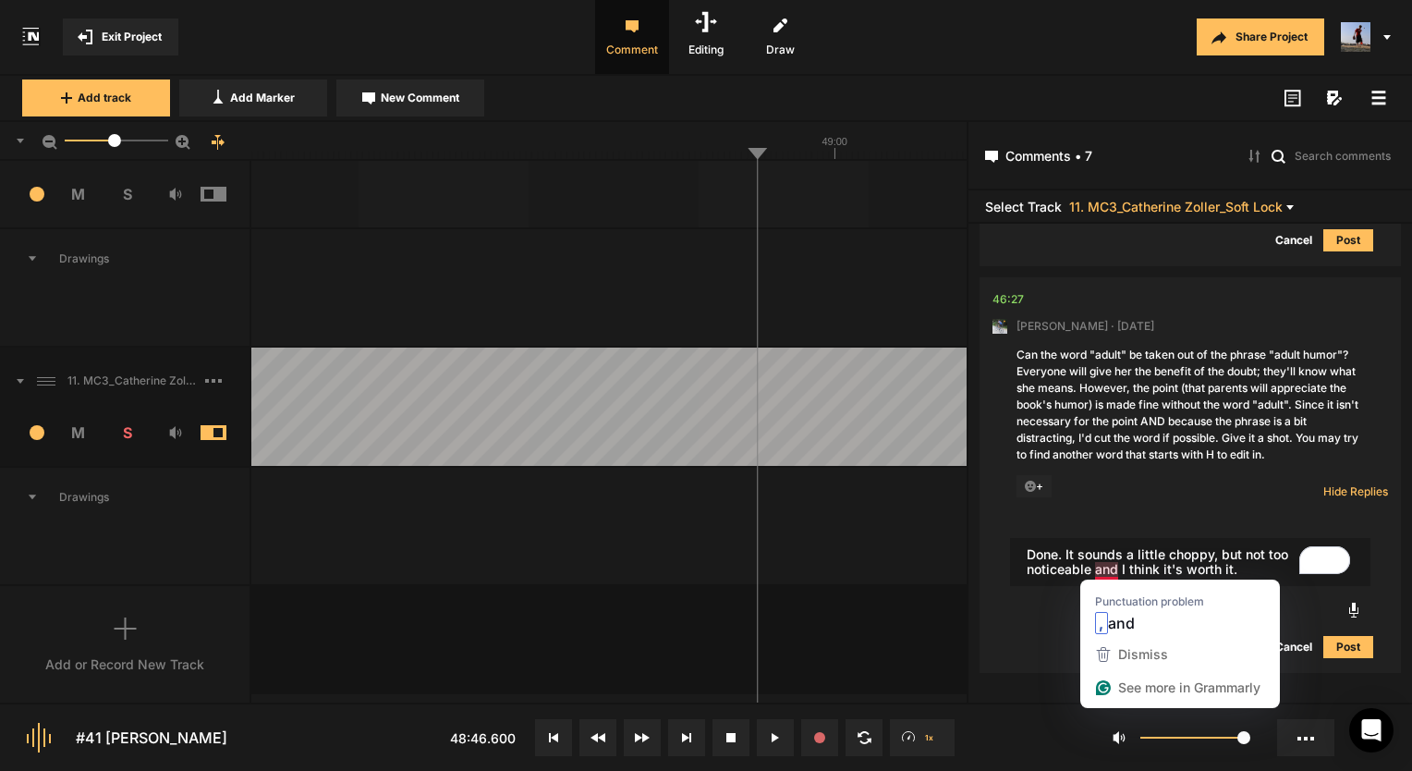
drag, startPoint x: 1102, startPoint y: 566, endPoint x: 1116, endPoint y: 577, distance: 17.2
click at [1102, 567] on textarea "Done. It sounds a little choppy, but not too noticeable and I think it's worth …" at bounding box center [1190, 562] width 360 height 48
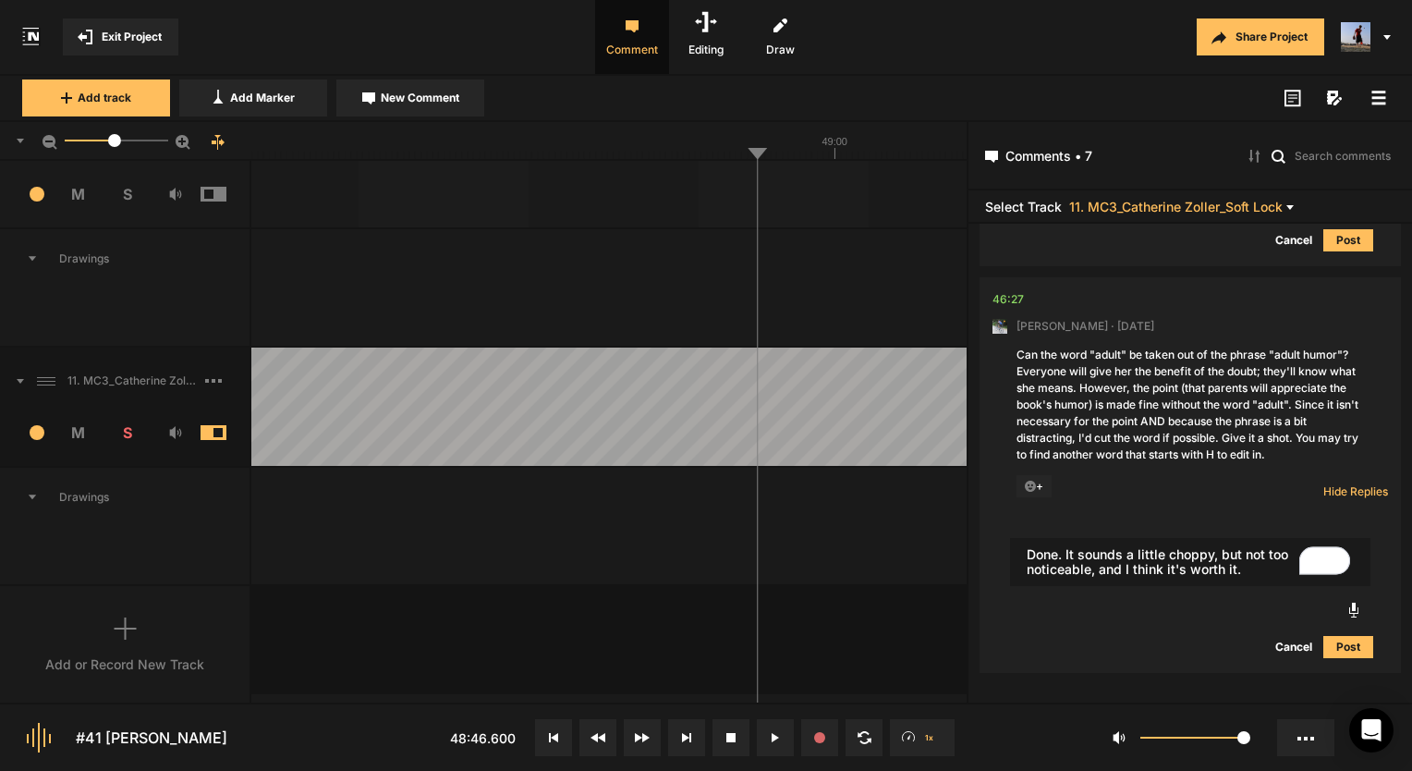
type textarea "Done. It sounds a little choppy, but not too noticeable, and I think it's worth…"
click at [1337, 652] on button "Post" at bounding box center [1348, 647] width 50 height 22
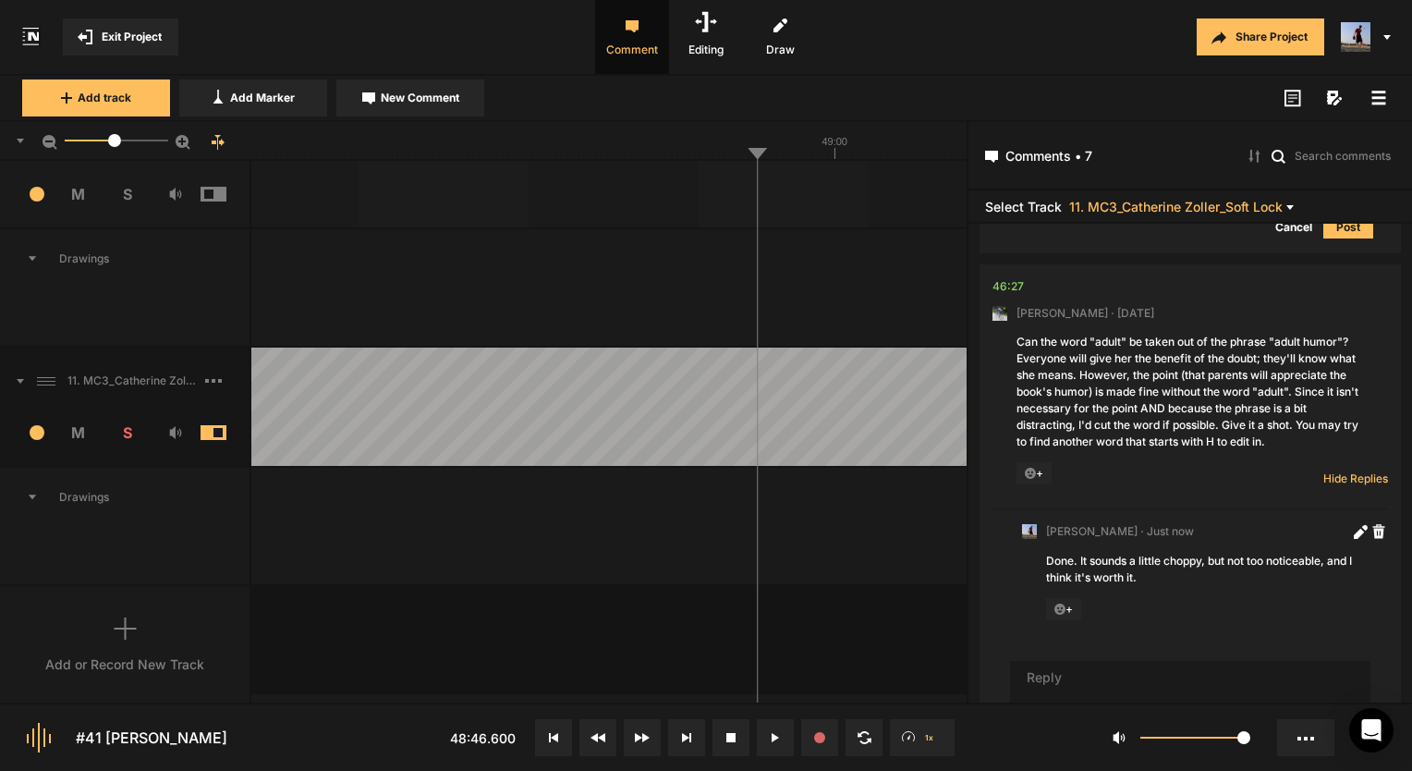
scroll to position [2742, 0]
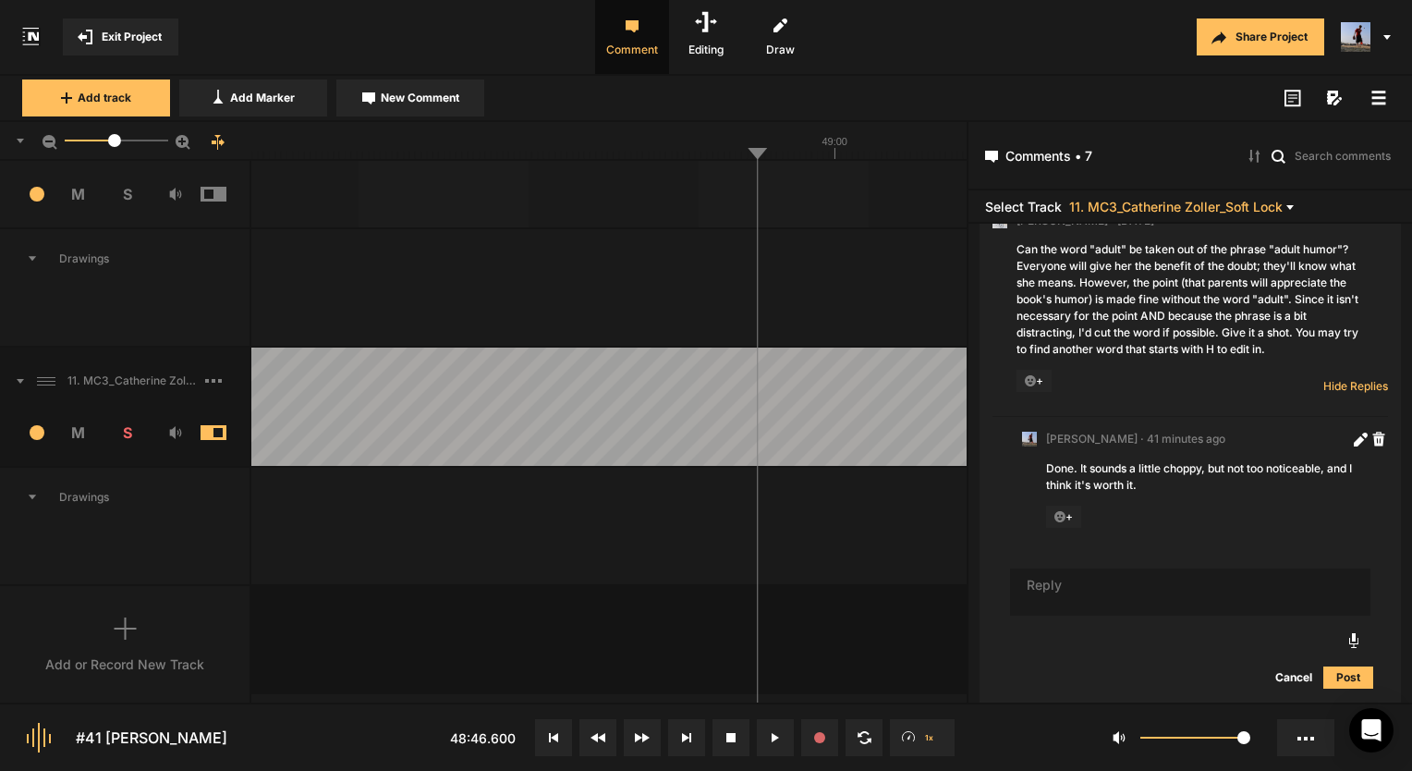
click at [78, 35] on icon at bounding box center [85, 37] width 15 height 15
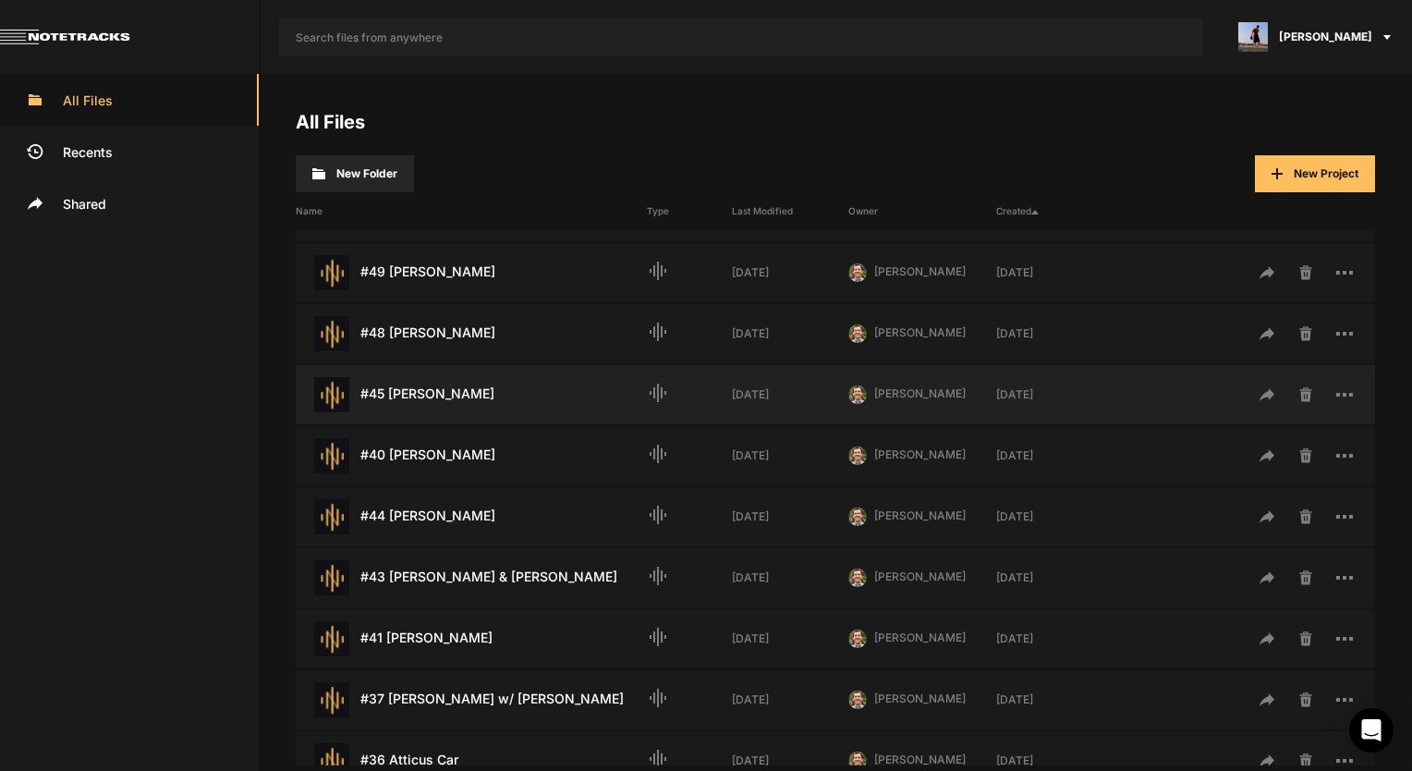
scroll to position [277, 0]
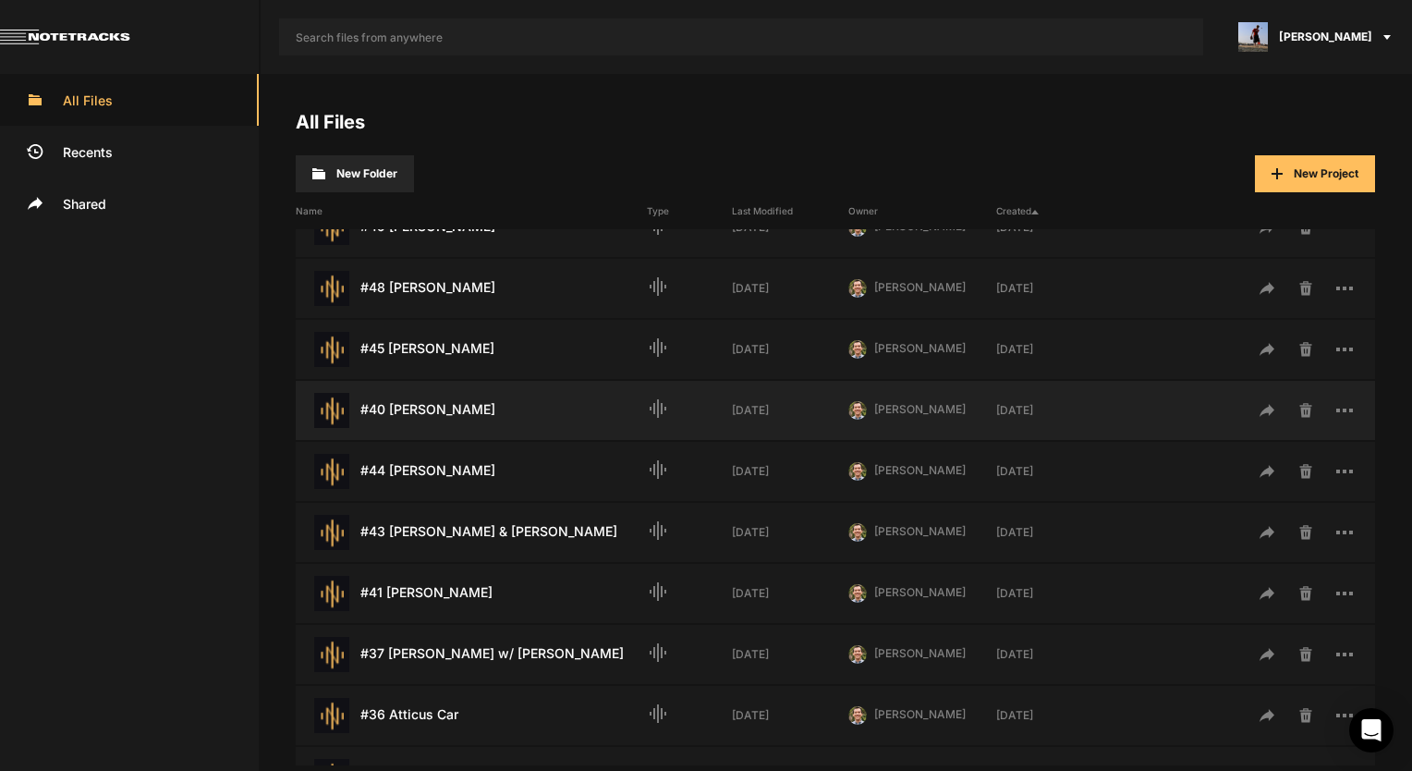
click at [438, 414] on div "#40 [PERSON_NAME] Last Modified: [DATE]" at bounding box center [471, 410] width 351 height 35
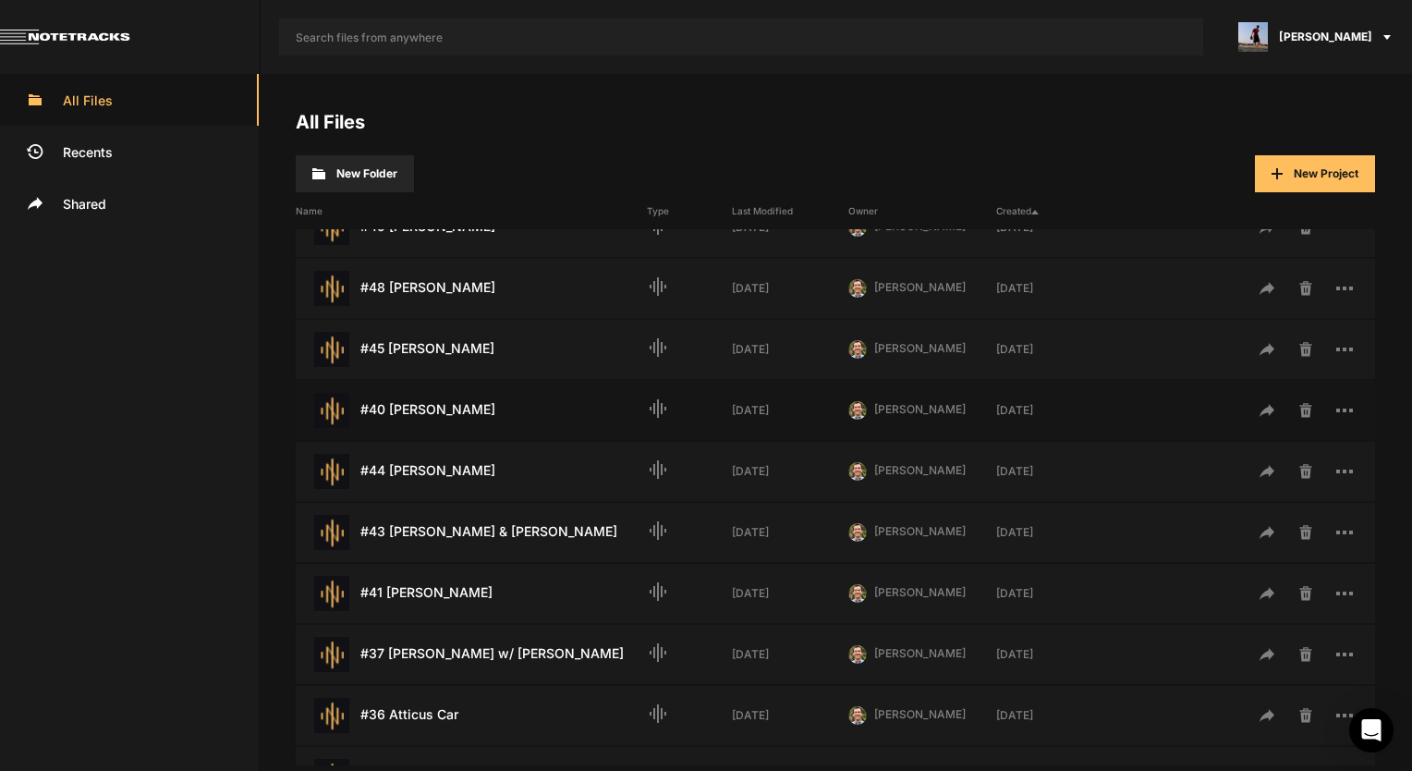
click at [438, 414] on div "#40 [PERSON_NAME] Last Modified: [DATE]" at bounding box center [471, 410] width 351 height 35
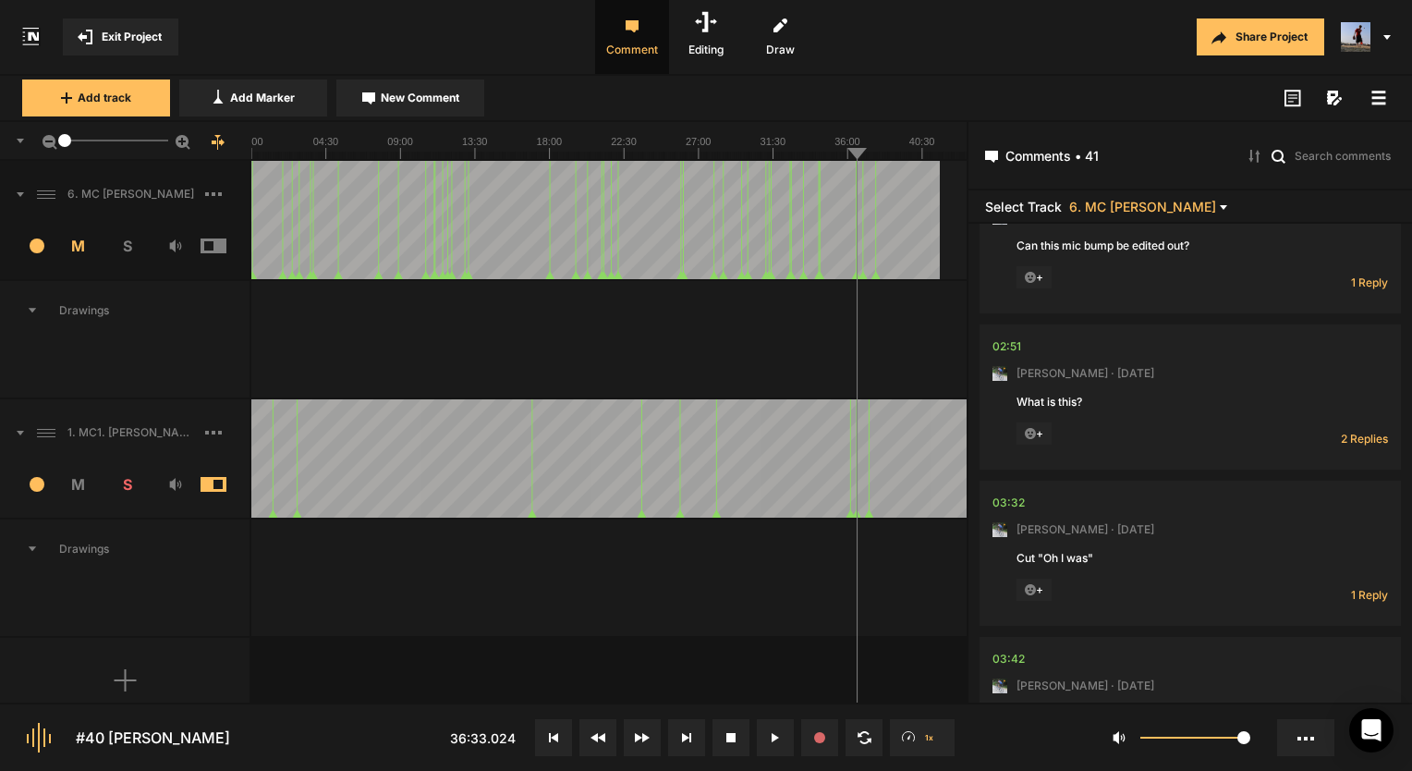
scroll to position [554, 0]
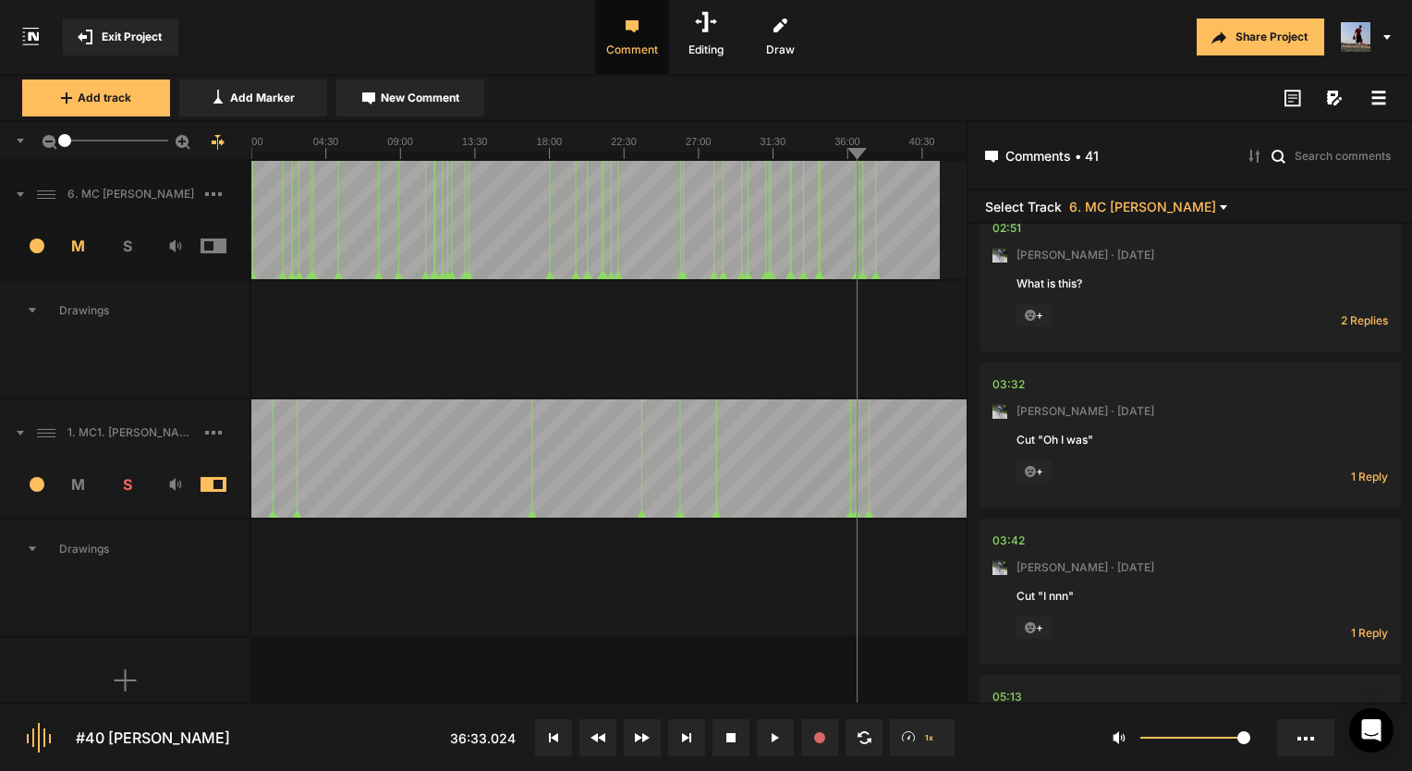
click at [145, 394] on div "Drawings" at bounding box center [125, 340] width 251 height 118
click at [144, 408] on div "1. MC1. [PERSON_NAME].mp3" at bounding box center [124, 432] width 249 height 59
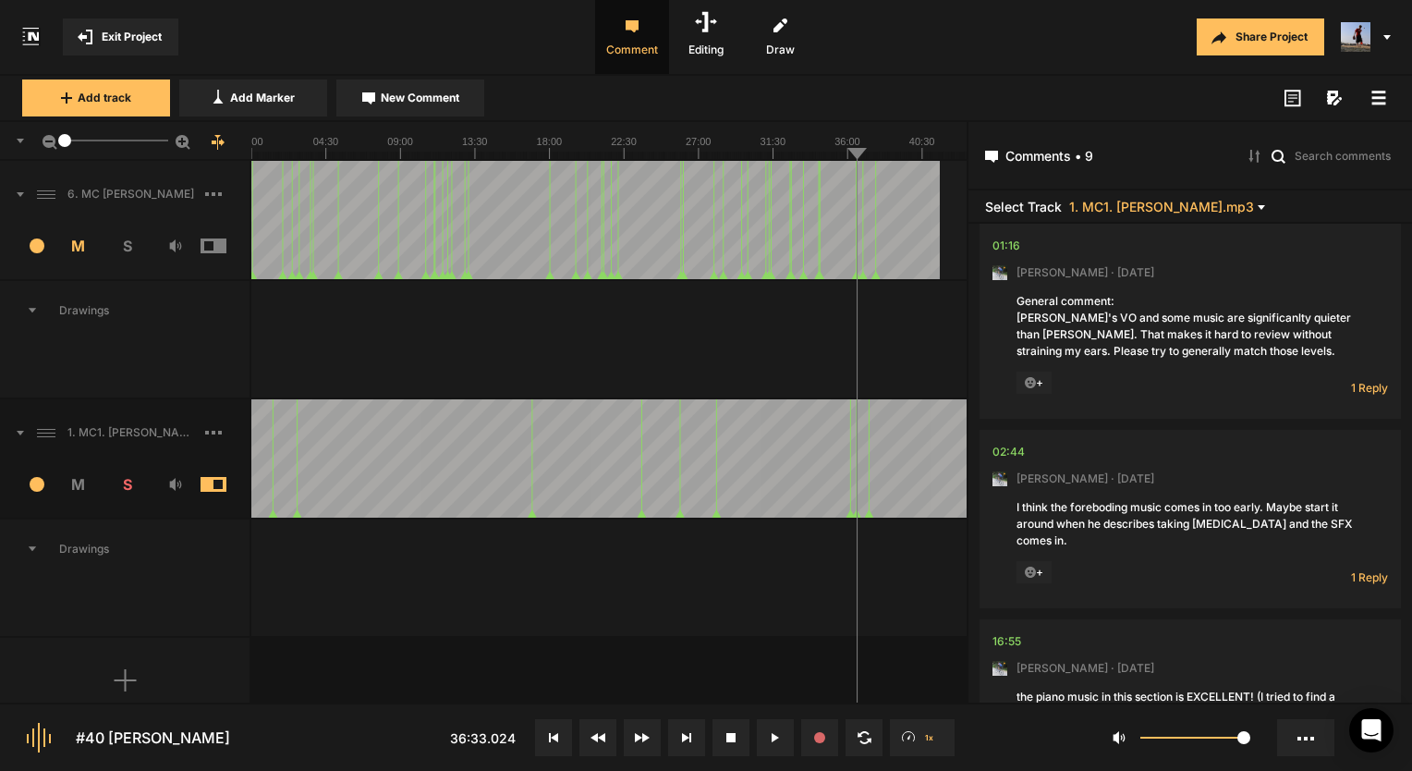
scroll to position [0, 0]
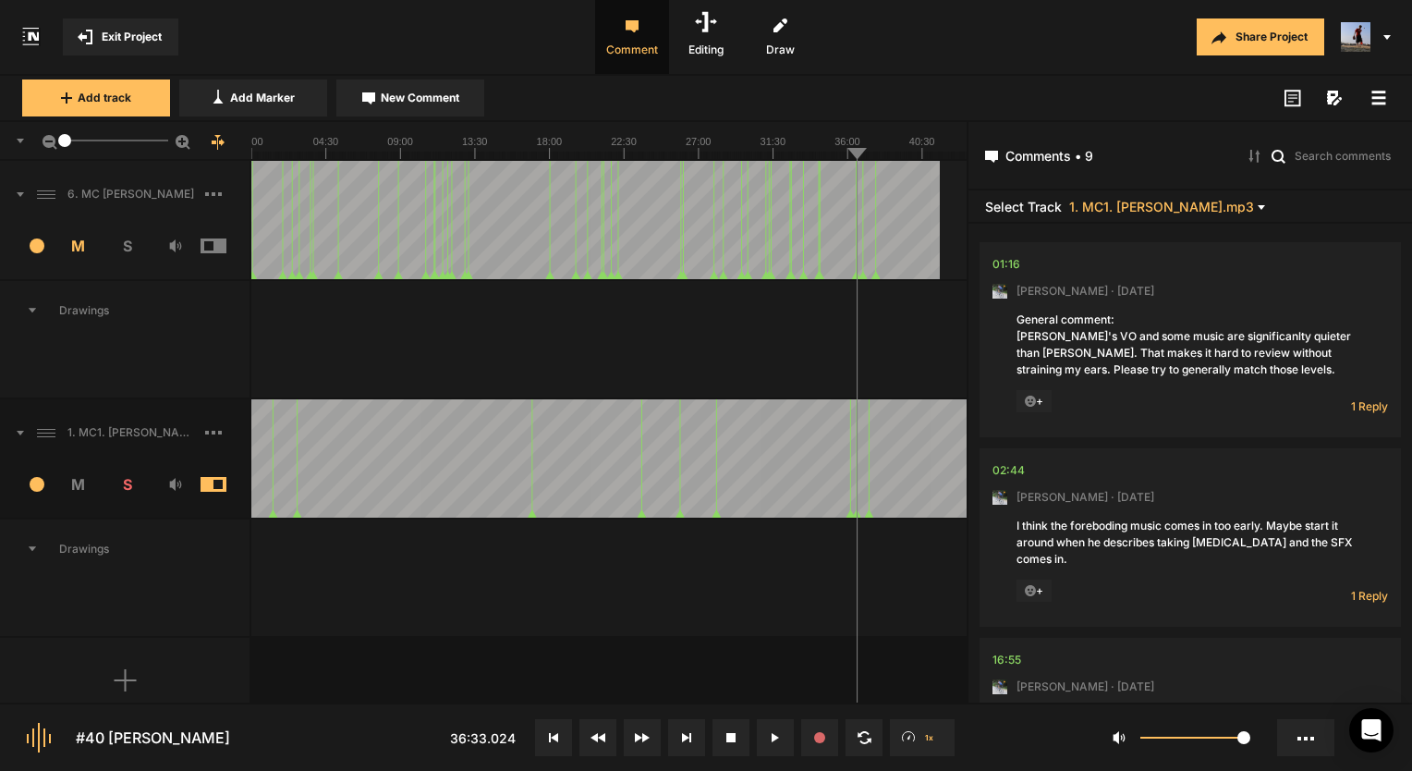
click at [1349, 587] on nt-comment "02:44 [PERSON_NAME] · [DATE] I think the foreboding music comes in too early. M…" at bounding box center [1189, 537] width 395 height 178
click at [1354, 588] on span "1 Reply" at bounding box center [1369, 596] width 37 height 16
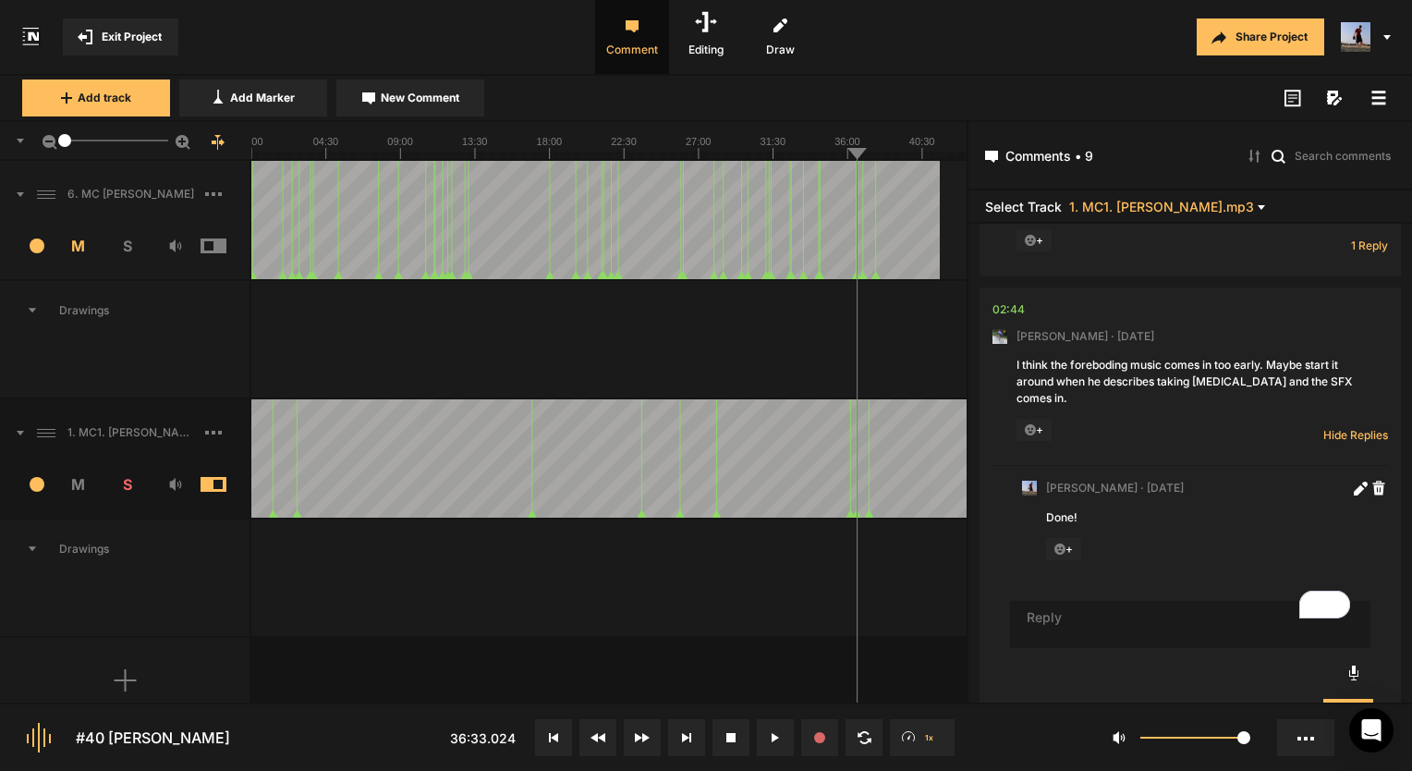
scroll to position [113, 0]
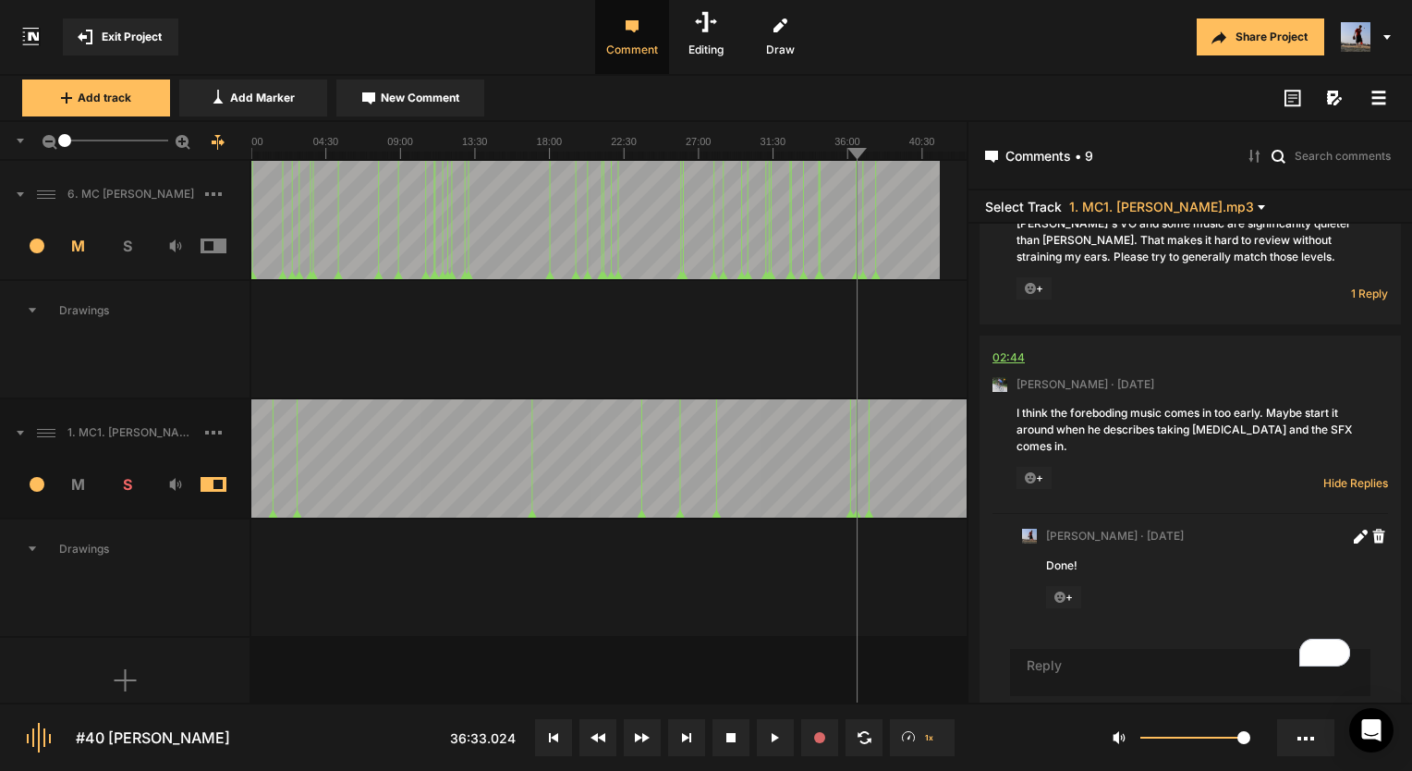
click at [1006, 359] on div "02:44" at bounding box center [1008, 357] width 32 height 18
click at [1004, 362] on div "02:44" at bounding box center [1008, 357] width 32 height 18
click at [777, 577] on div at bounding box center [608, 558] width 715 height 78
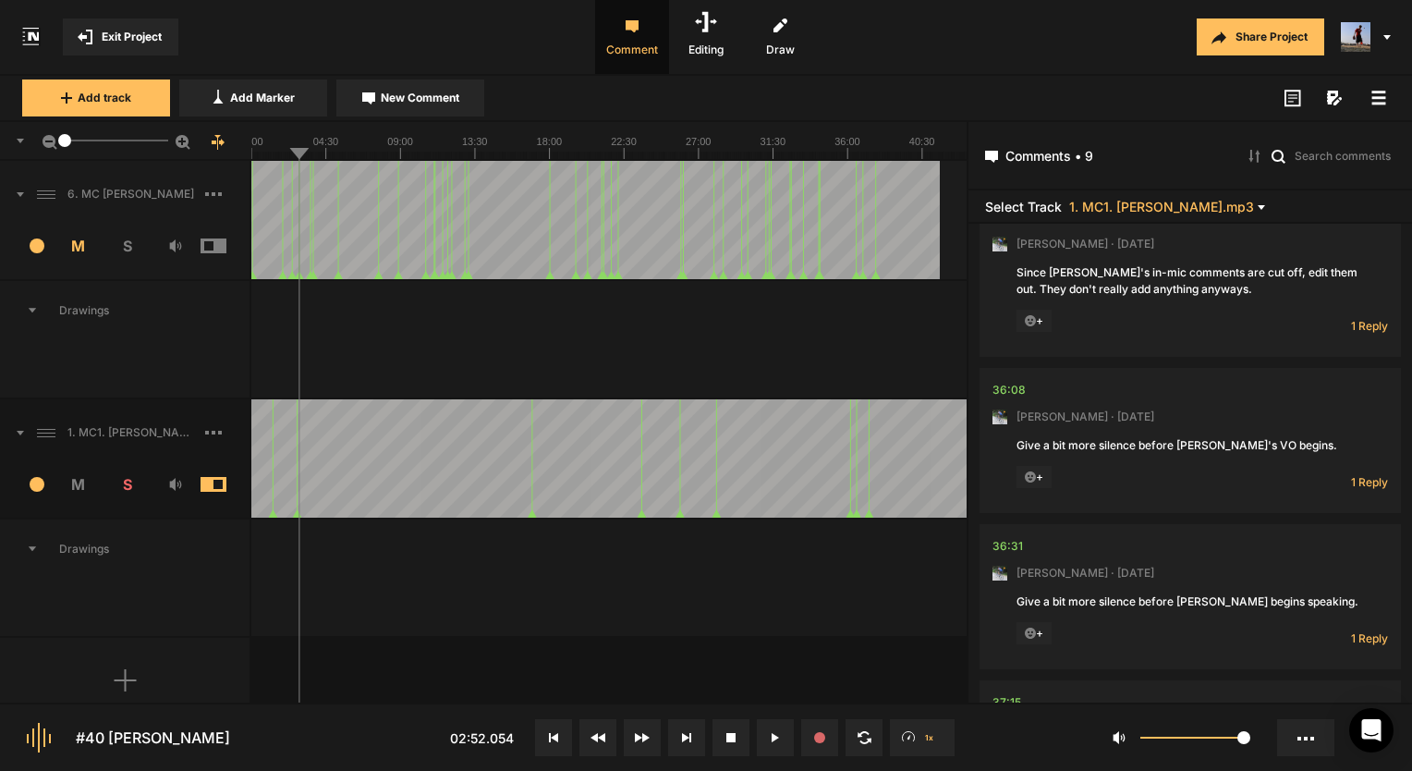
scroll to position [1430, 0]
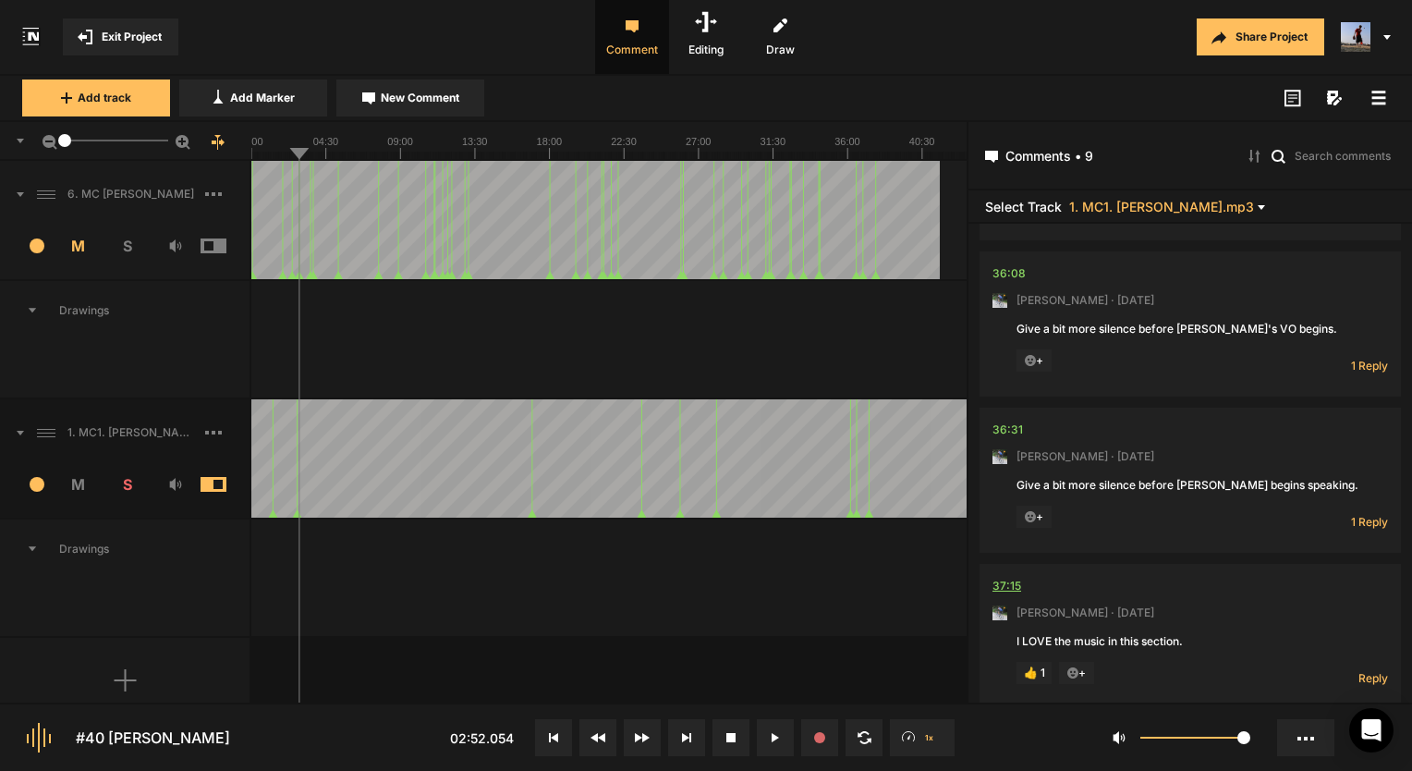
click at [1011, 577] on div "37:15" at bounding box center [1006, 586] width 29 height 18
click at [762, 747] on button at bounding box center [775, 737] width 37 height 37
click at [144, 38] on span "Exit Project" at bounding box center [132, 37] width 60 height 17
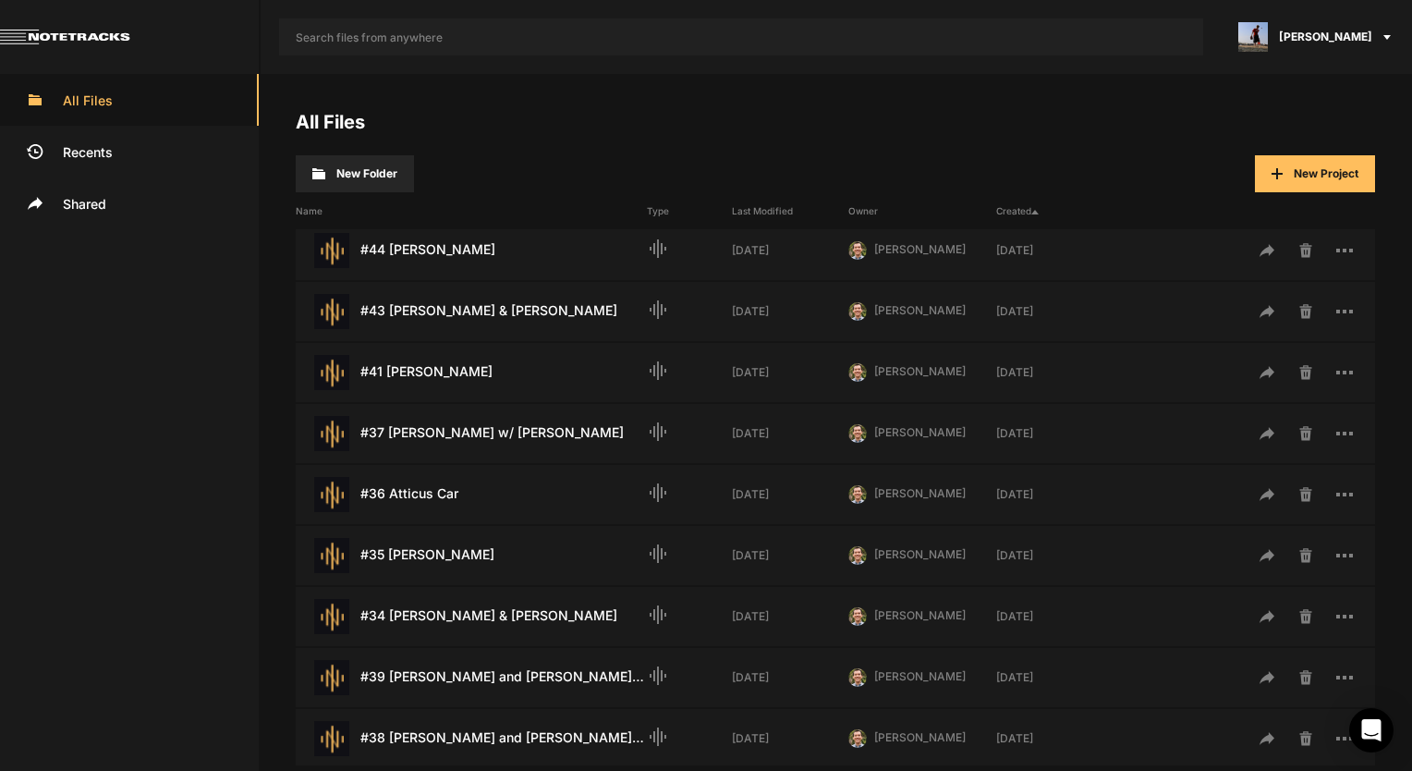
scroll to position [494, 0]
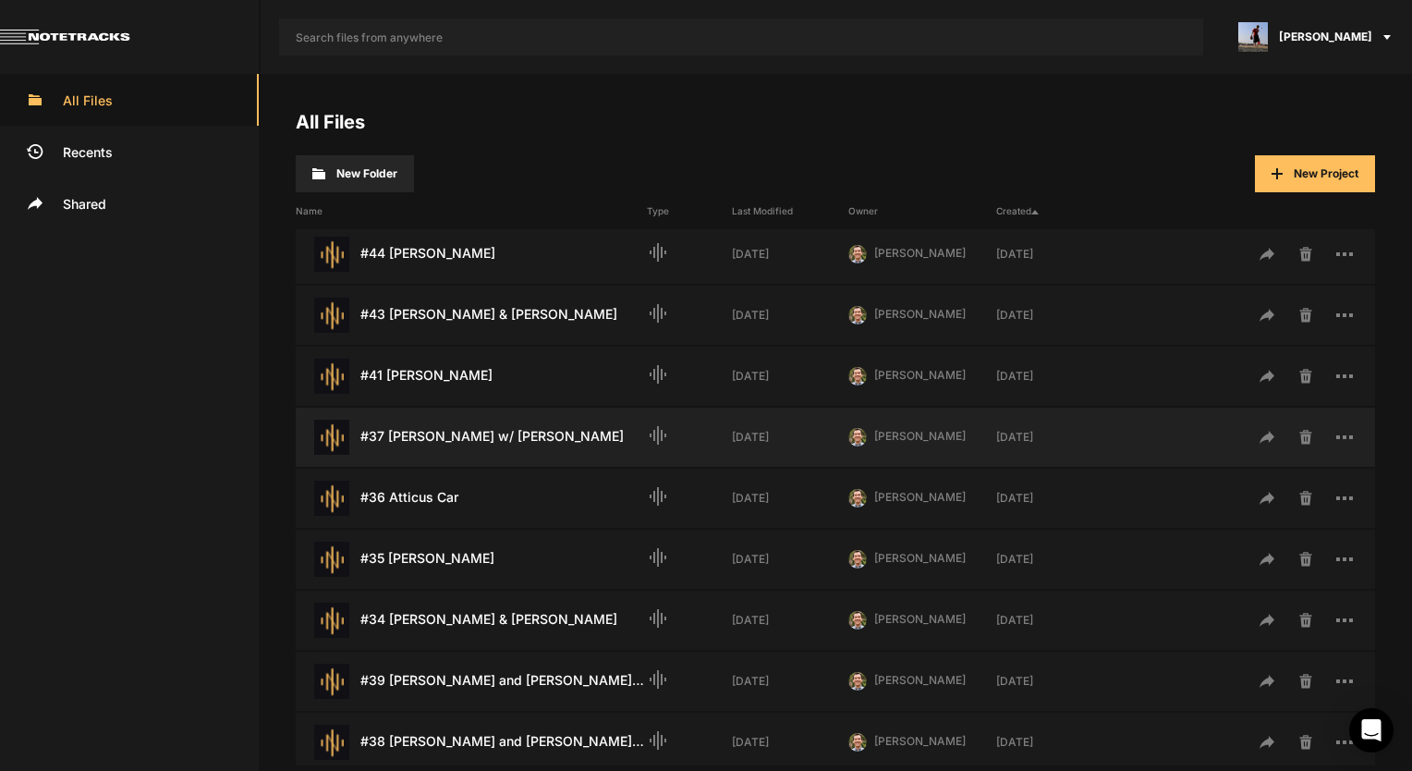
click at [503, 438] on div "#37 [PERSON_NAME] w/ [PERSON_NAME] Last Modified: [DATE]" at bounding box center [471, 436] width 351 height 35
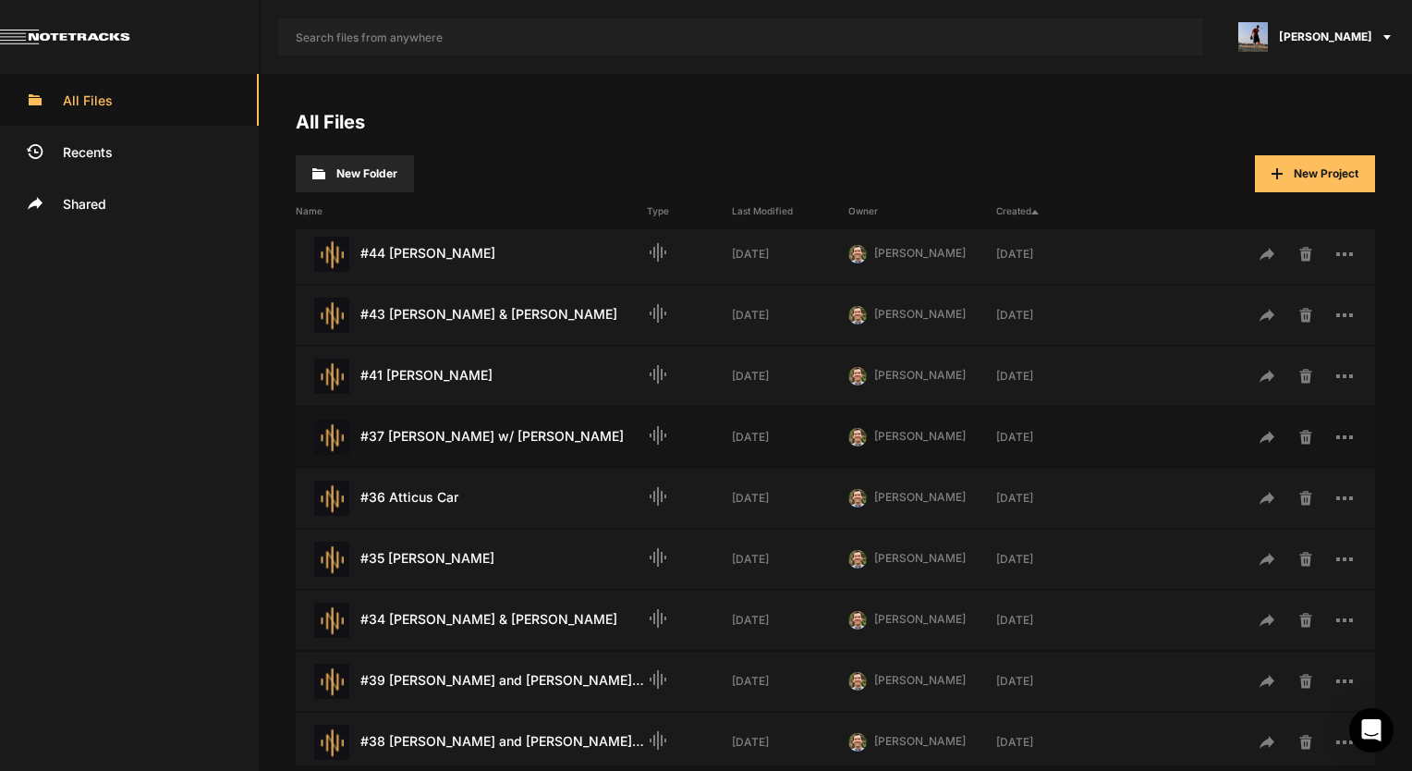
click at [503, 438] on div "#37 [PERSON_NAME] w/ [PERSON_NAME] Last Modified: [DATE]" at bounding box center [471, 436] width 351 height 35
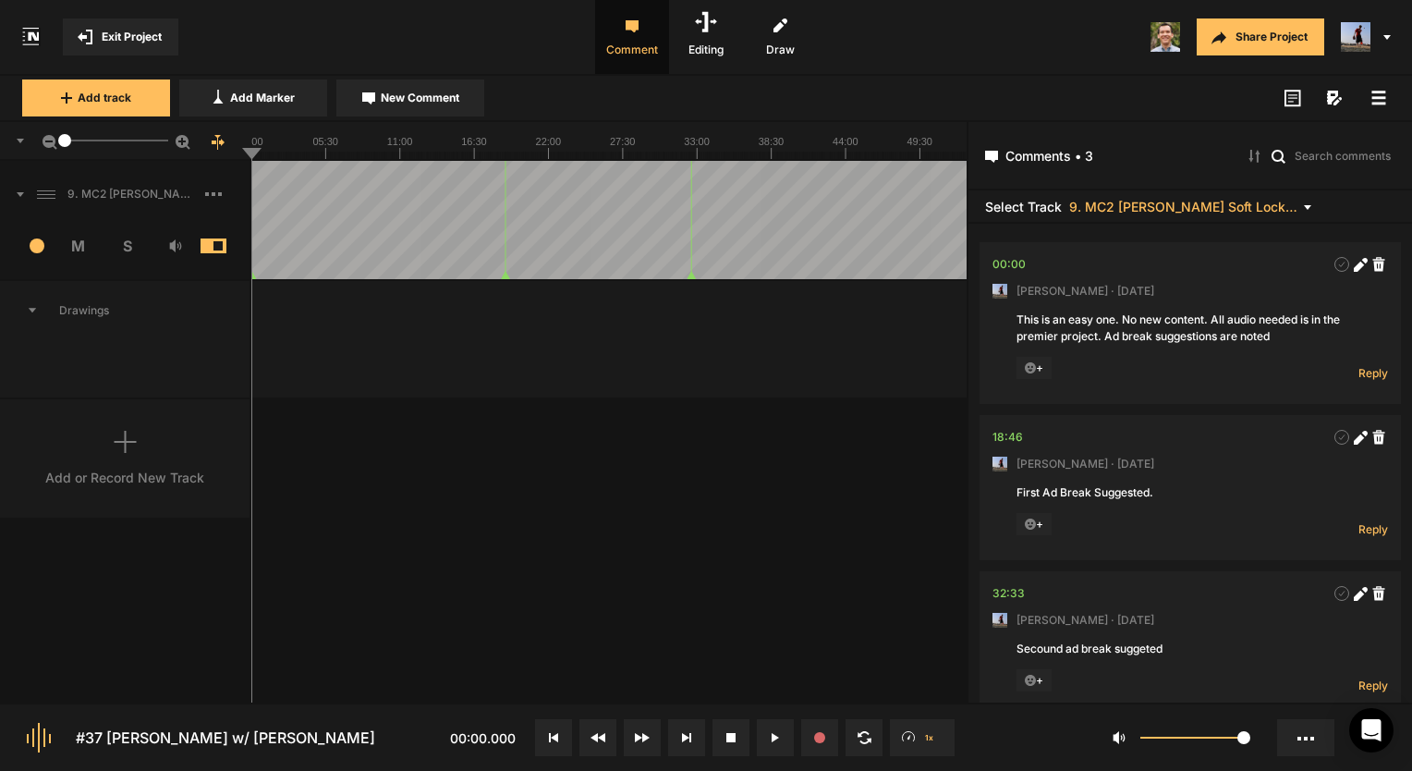
click at [129, 42] on span "Exit Project" at bounding box center [132, 37] width 60 height 17
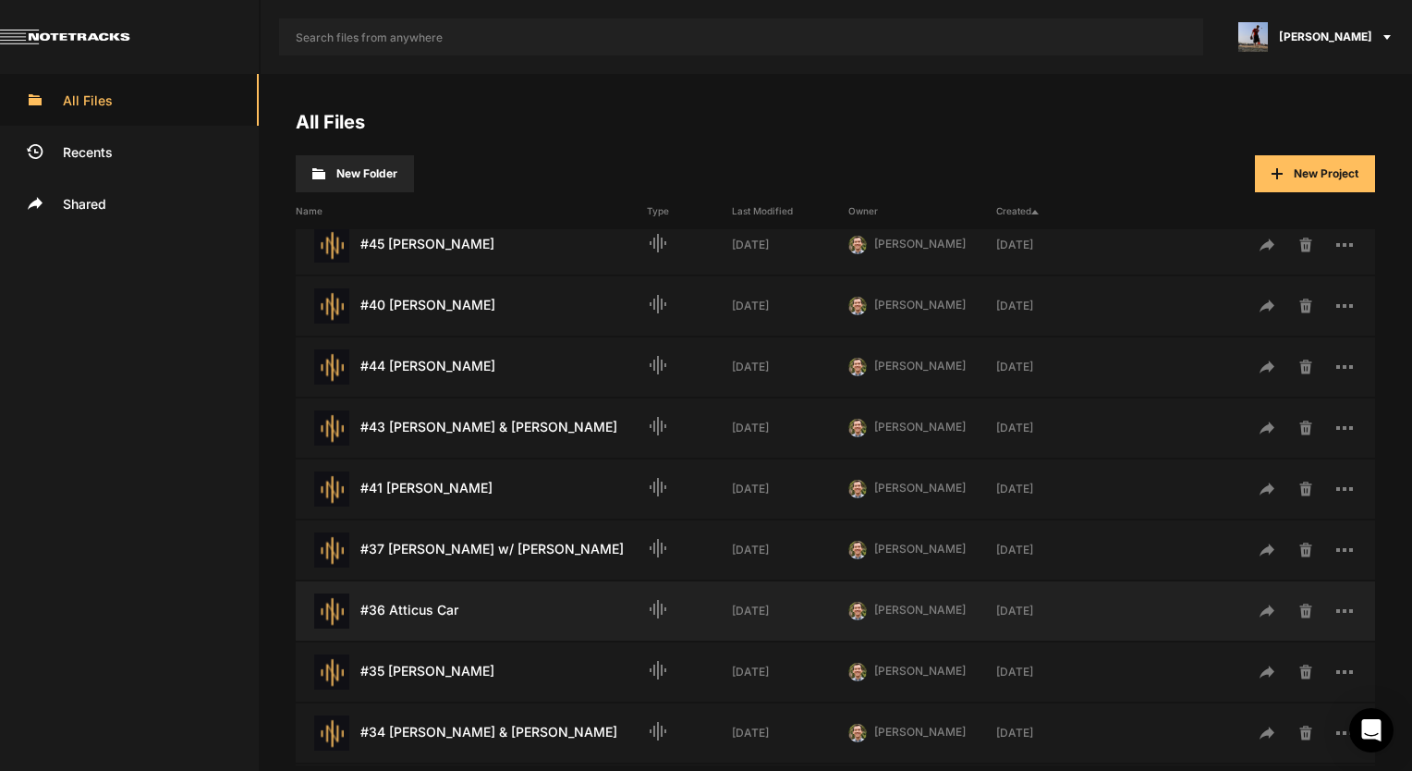
scroll to position [462, 0]
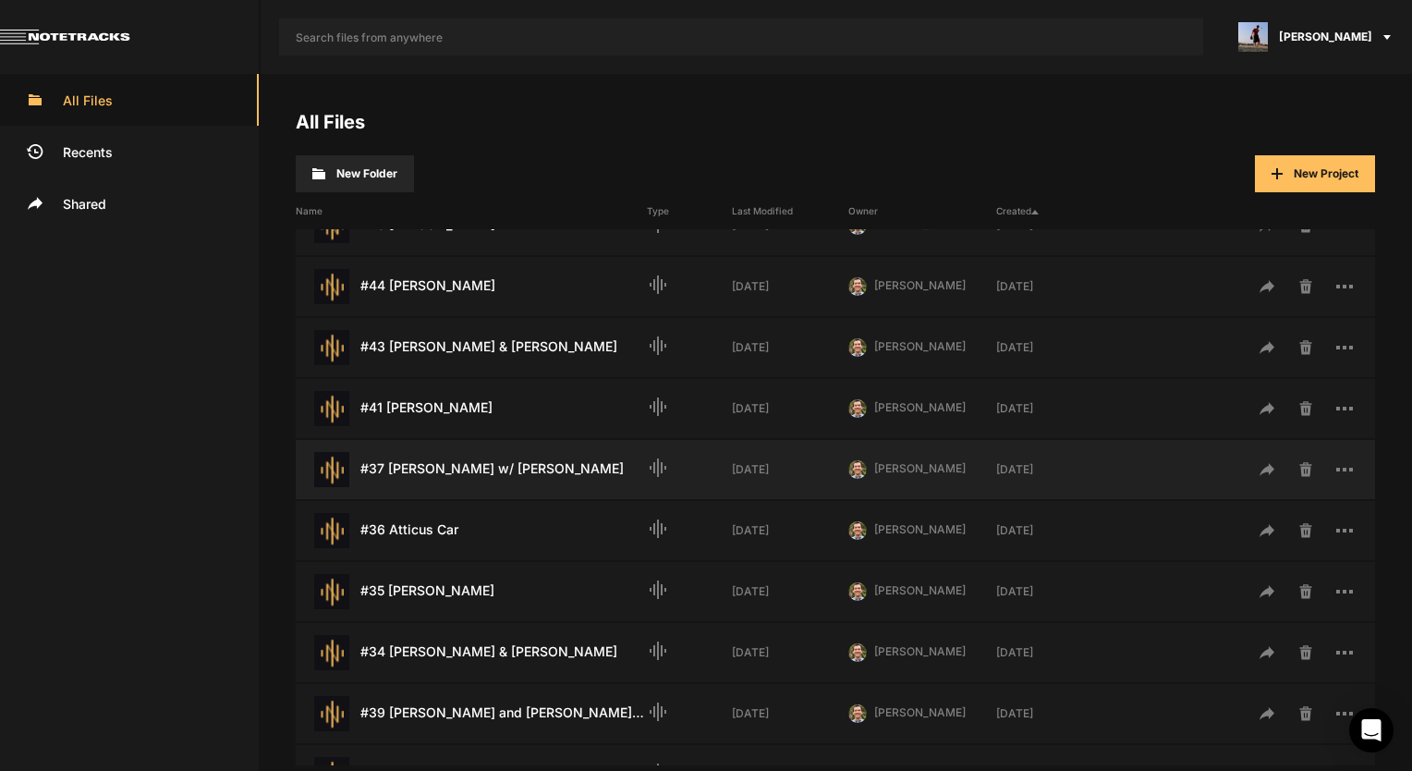
click at [473, 455] on div "#37 [PERSON_NAME] w/ [PERSON_NAME] Last Modified: [DATE]" at bounding box center [471, 469] width 351 height 35
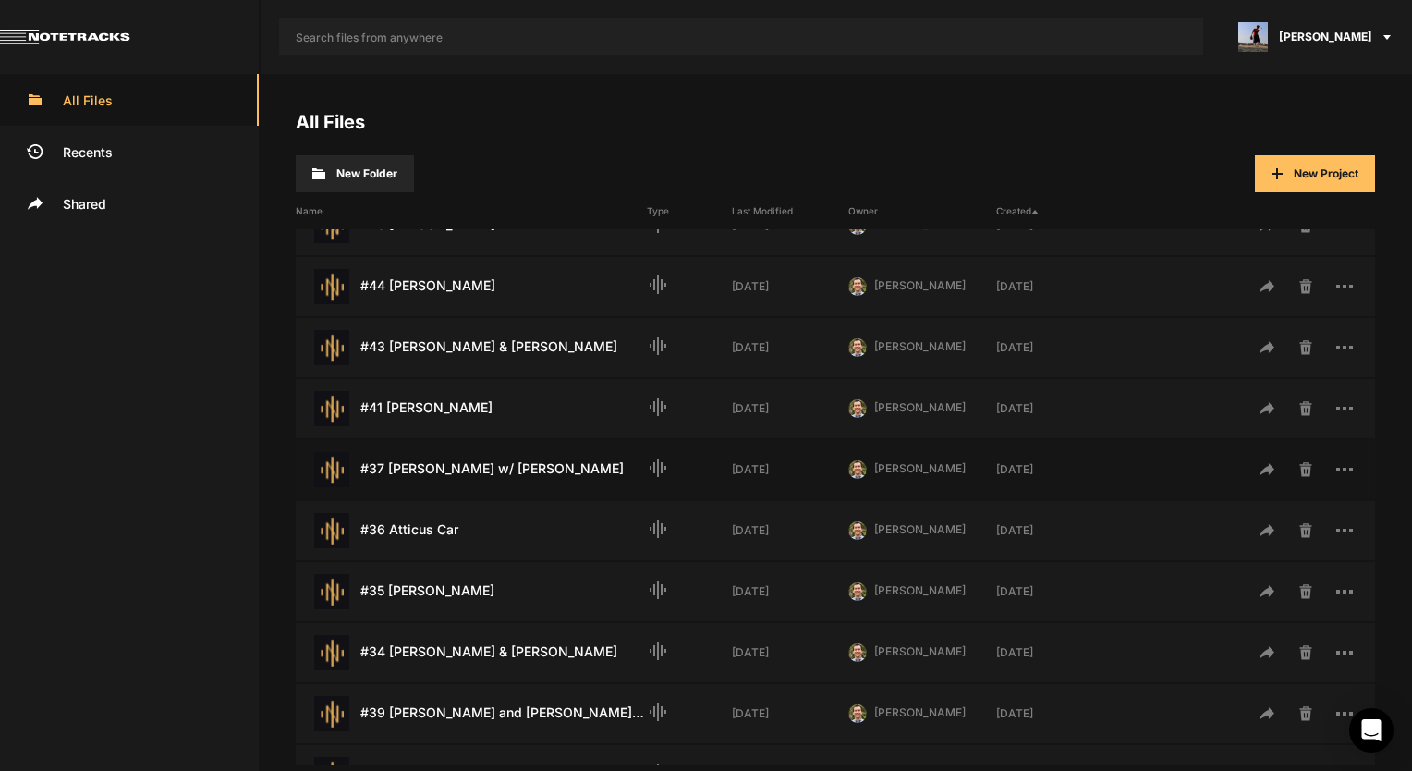
click at [473, 455] on div "#37 [PERSON_NAME] w/ [PERSON_NAME] Last Modified: [DATE]" at bounding box center [471, 469] width 351 height 35
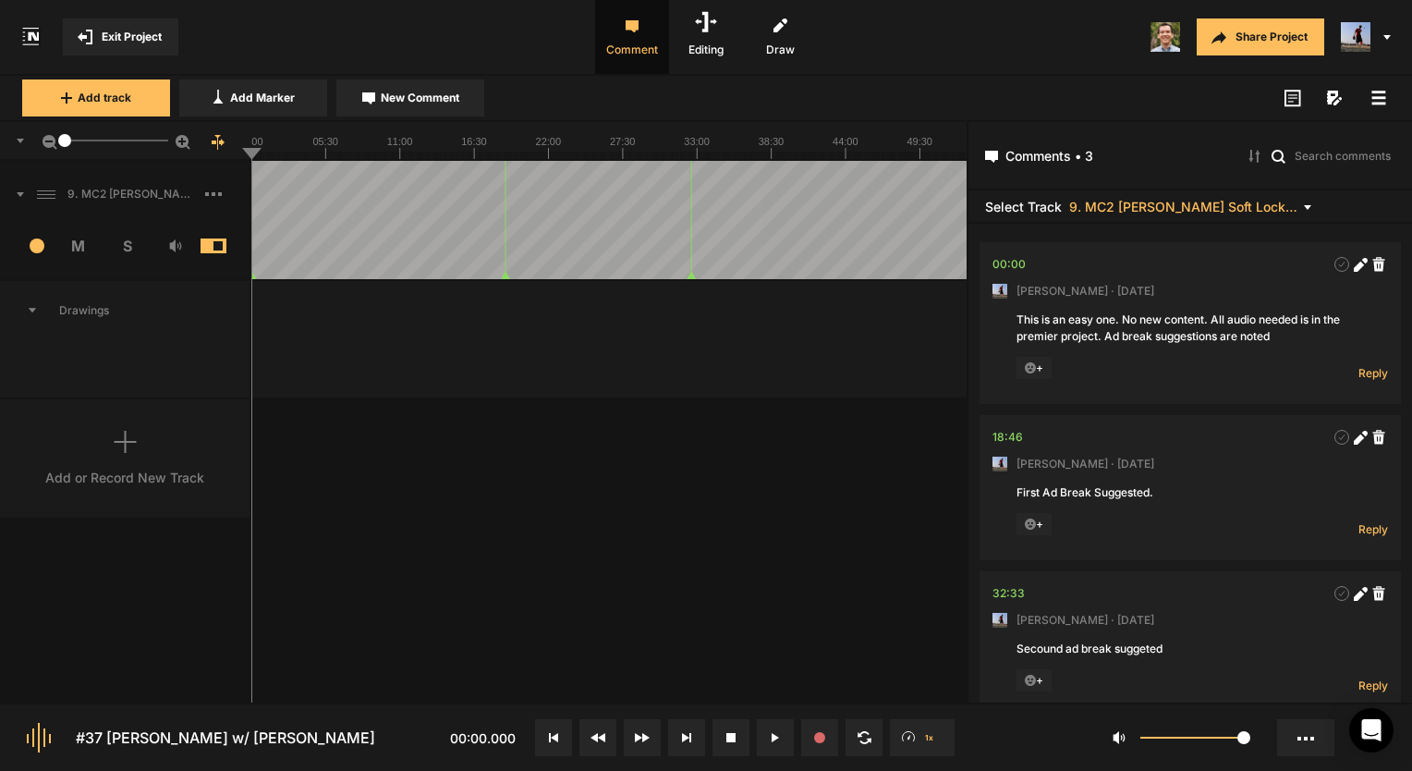
click at [134, 31] on span "Exit Project" at bounding box center [132, 37] width 60 height 17
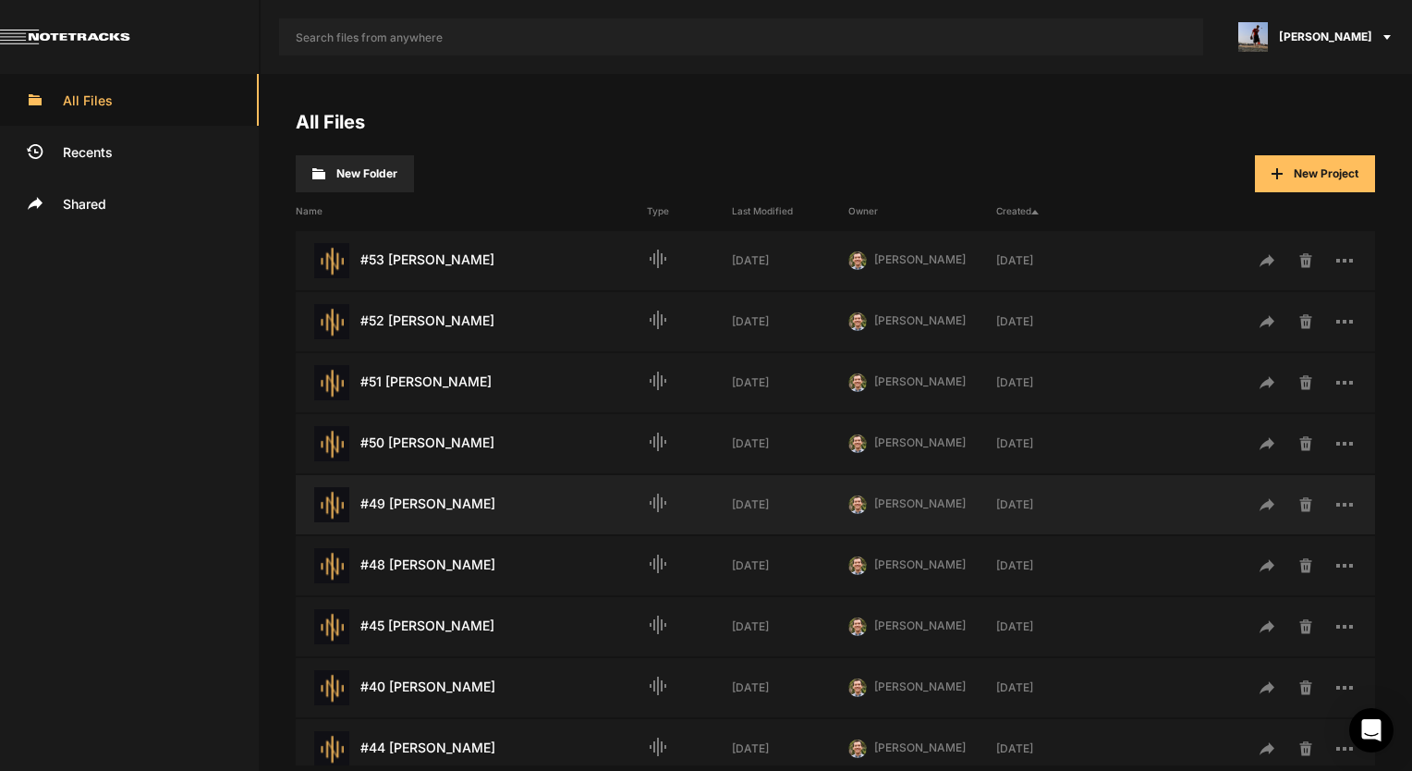
click at [458, 504] on div "#49 [PERSON_NAME] Last Modified: [DATE]" at bounding box center [471, 504] width 351 height 35
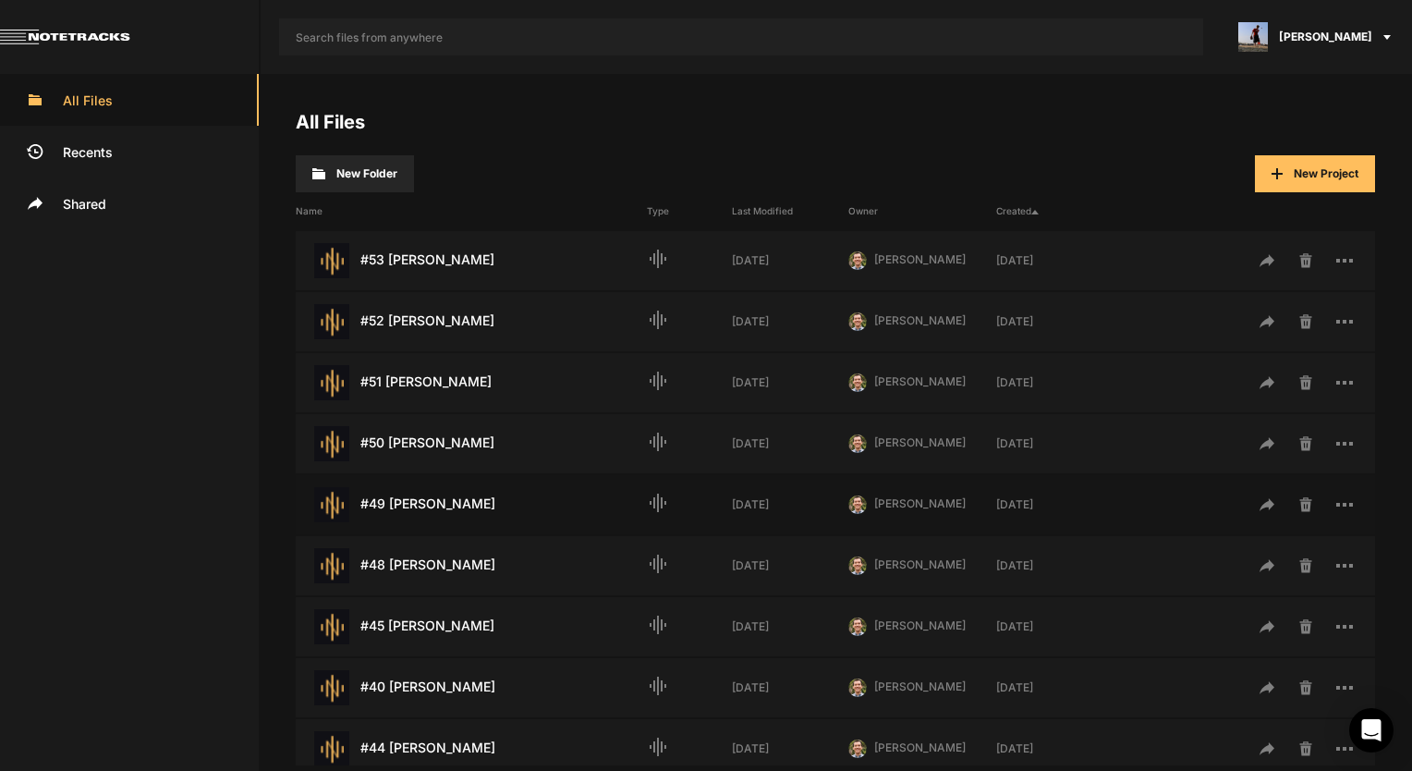
click at [458, 504] on div "#49 [PERSON_NAME] Last Modified: [DATE]" at bounding box center [471, 504] width 351 height 35
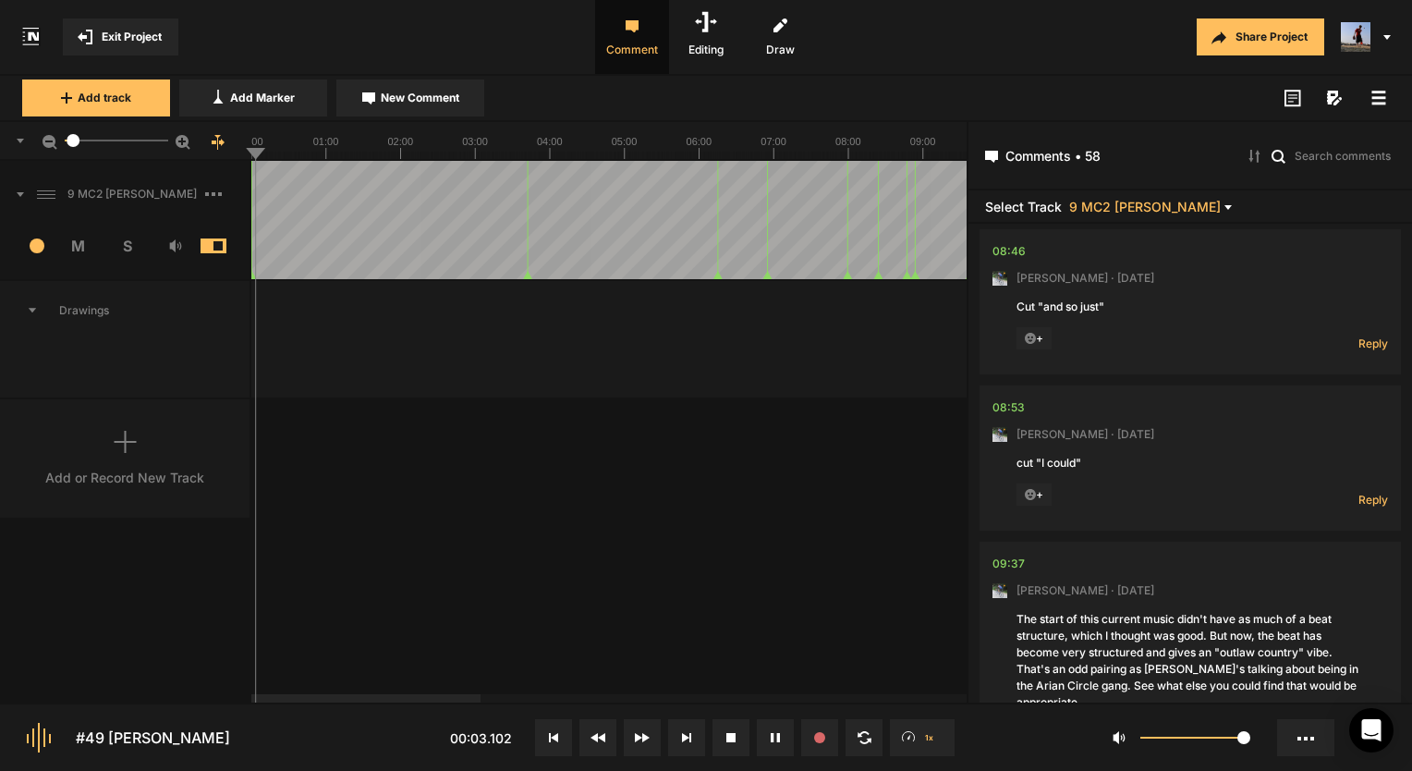
scroll to position [1201, 0]
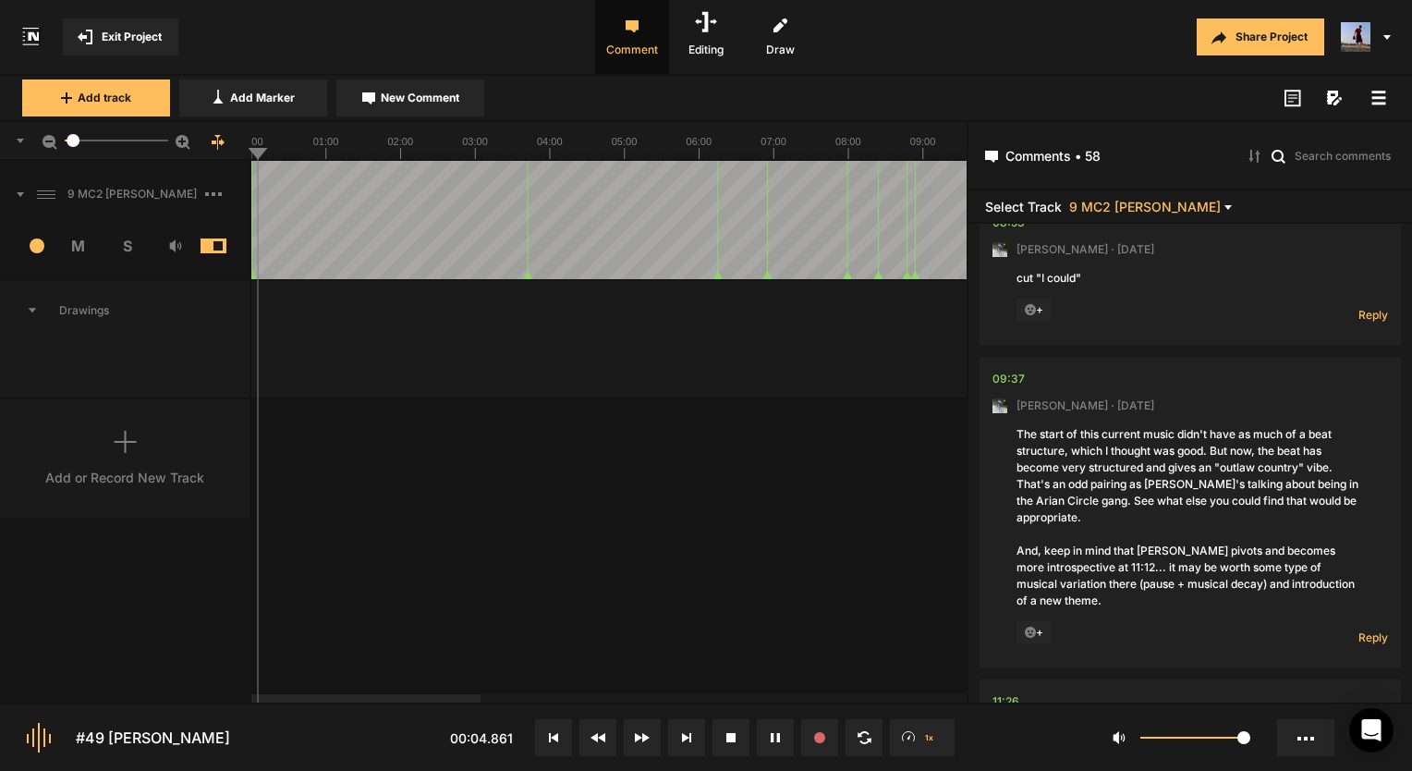
drag, startPoint x: 1111, startPoint y: 406, endPoint x: 1134, endPoint y: 449, distance: 48.8
click at [1134, 449] on nt-comment "09:37 [PERSON_NAME] · [DATE] The start of this current music didn't have as muc…" at bounding box center [1189, 512] width 395 height 311
drag, startPoint x: 1053, startPoint y: 416, endPoint x: 1127, endPoint y: 431, distance: 75.4
click at [1127, 431] on div "The start of this current music didn't have as much of a beat structure, which …" at bounding box center [1189, 517] width 347 height 183
click at [1088, 462] on div "The start of this current music didn't have as much of a beat structure, which …" at bounding box center [1189, 517] width 347 height 183
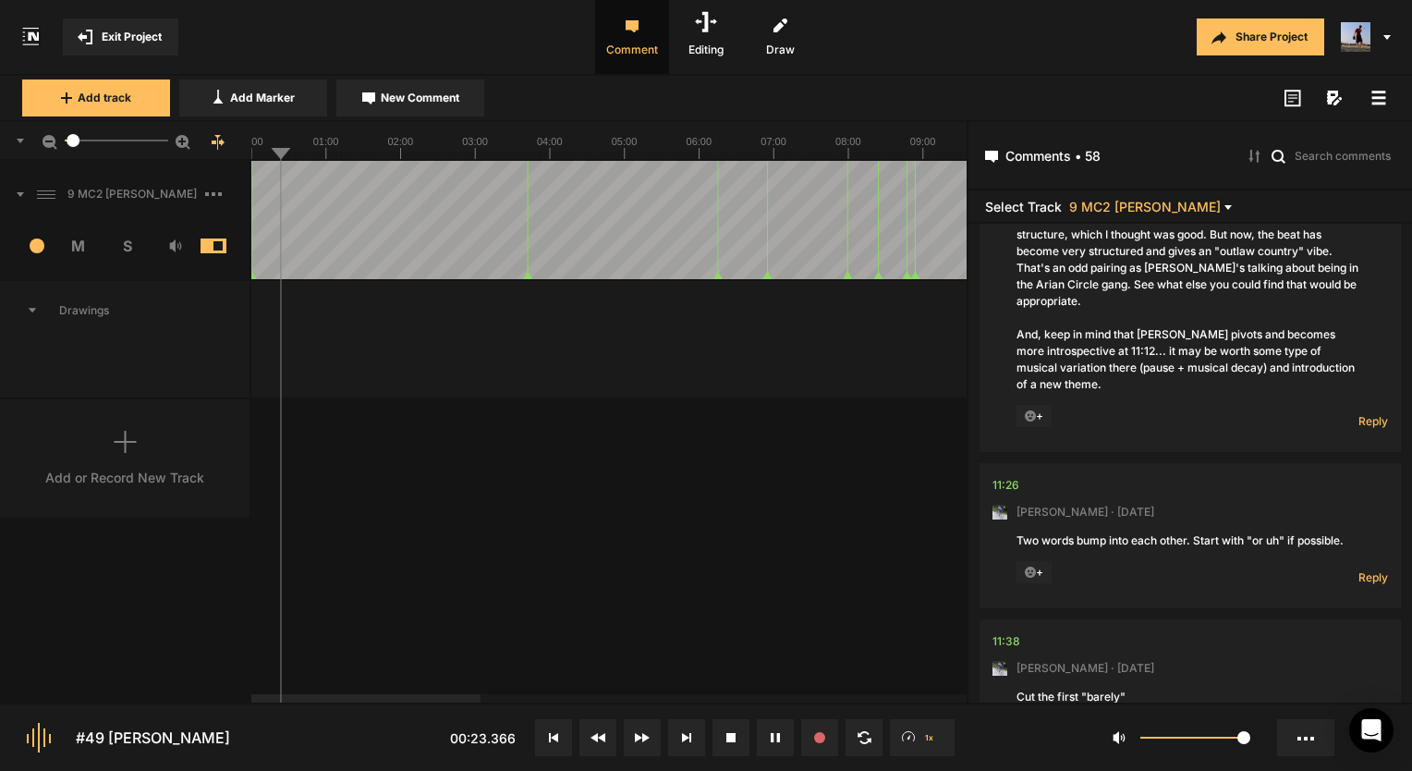
scroll to position [1571, 0]
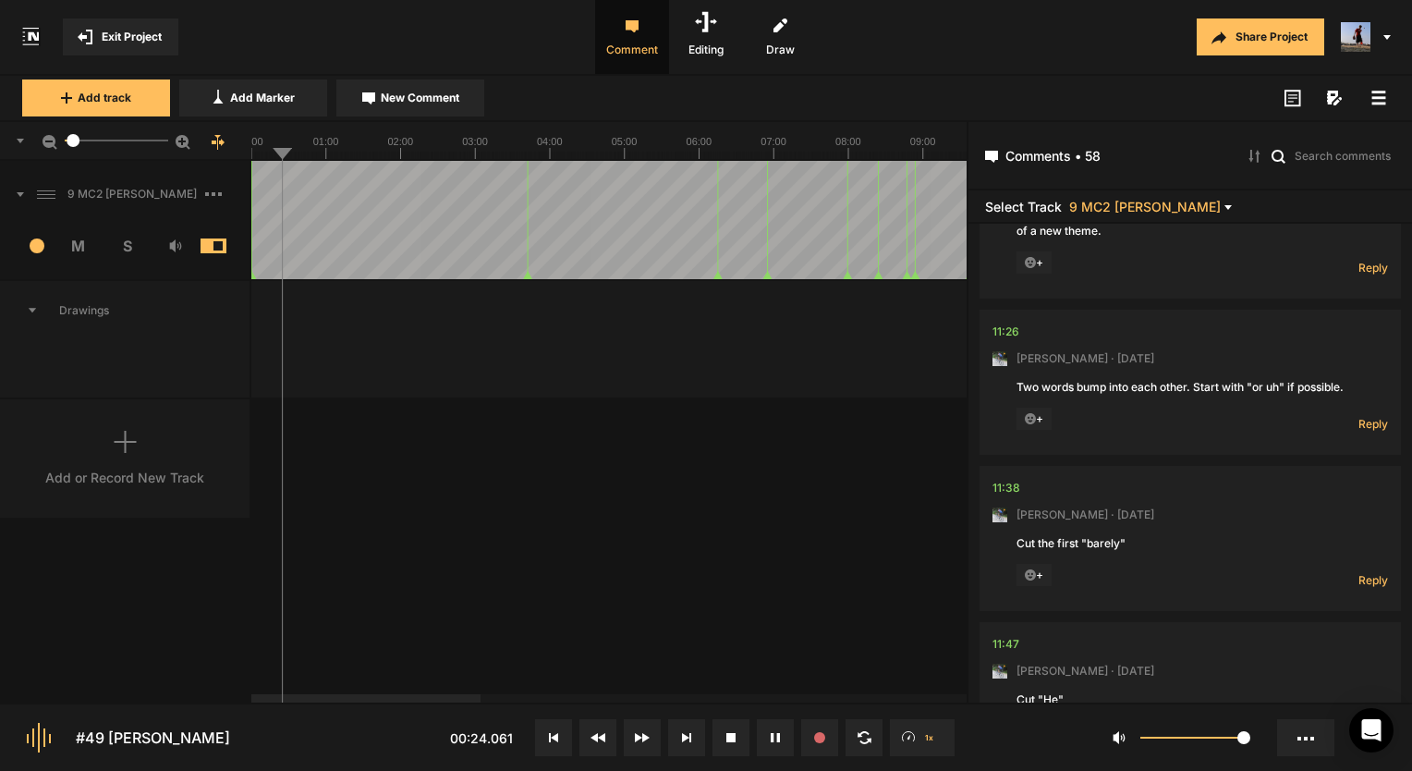
click at [739, 532] on div "9 MC2 [PERSON_NAME] 1 M S Comments 00:00 [PERSON_NAME] · [DATE] VO seems pretty…" at bounding box center [483, 431] width 966 height 541
click at [1015, 479] on div "11:38" at bounding box center [1006, 488] width 28 height 18
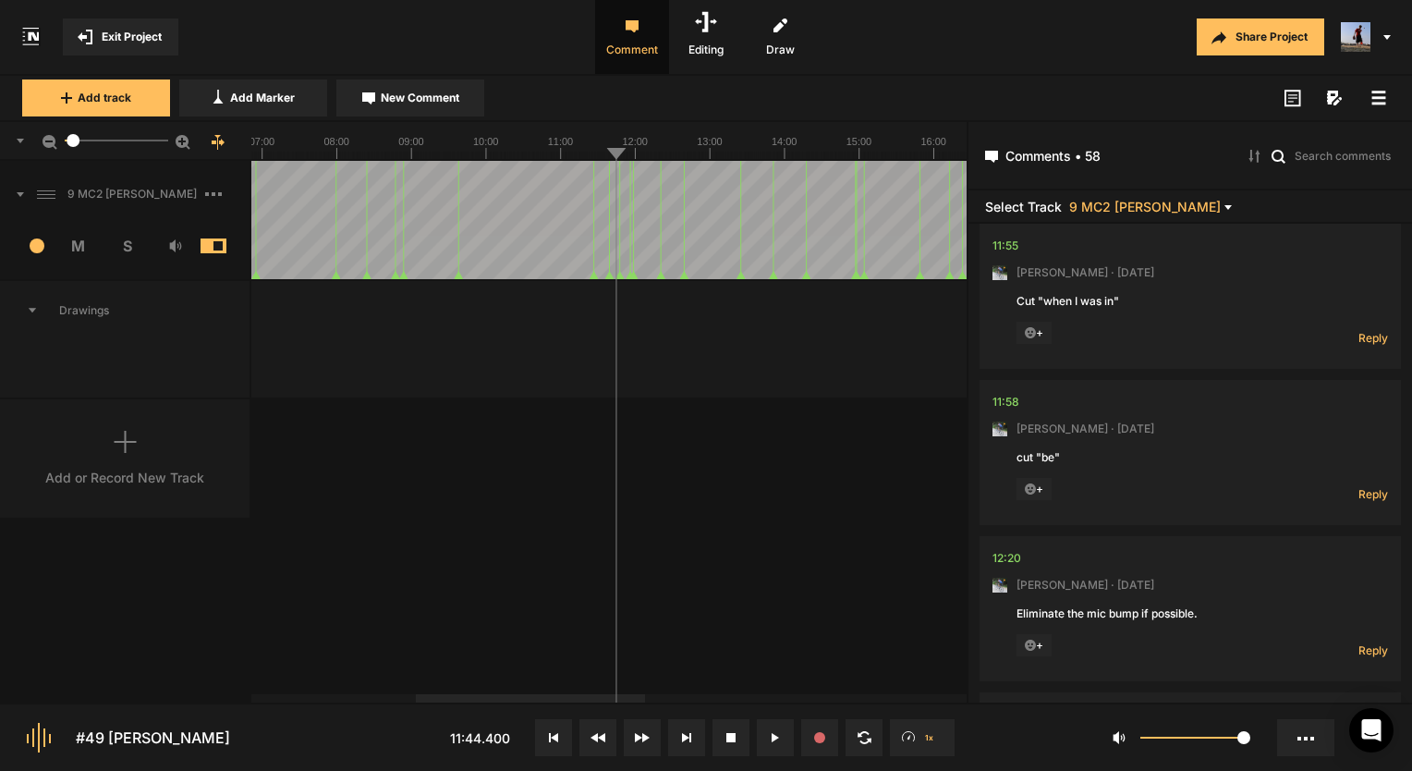
scroll to position [2679, 0]
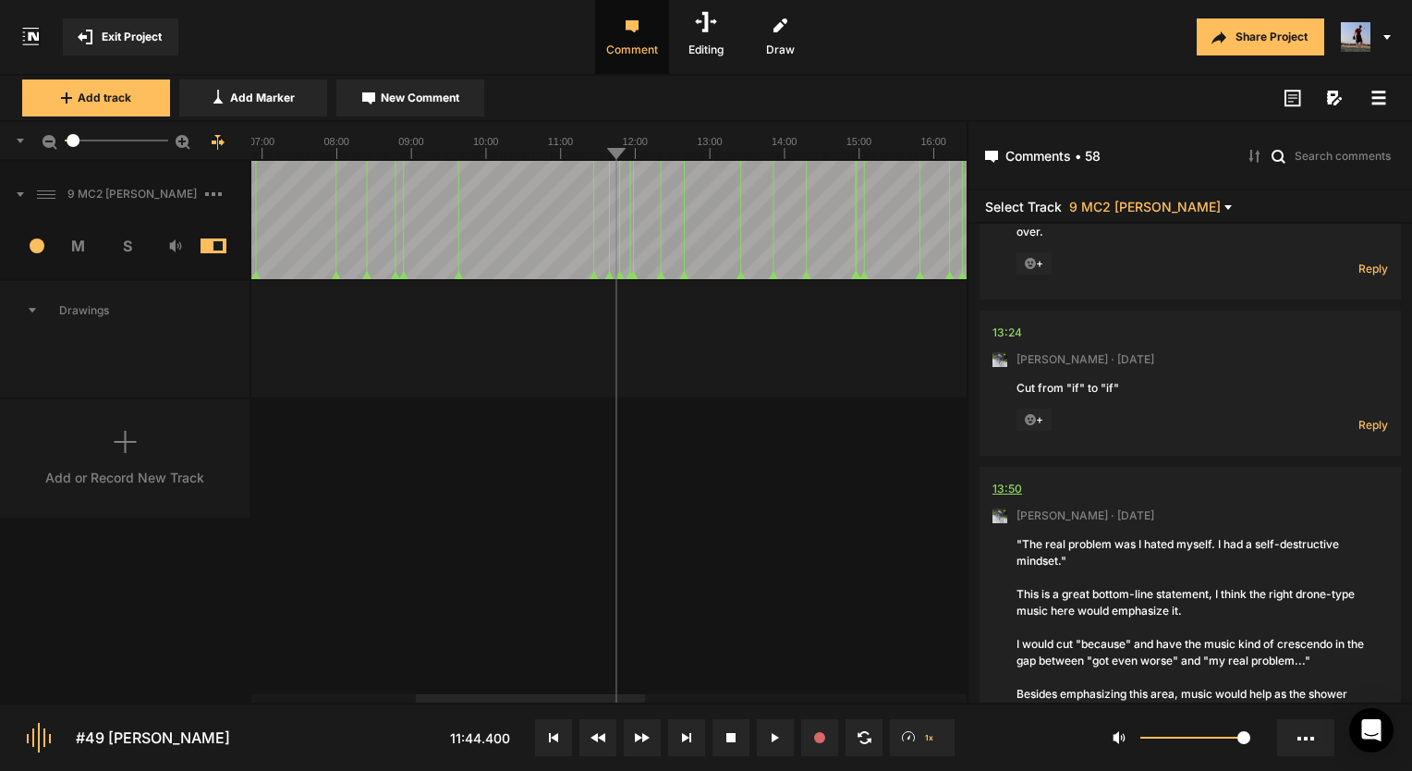
click at [1015, 479] on div "13:50" at bounding box center [1007, 488] width 30 height 18
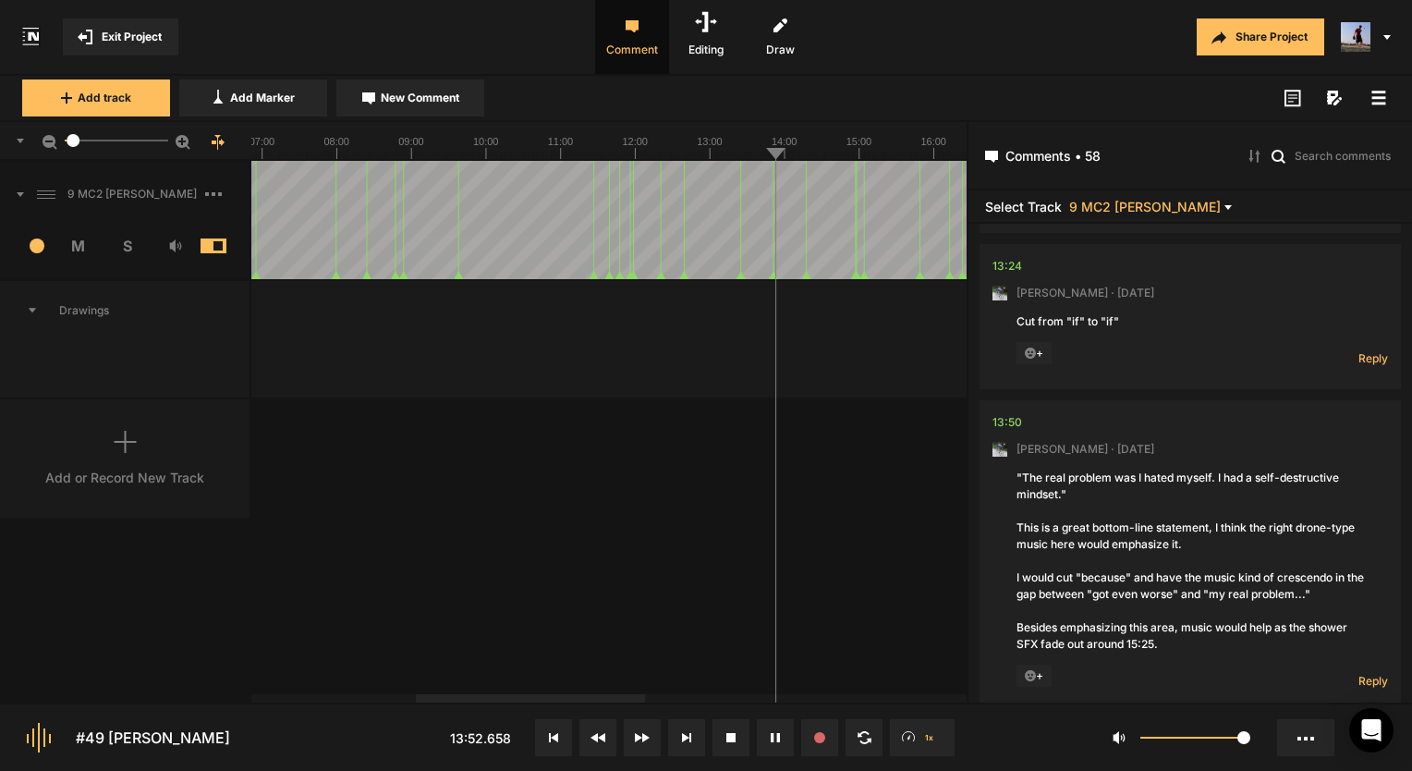
scroll to position [2772, 0]
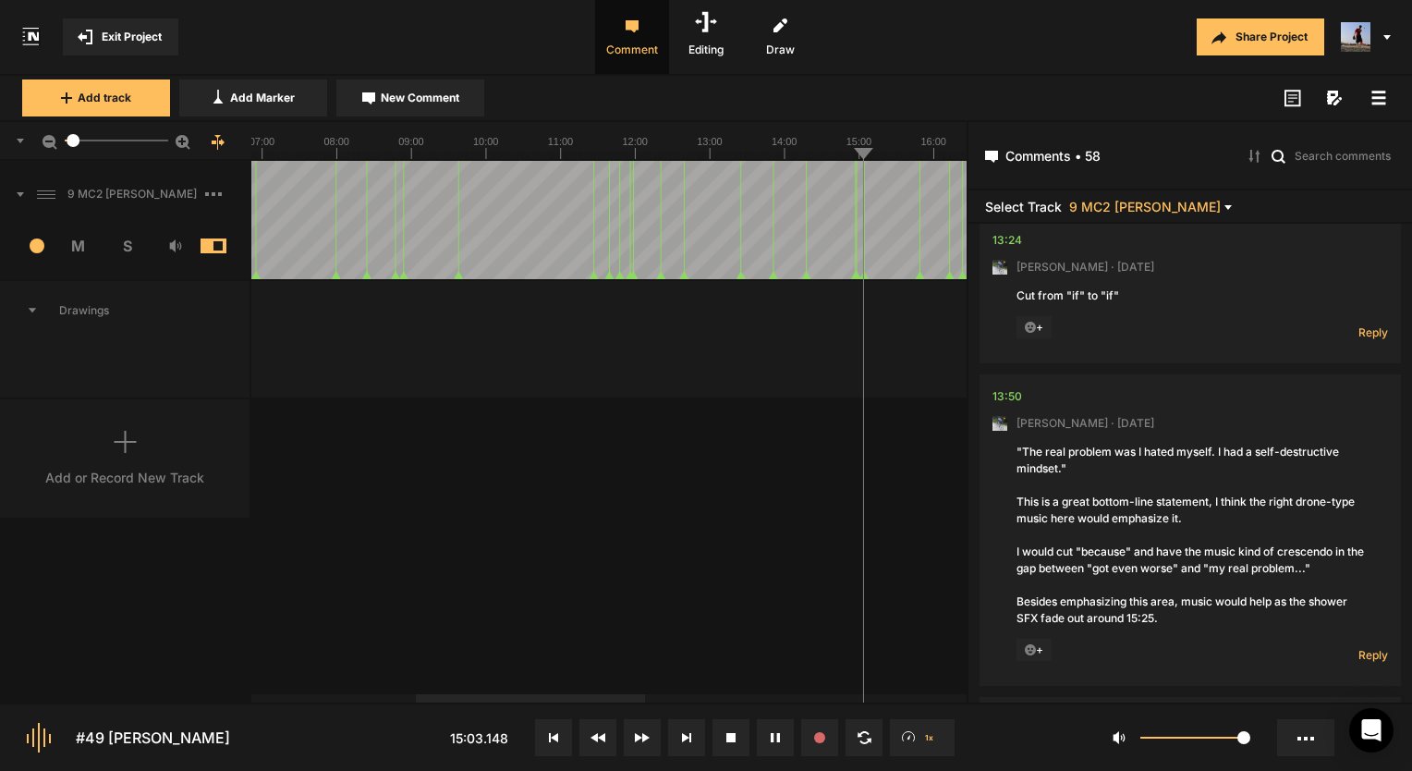
click at [760, 731] on button at bounding box center [775, 737] width 37 height 37
click at [838, 559] on div "9 MC2 [PERSON_NAME] 1 M S Comments 00:00 [PERSON_NAME] · [DATE] VO seems pretty…" at bounding box center [483, 431] width 966 height 541
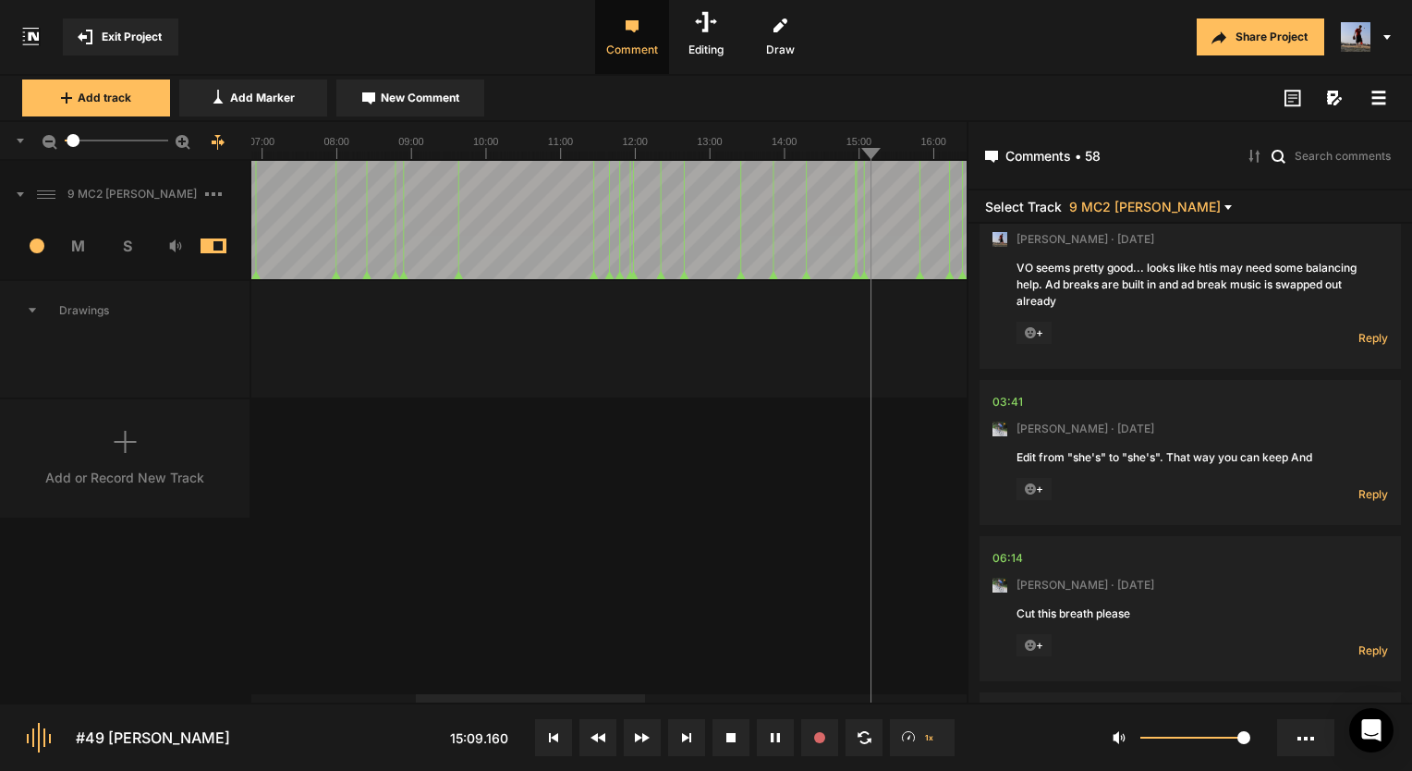
scroll to position [0, 0]
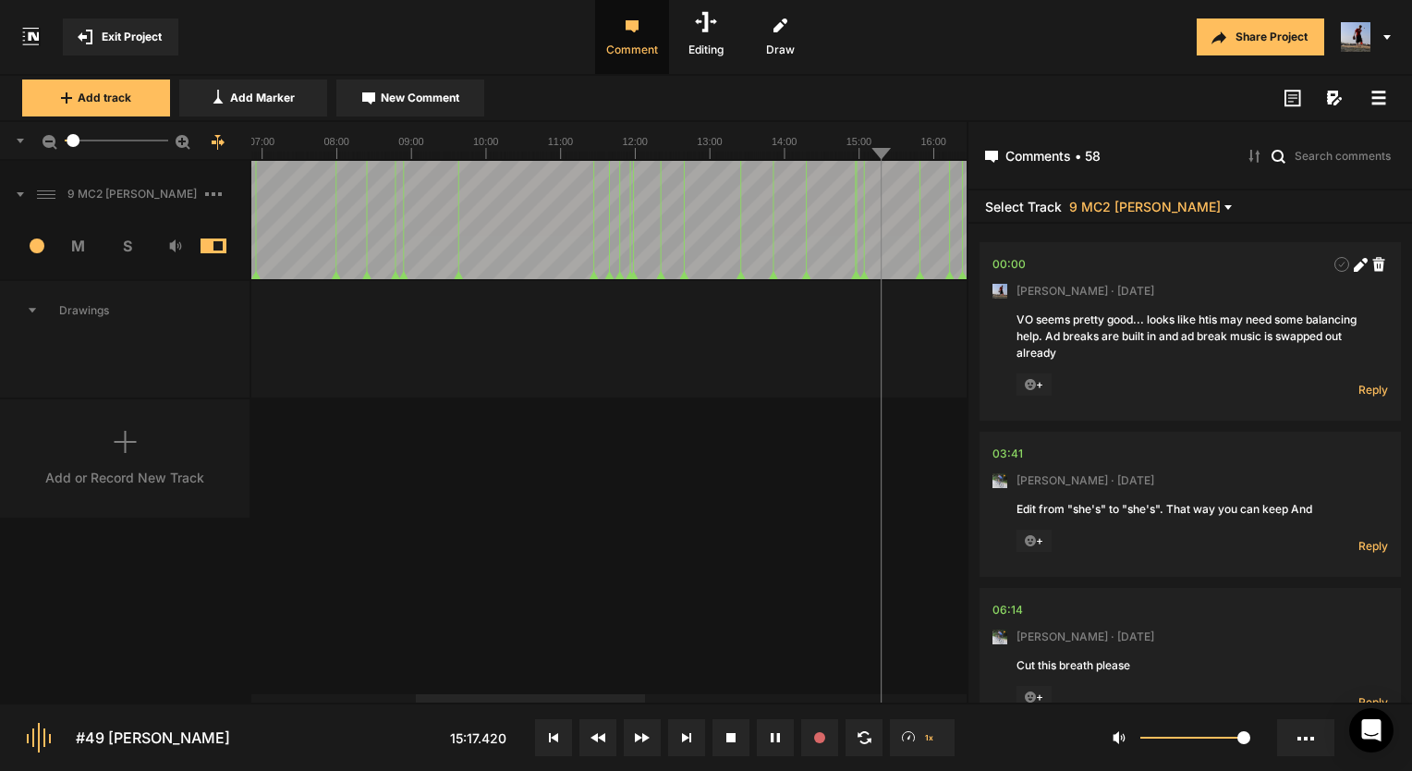
click at [783, 742] on button at bounding box center [775, 737] width 37 height 37
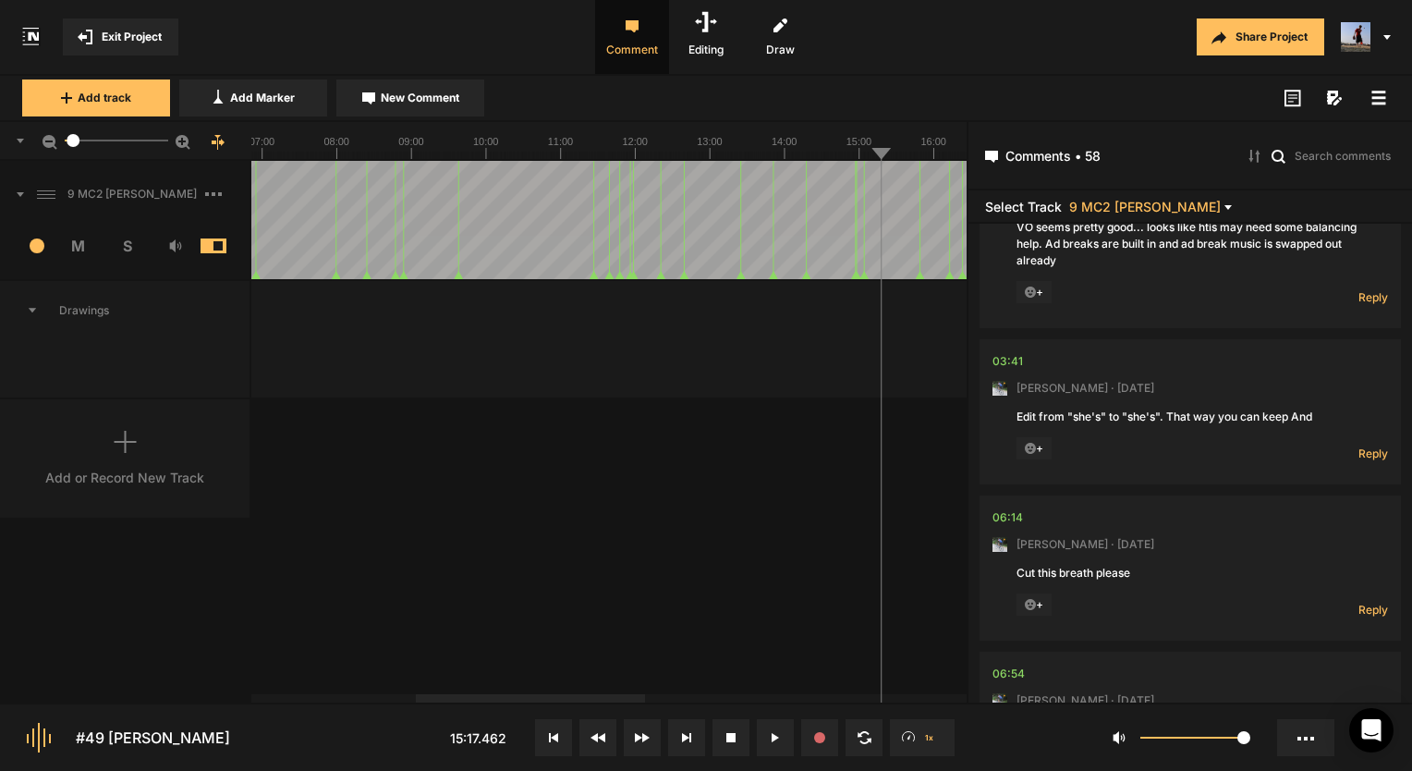
scroll to position [185, 0]
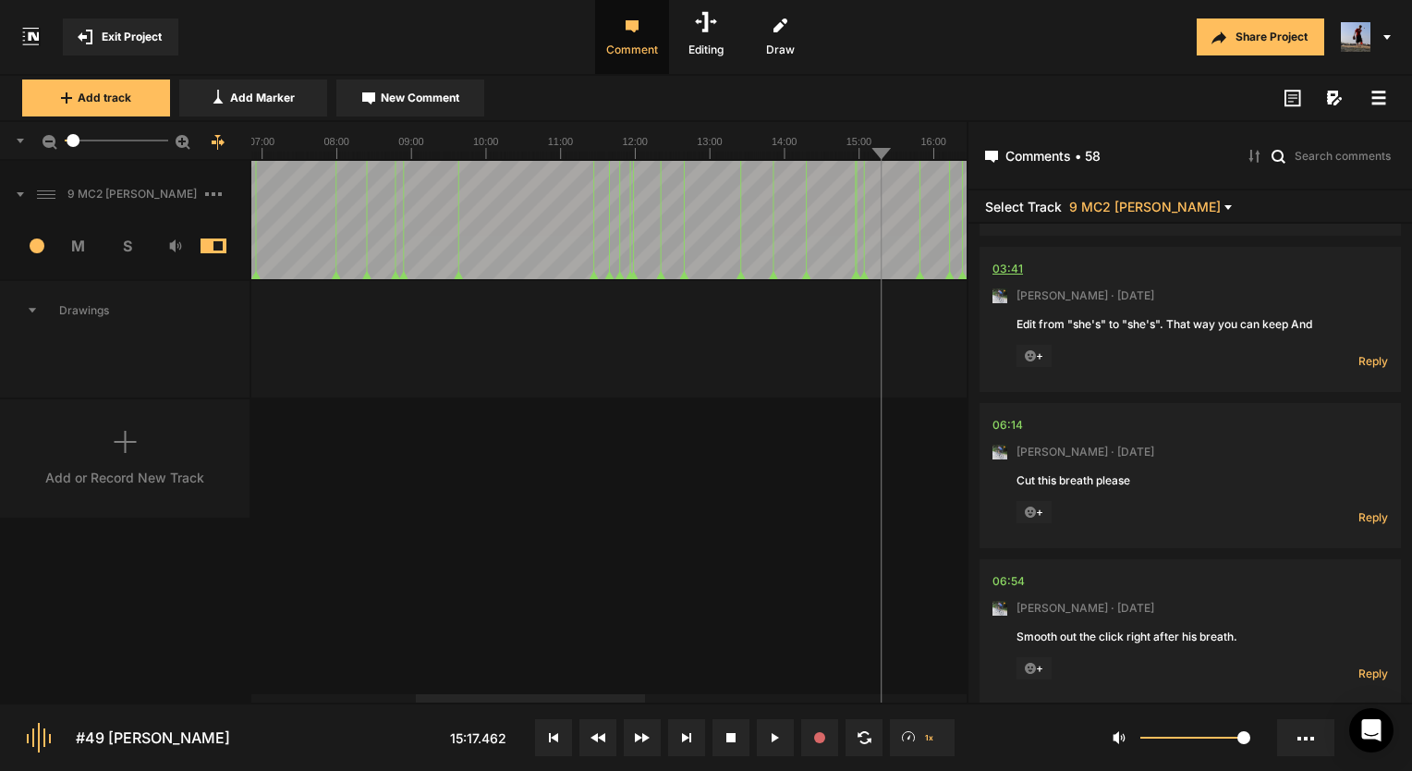
click at [1005, 275] on div "03:41" at bounding box center [1007, 269] width 30 height 18
click at [784, 734] on button at bounding box center [775, 737] width 37 height 37
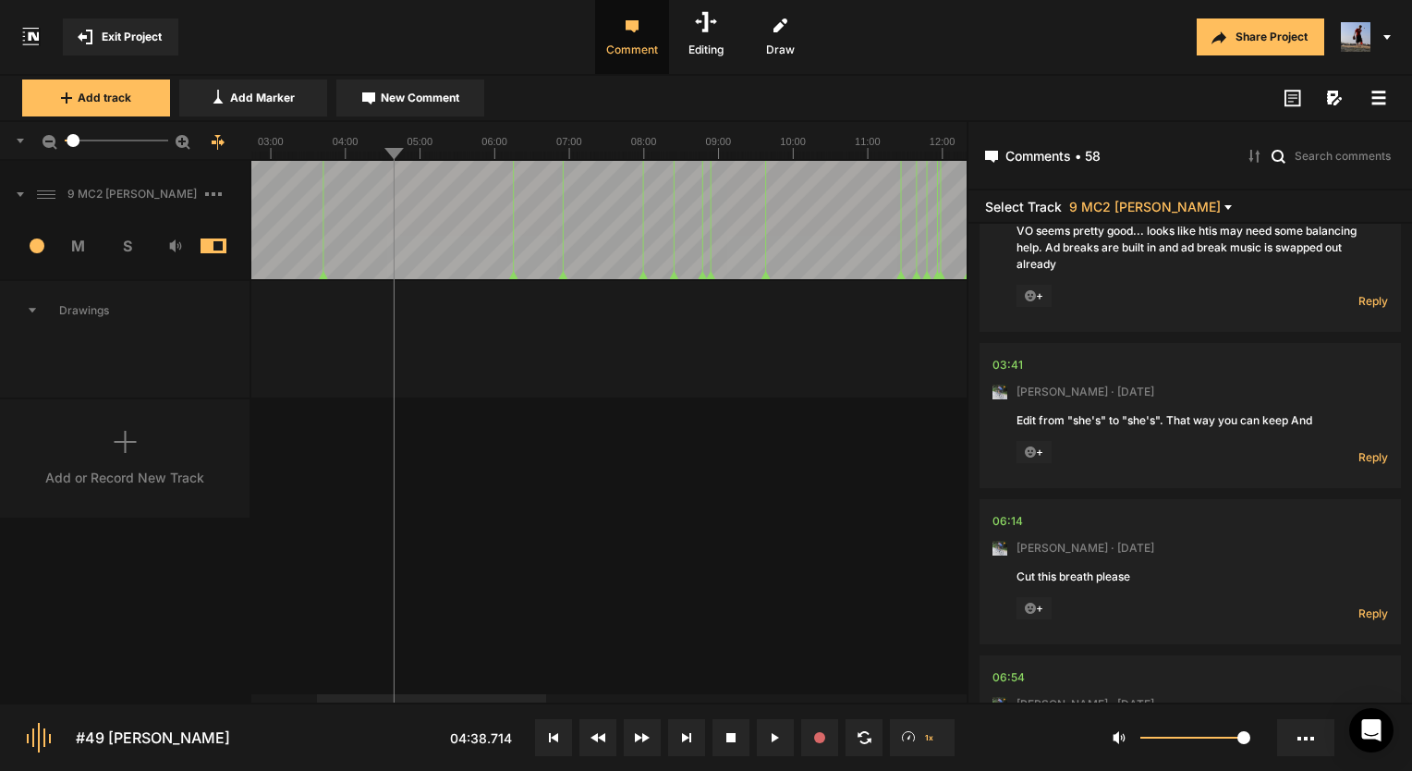
scroll to position [0, 0]
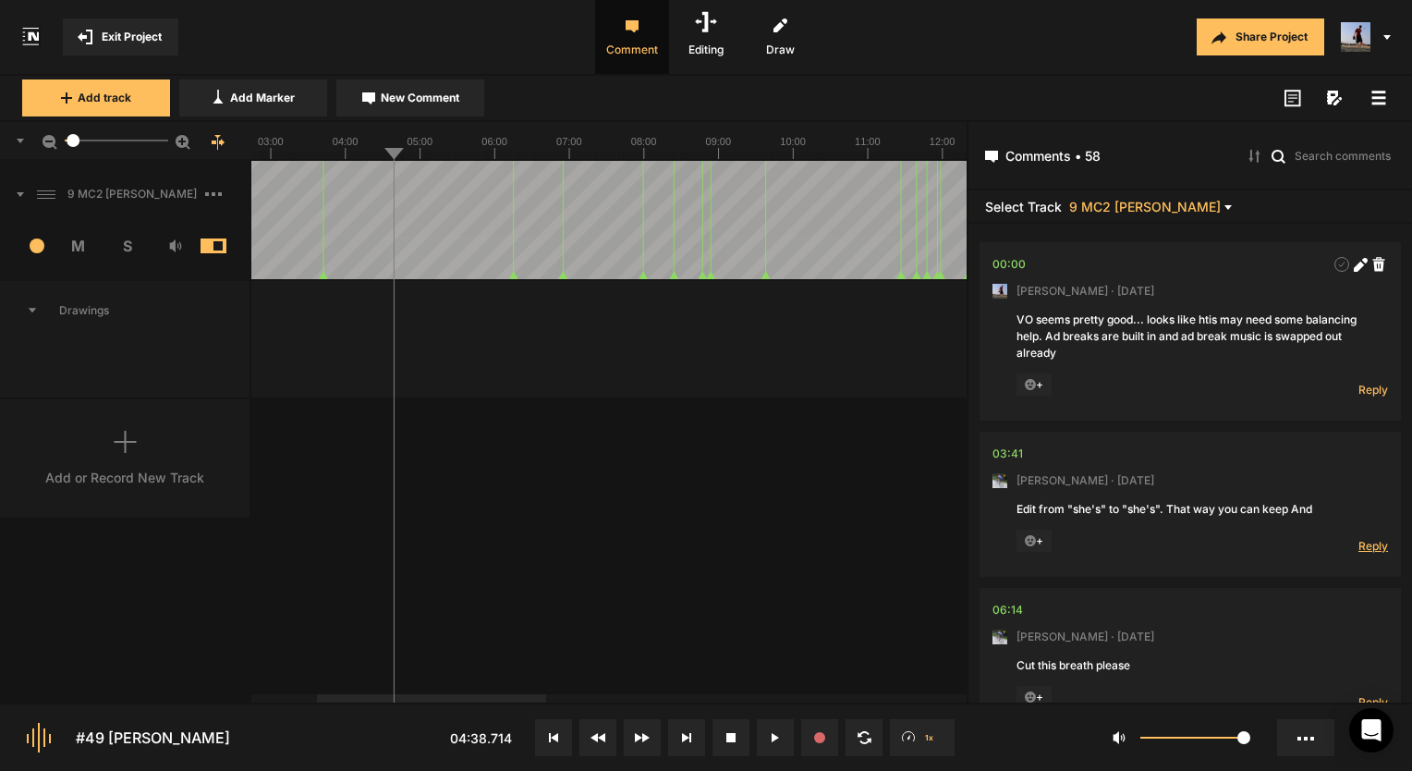
click at [1358, 541] on span "Reply" at bounding box center [1373, 546] width 30 height 16
type textarea "Done!"
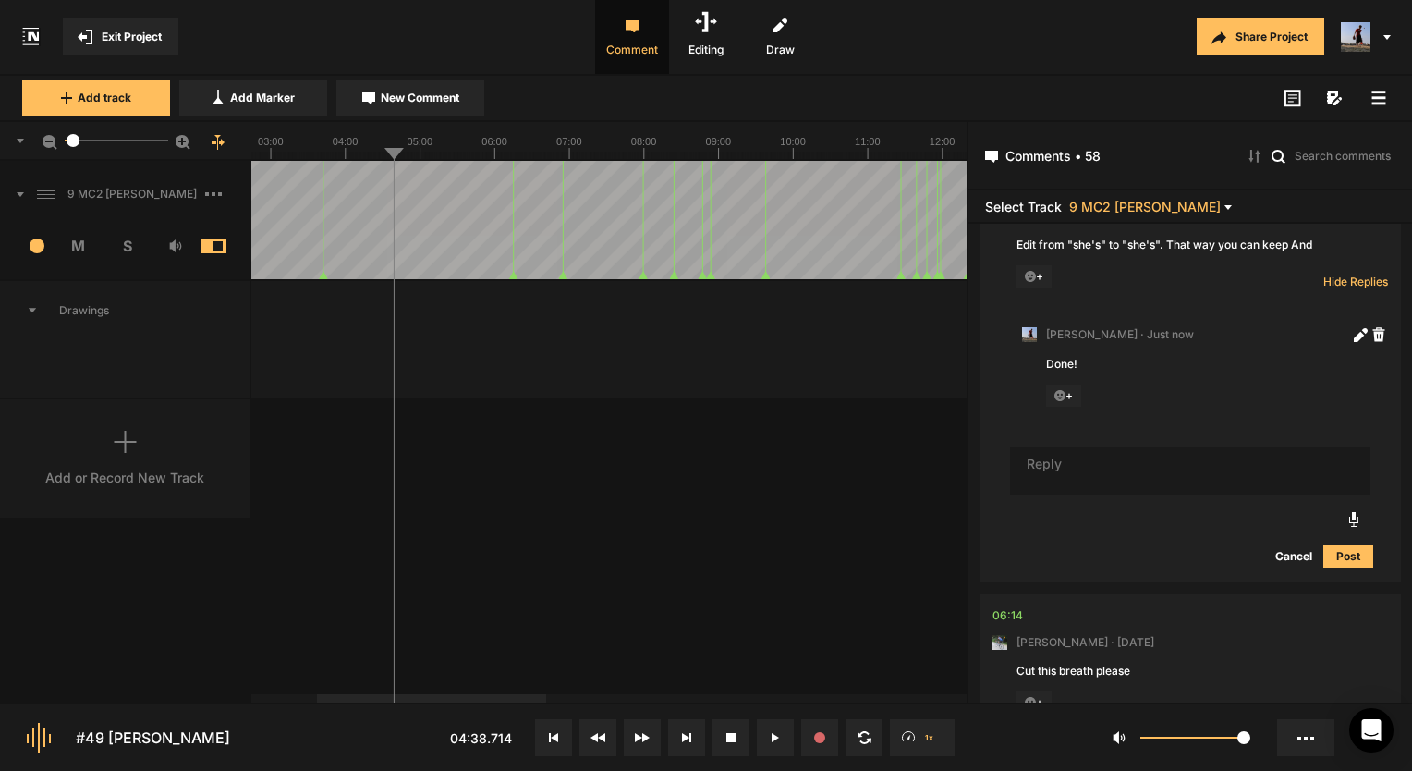
scroll to position [498, 0]
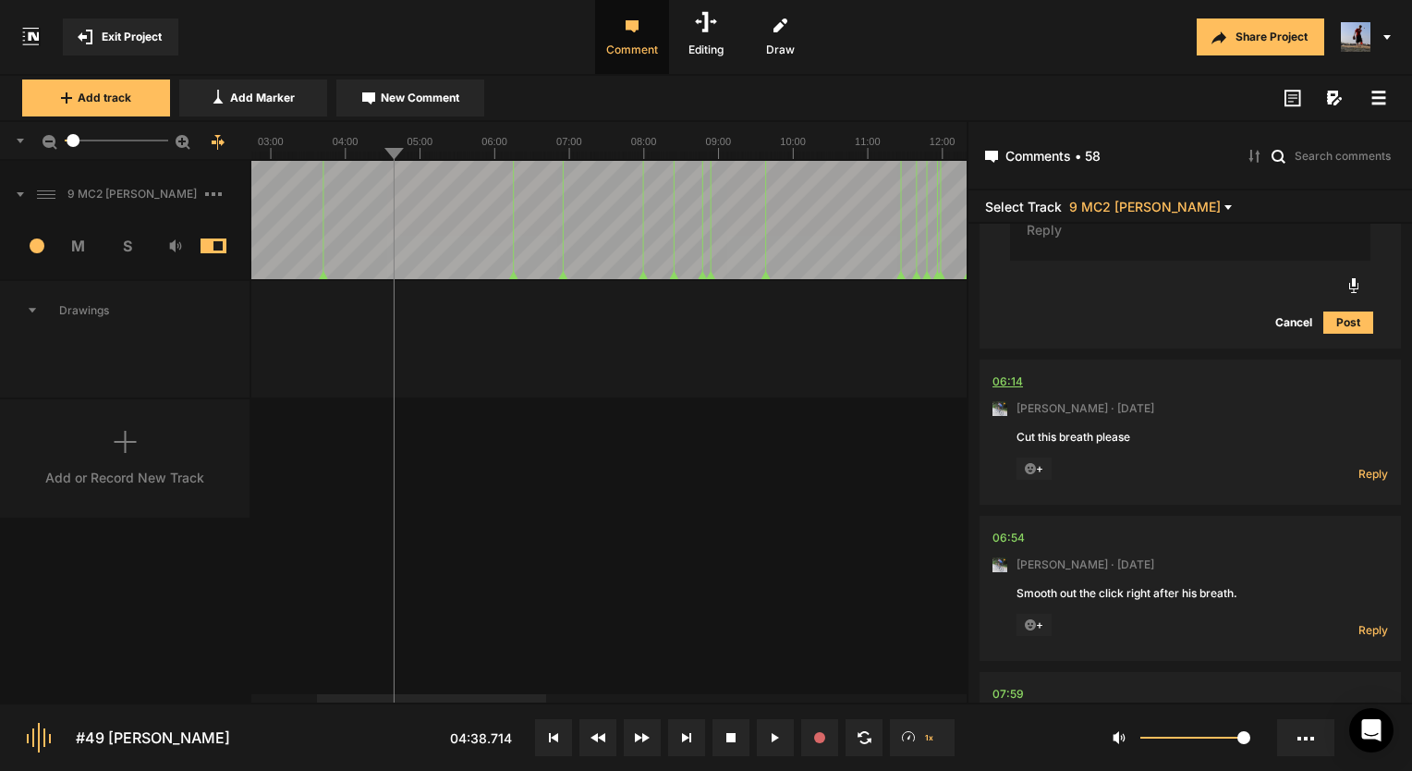
click at [1001, 372] on div "06:14" at bounding box center [1007, 381] width 30 height 18
click at [1001, 375] on div "06:14" at bounding box center [1007, 381] width 30 height 18
drag, startPoint x: 69, startPoint y: 134, endPoint x: 114, endPoint y: 140, distance: 44.8
click at [114, 140] on mat-slider "24.2" at bounding box center [116, 140] width 118 height 44
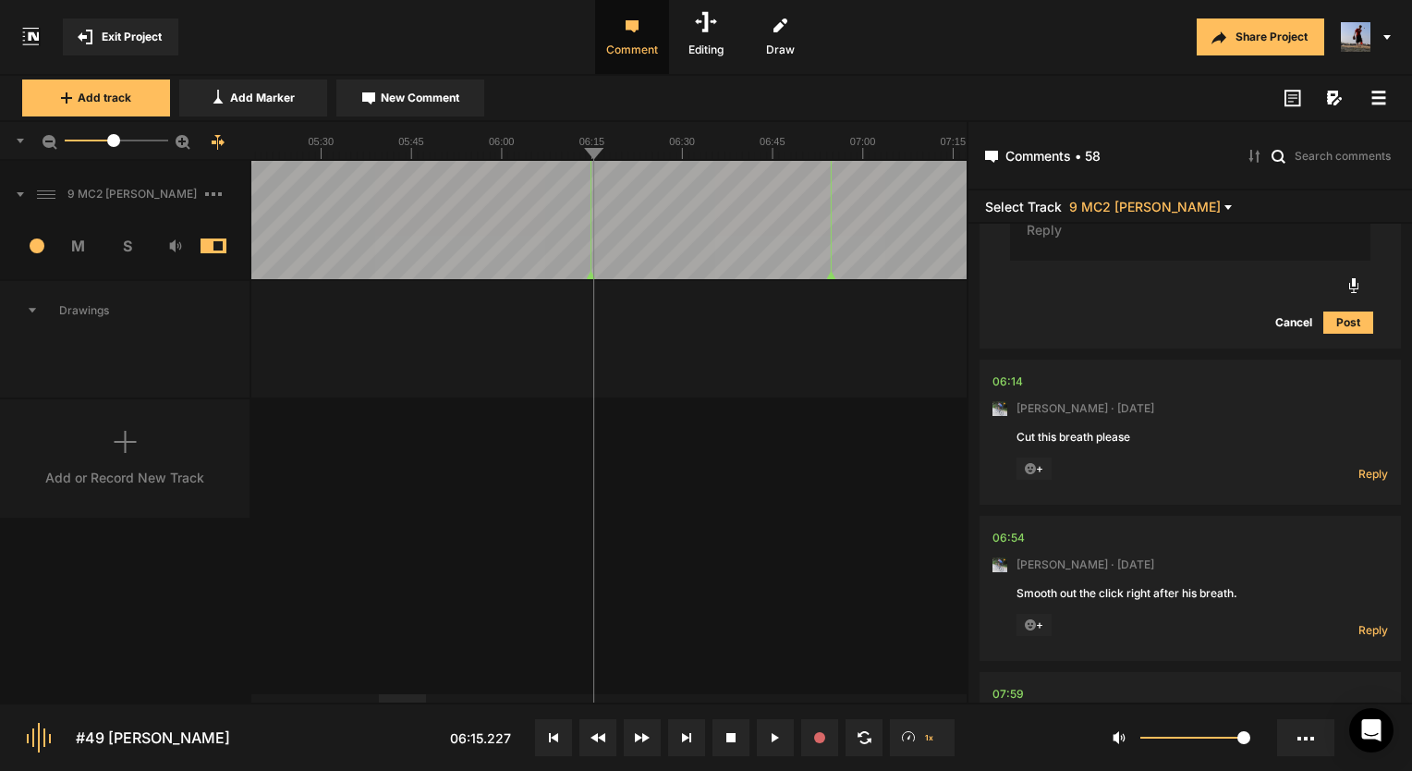
click at [99, 449] on div "Add or Record New Track" at bounding box center [125, 458] width 251 height 118
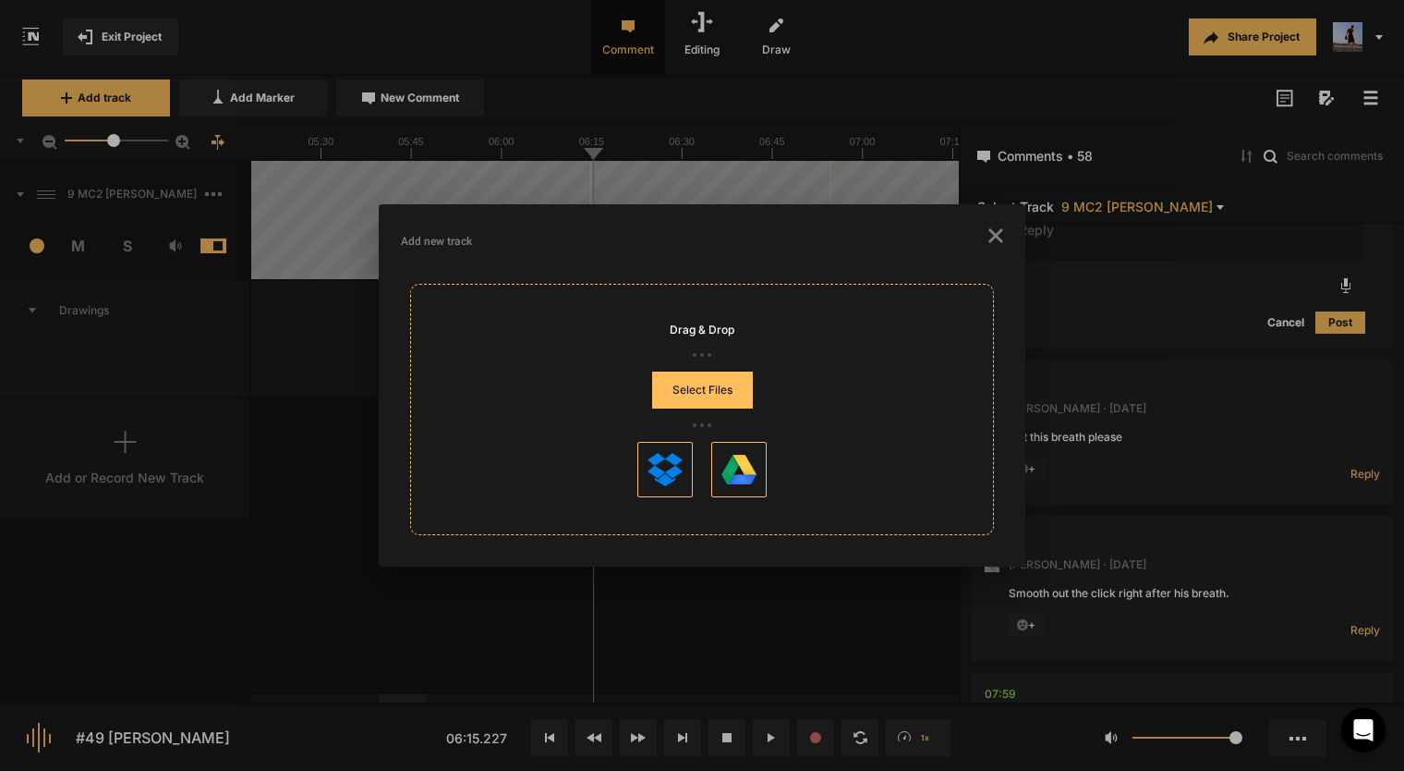
drag, startPoint x: 1011, startPoint y: 242, endPoint x: 999, endPoint y: 242, distance: 12.0
click at [1009, 242] on mat-dialog-container "Add new track Drag & Drop Select Files" at bounding box center [702, 385] width 647 height 362
click at [999, 242] on icon "button" at bounding box center [996, 235] width 15 height 15
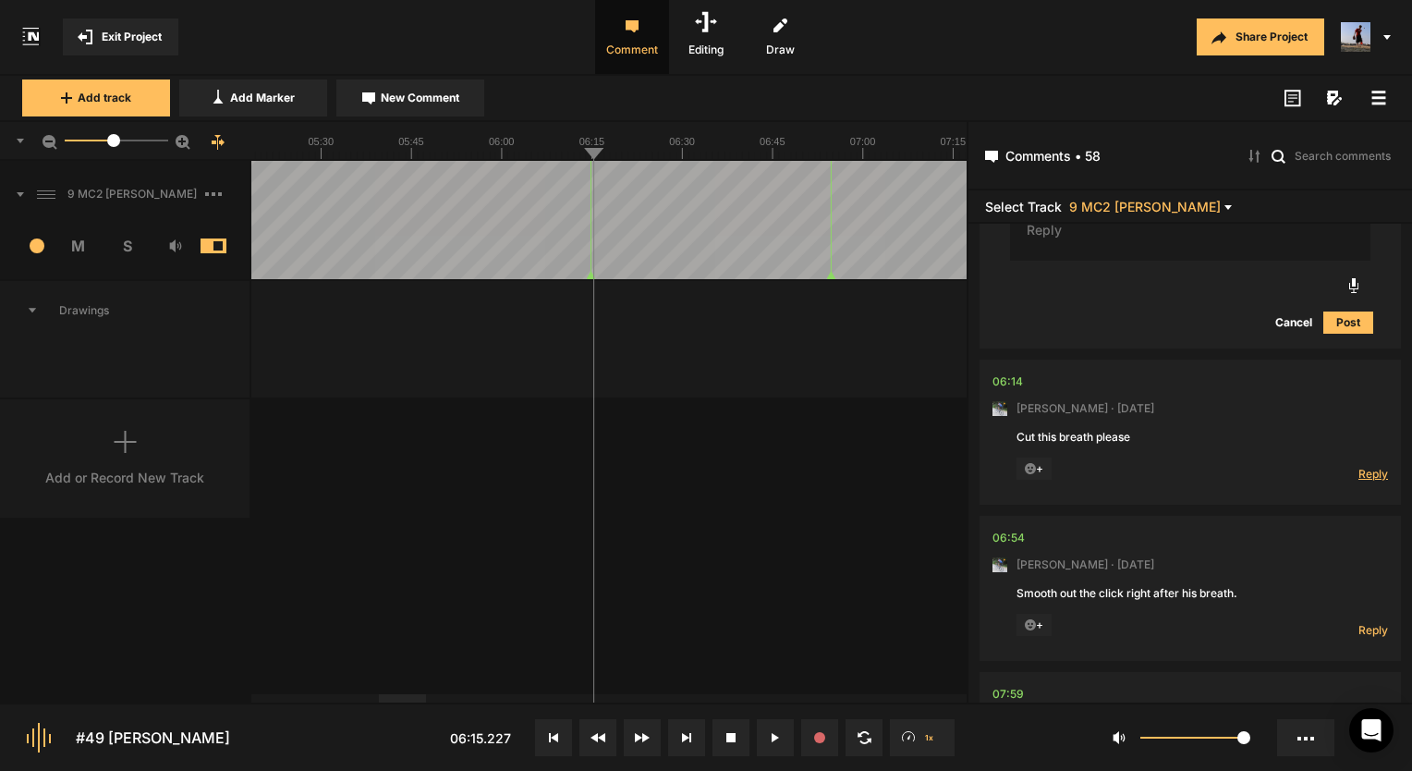
click at [1371, 471] on span "Reply" at bounding box center [1373, 474] width 30 height 16
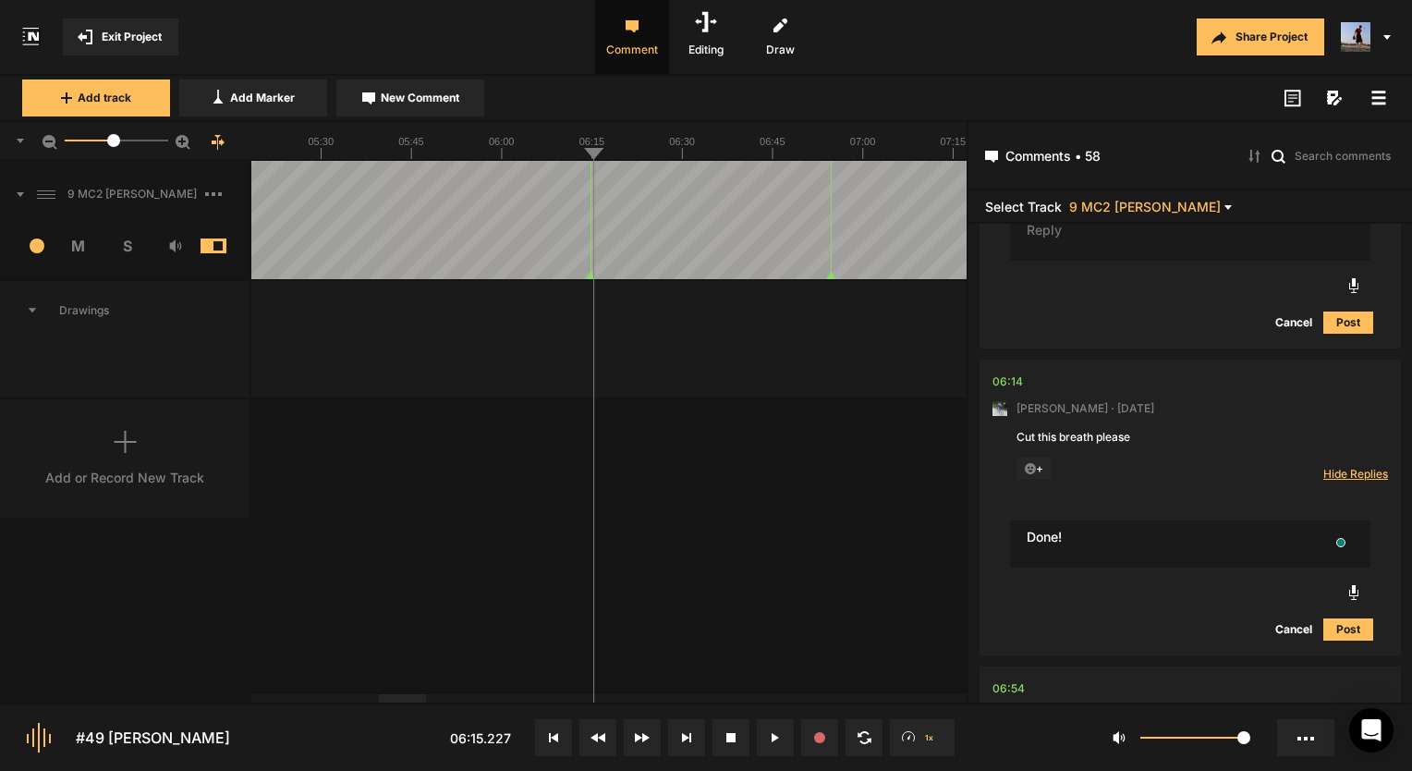
type textarea "Done!"
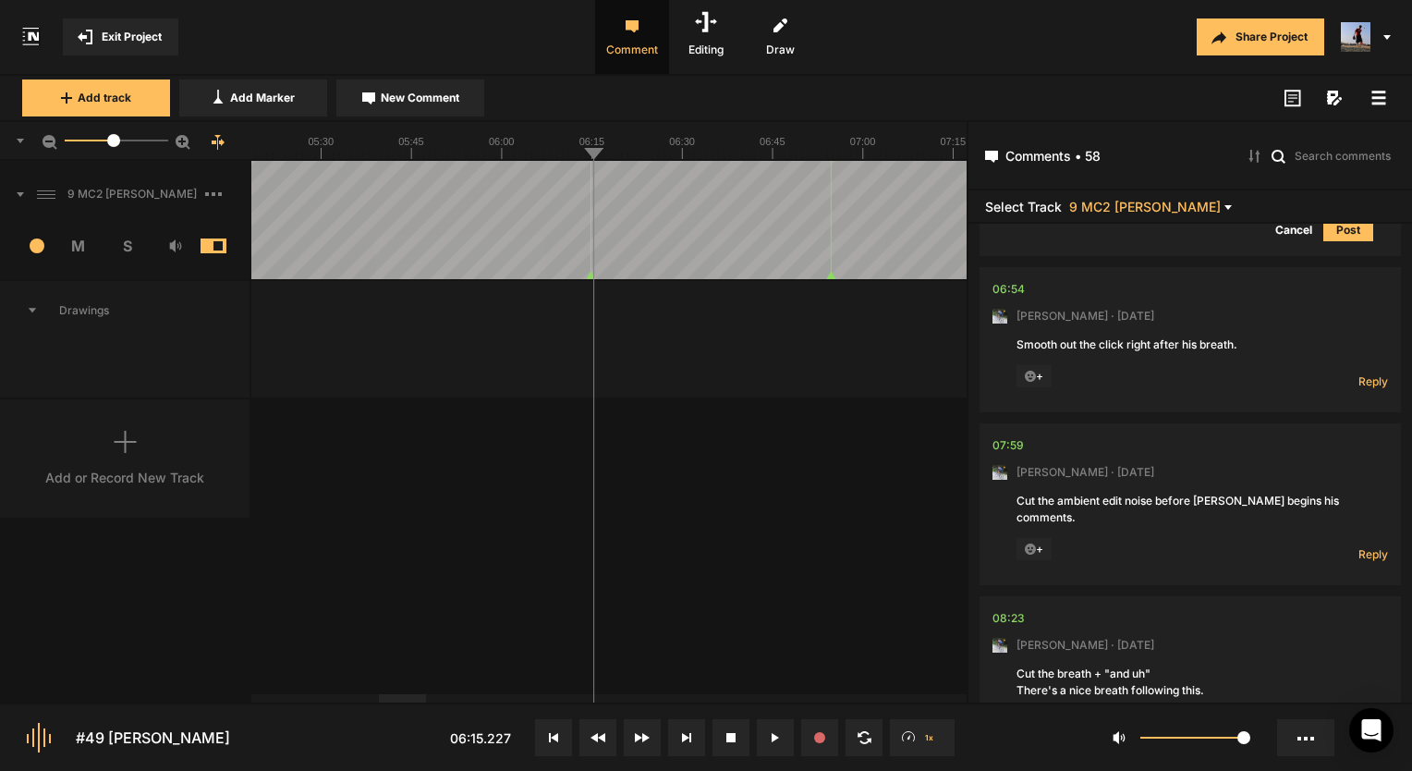
scroll to position [1016, 0]
click at [999, 282] on div "06:54" at bounding box center [1008, 289] width 32 height 18
click at [1358, 375] on span "Reply" at bounding box center [1373, 381] width 30 height 16
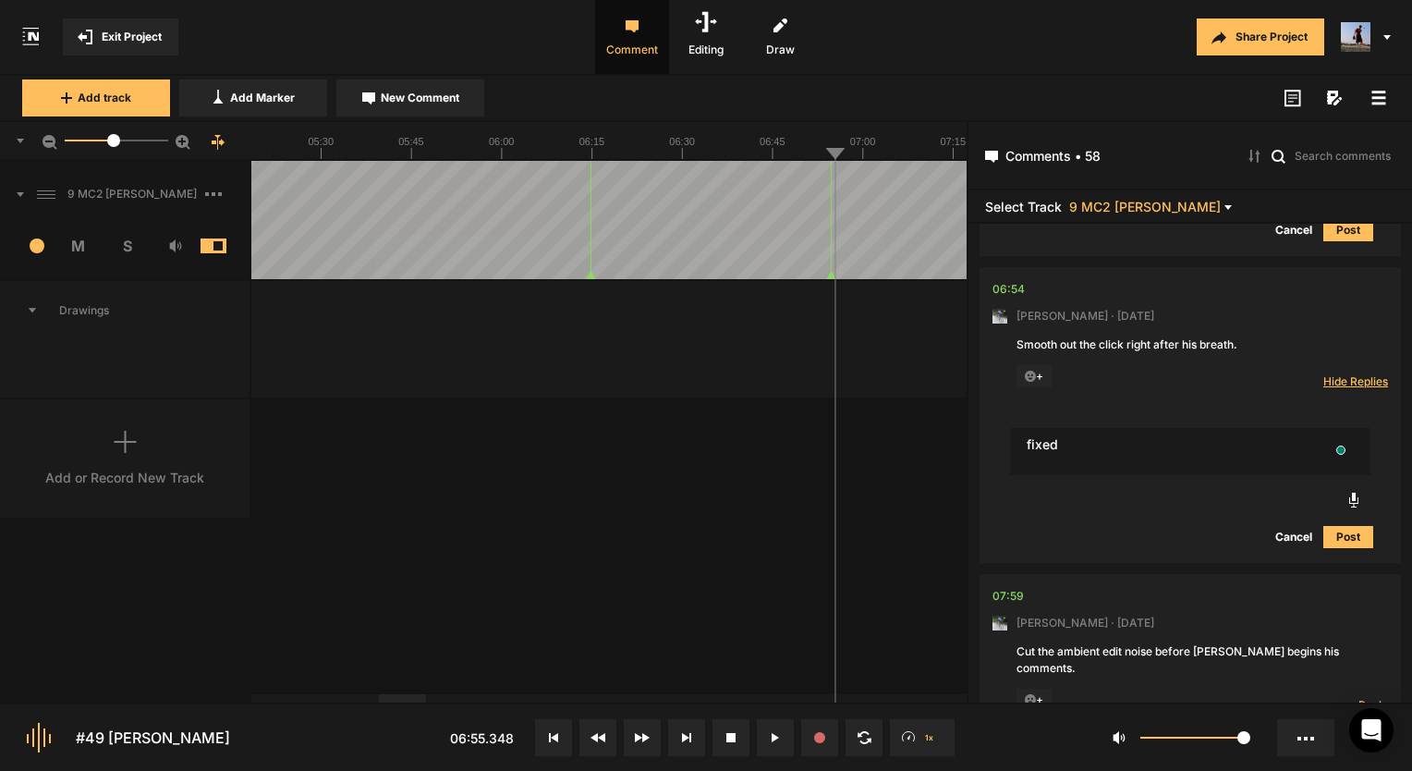
type textarea "fixed"
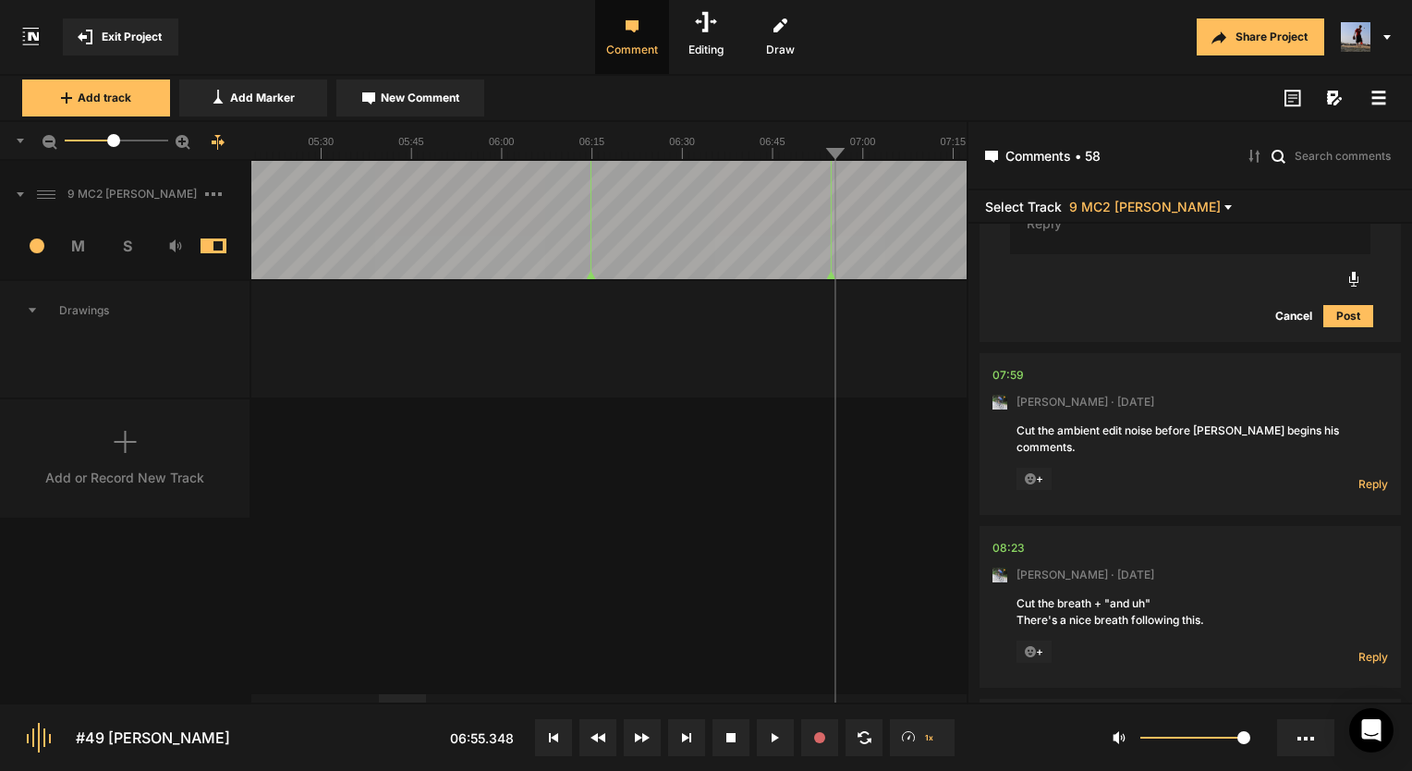
scroll to position [1386, 0]
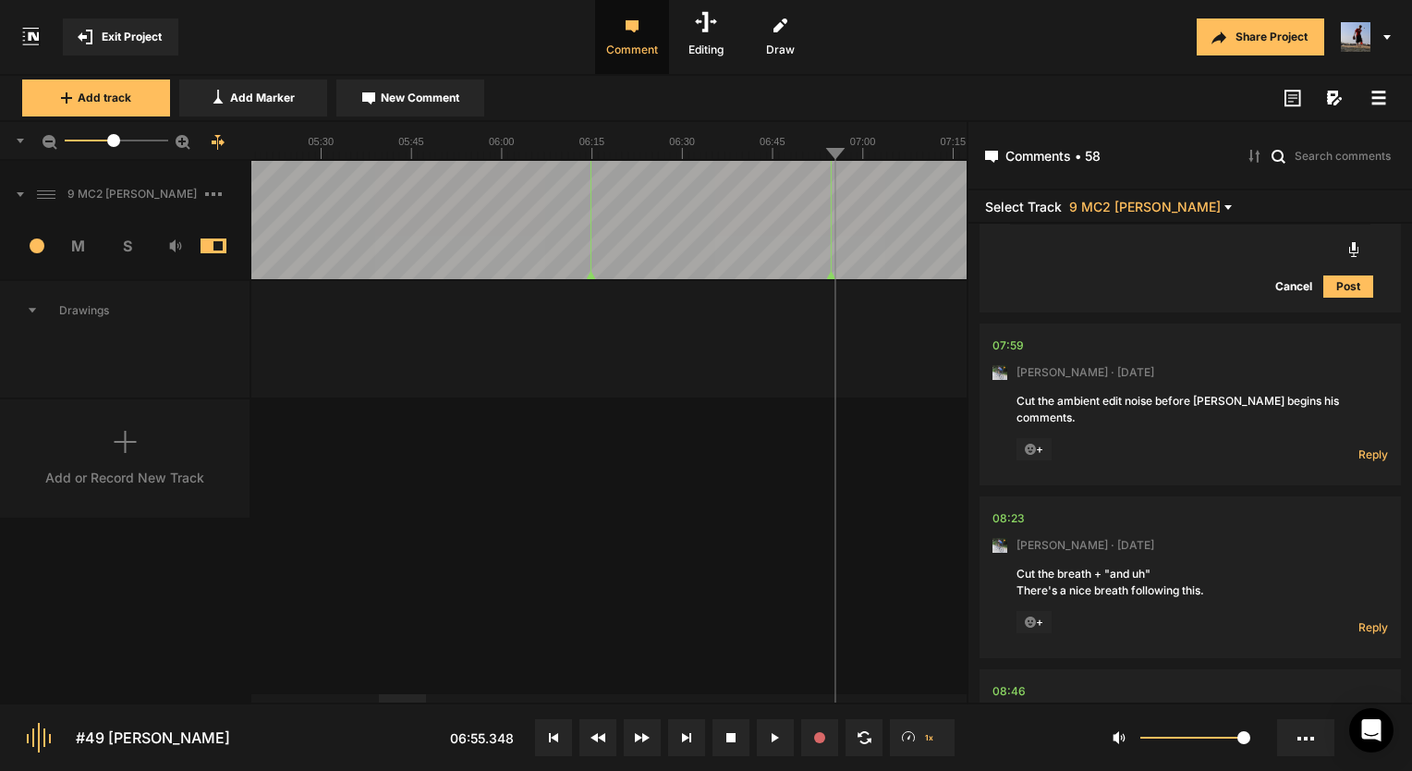
click at [987, 333] on nt-comment-thread "07:59 [PERSON_NAME] · [DATE] Cut the ambient edit noise before [PERSON_NAME] be…" at bounding box center [1189, 409] width 421 height 173
click at [1013, 347] on div "07:59" at bounding box center [1007, 345] width 31 height 18
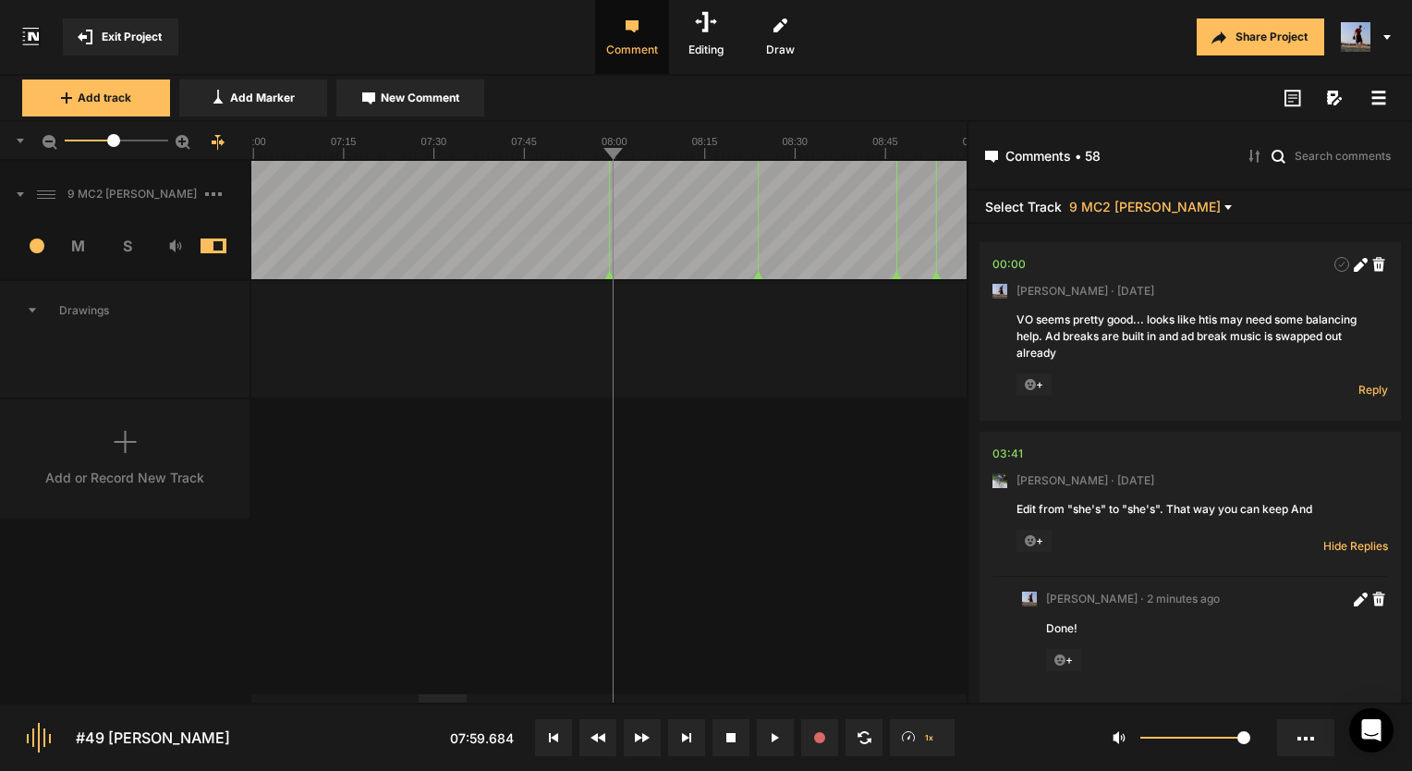
scroll to position [1386, 0]
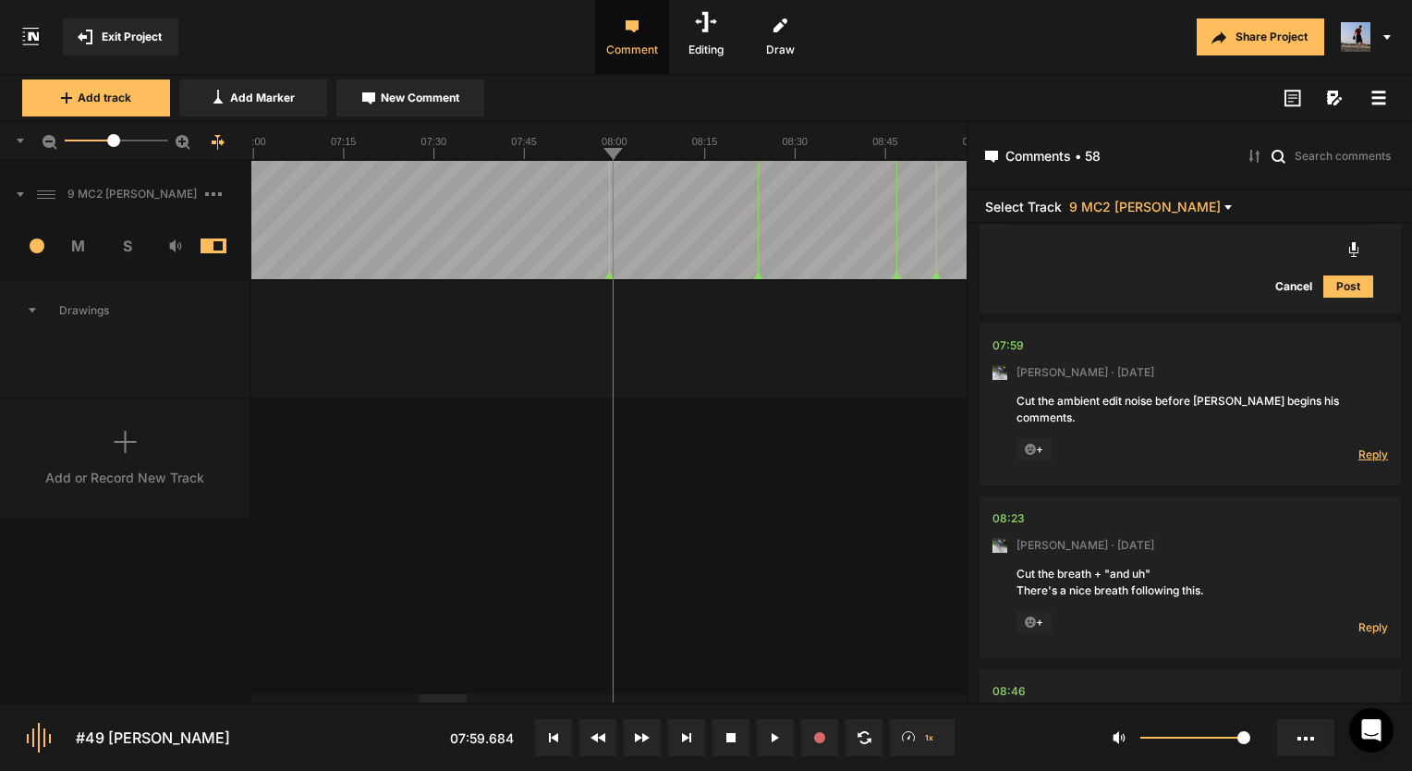
click at [1367, 446] on span "Reply" at bounding box center [1373, 454] width 30 height 16
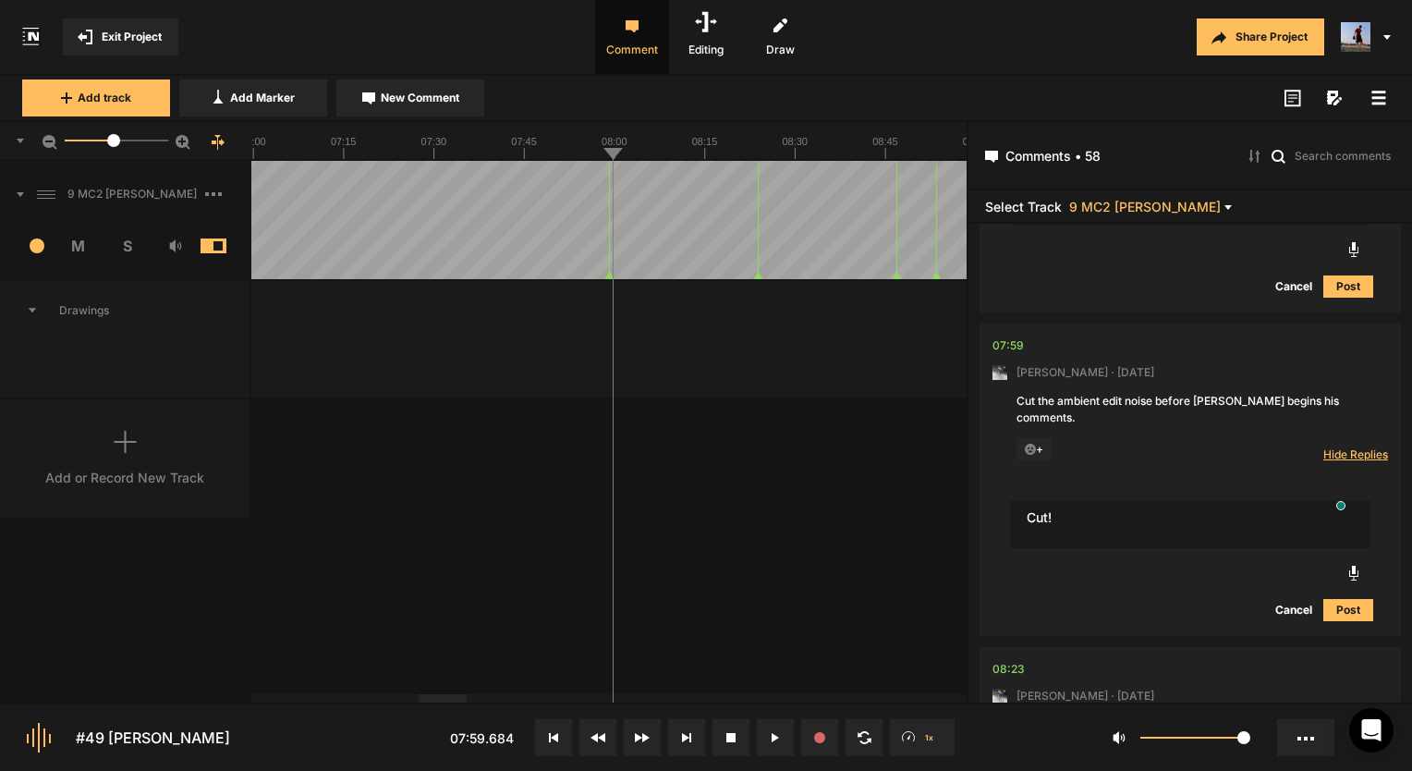
type textarea "Cut!"
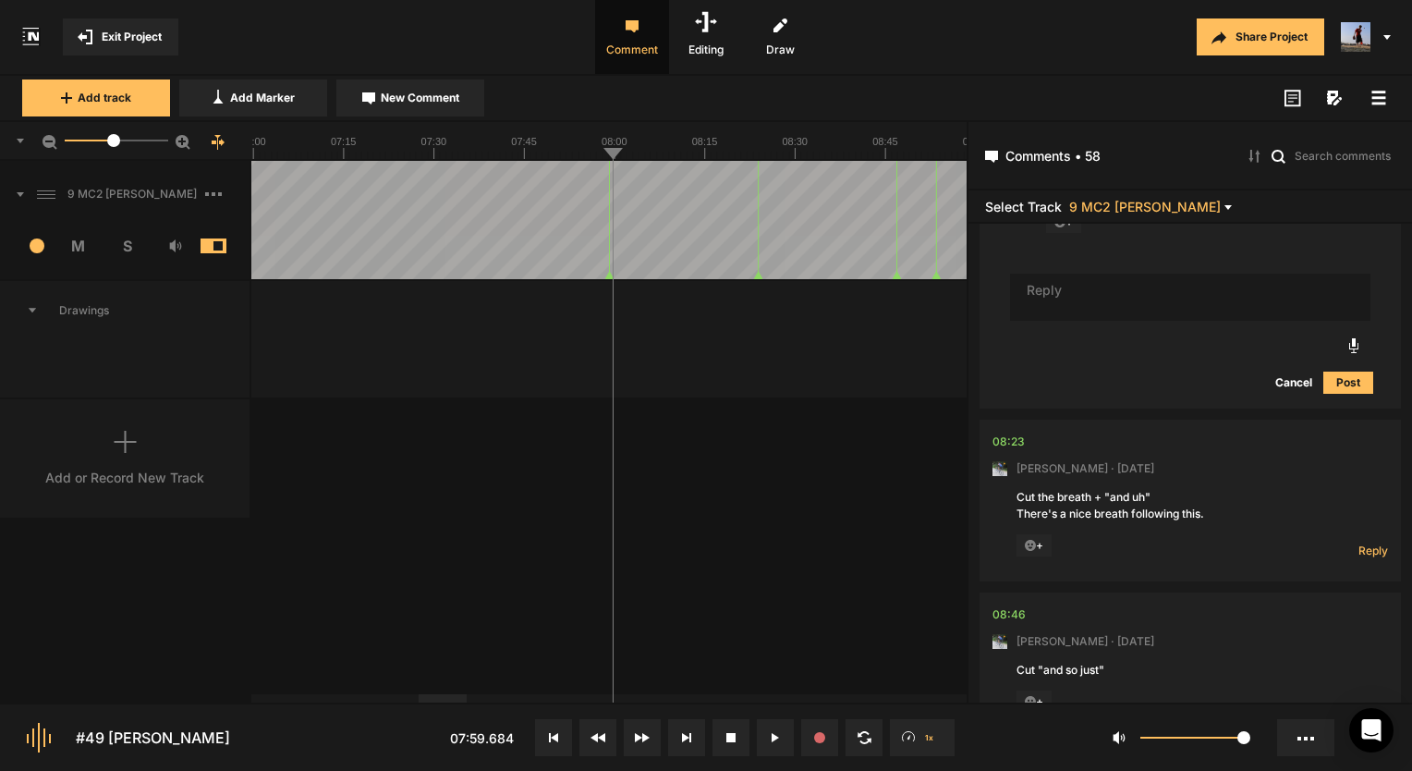
scroll to position [1774, 0]
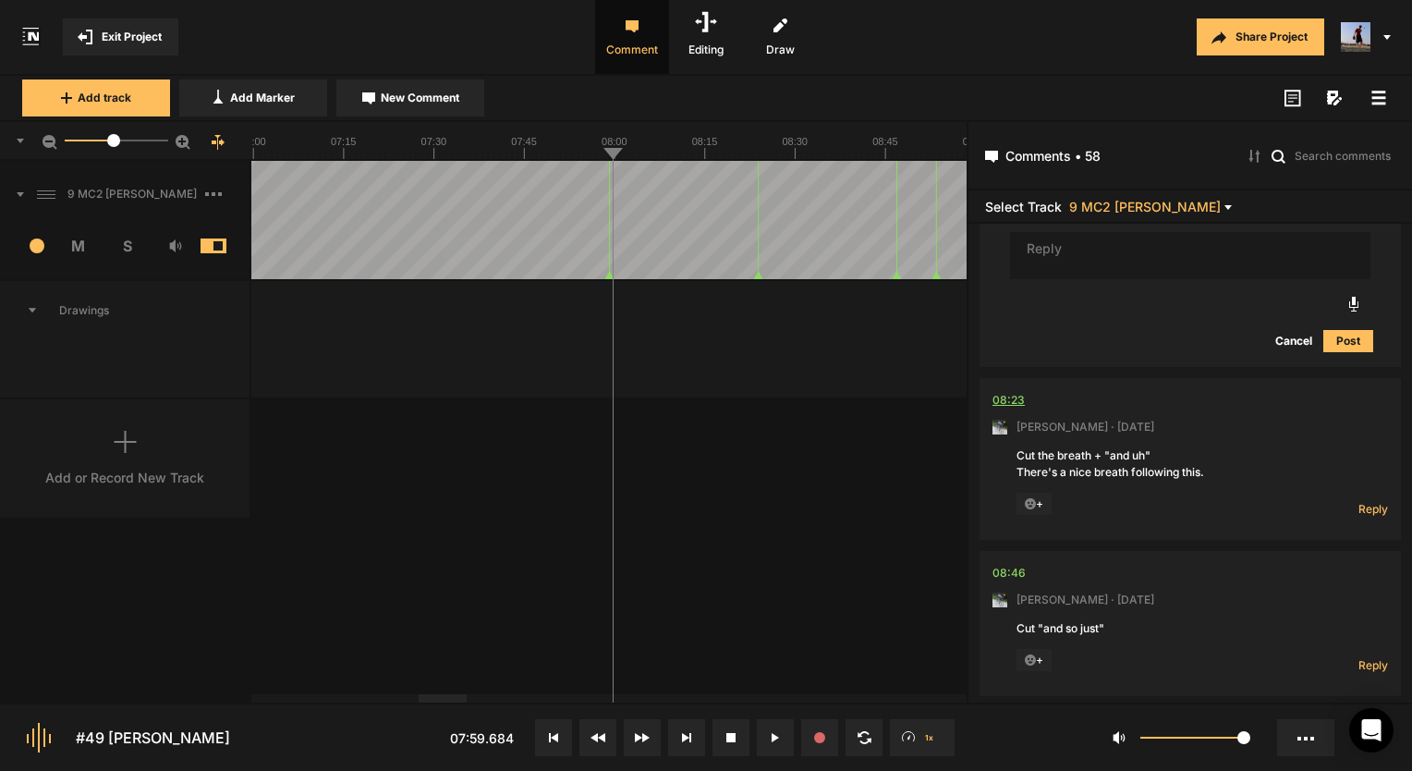
click at [1016, 391] on div "08:23" at bounding box center [1008, 400] width 32 height 18
click at [1014, 391] on div "08:23" at bounding box center [1008, 400] width 32 height 18
click at [1364, 501] on span "Reply" at bounding box center [1373, 509] width 30 height 16
type textarea "Done!"
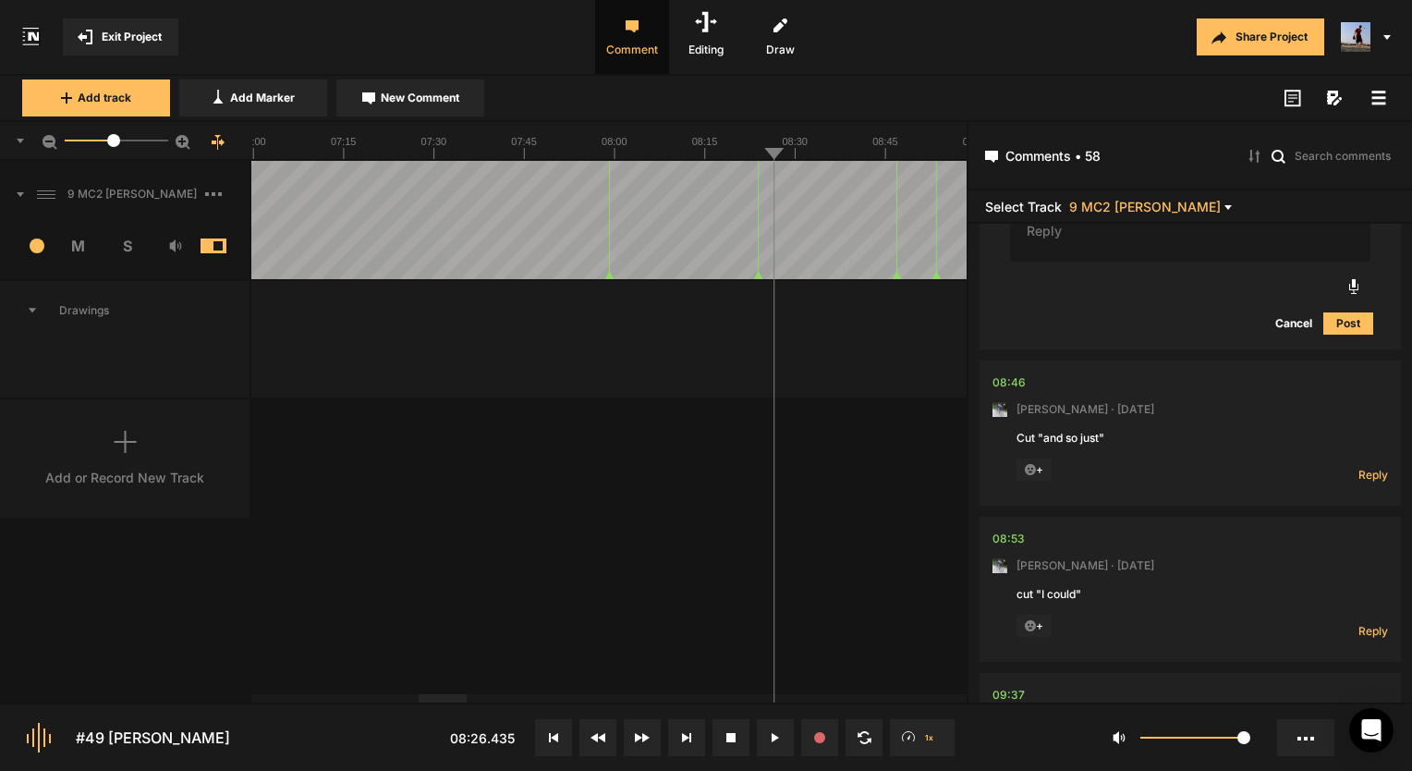
scroll to position [2216, 0]
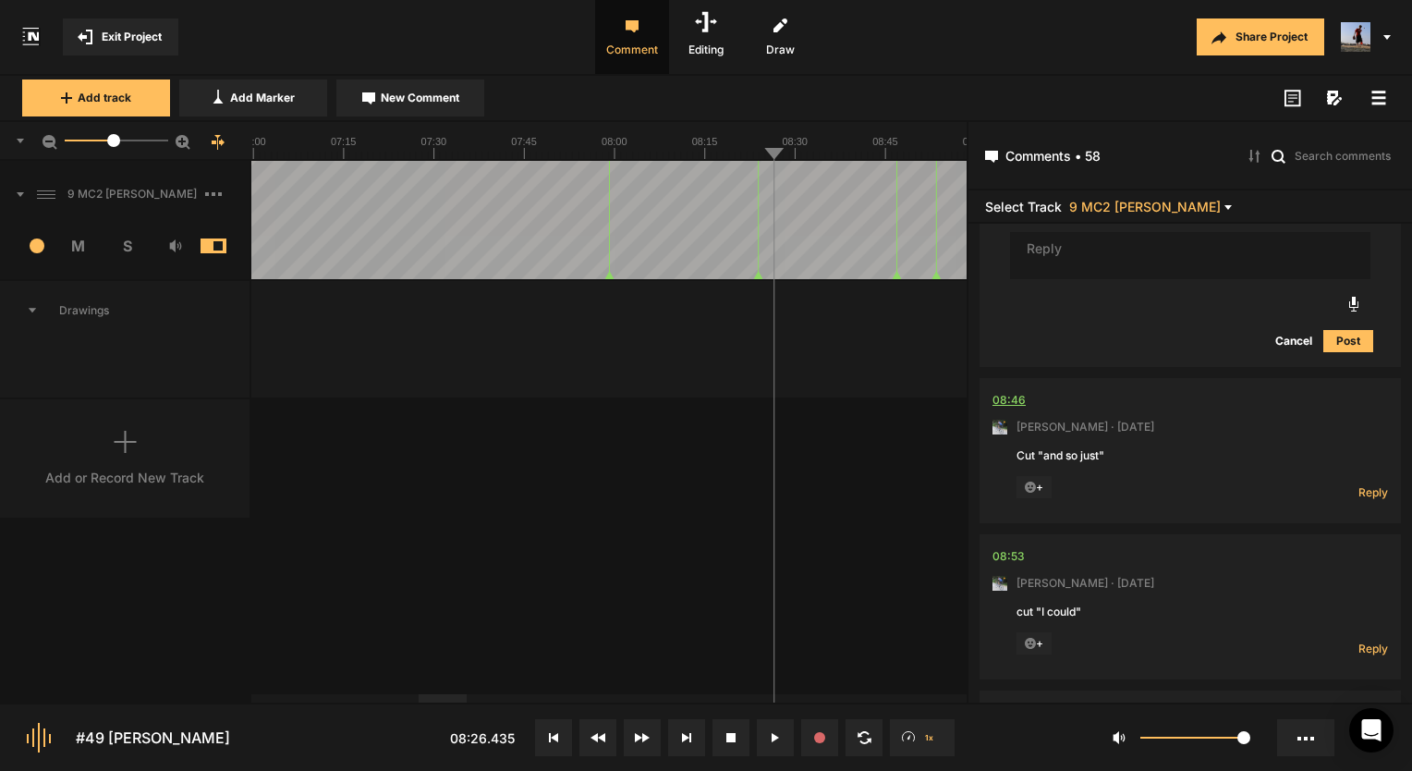
click at [1020, 391] on div "08:46" at bounding box center [1008, 400] width 33 height 18
click at [1017, 391] on div "08:46" at bounding box center [1008, 400] width 33 height 18
drag, startPoint x: 1365, startPoint y: 462, endPoint x: 1400, endPoint y: 476, distance: 37.7
click at [1365, 476] on div "Reply Hide Replies" at bounding box center [1351, 488] width 74 height 24
click at [1386, 479] on nt-comment-thread "08:46 Mark Weeber · 5 days ago Cut "and so just" + Reply Hide Replies" at bounding box center [1189, 456] width 421 height 156
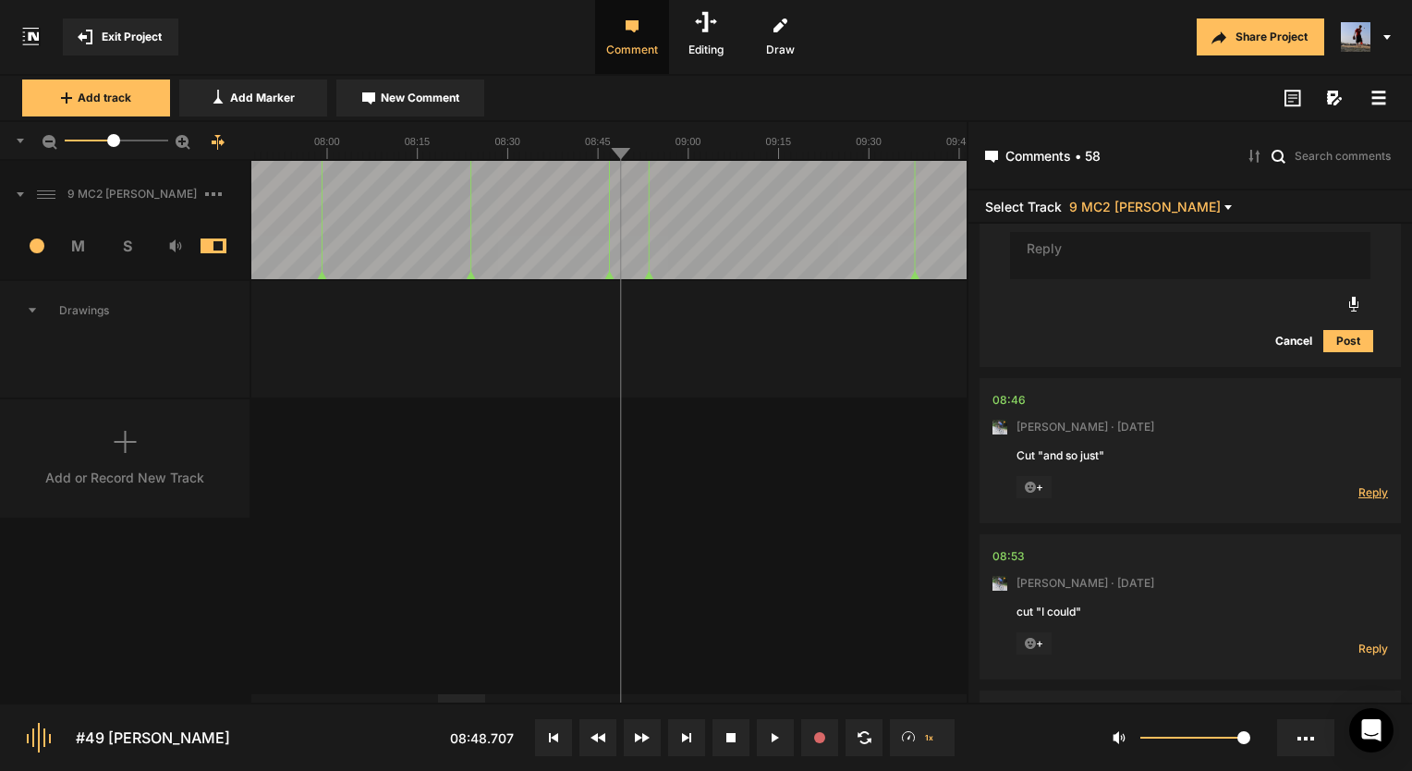
click at [1371, 484] on span "Reply" at bounding box center [1373, 492] width 30 height 16
type textarea "Done!"
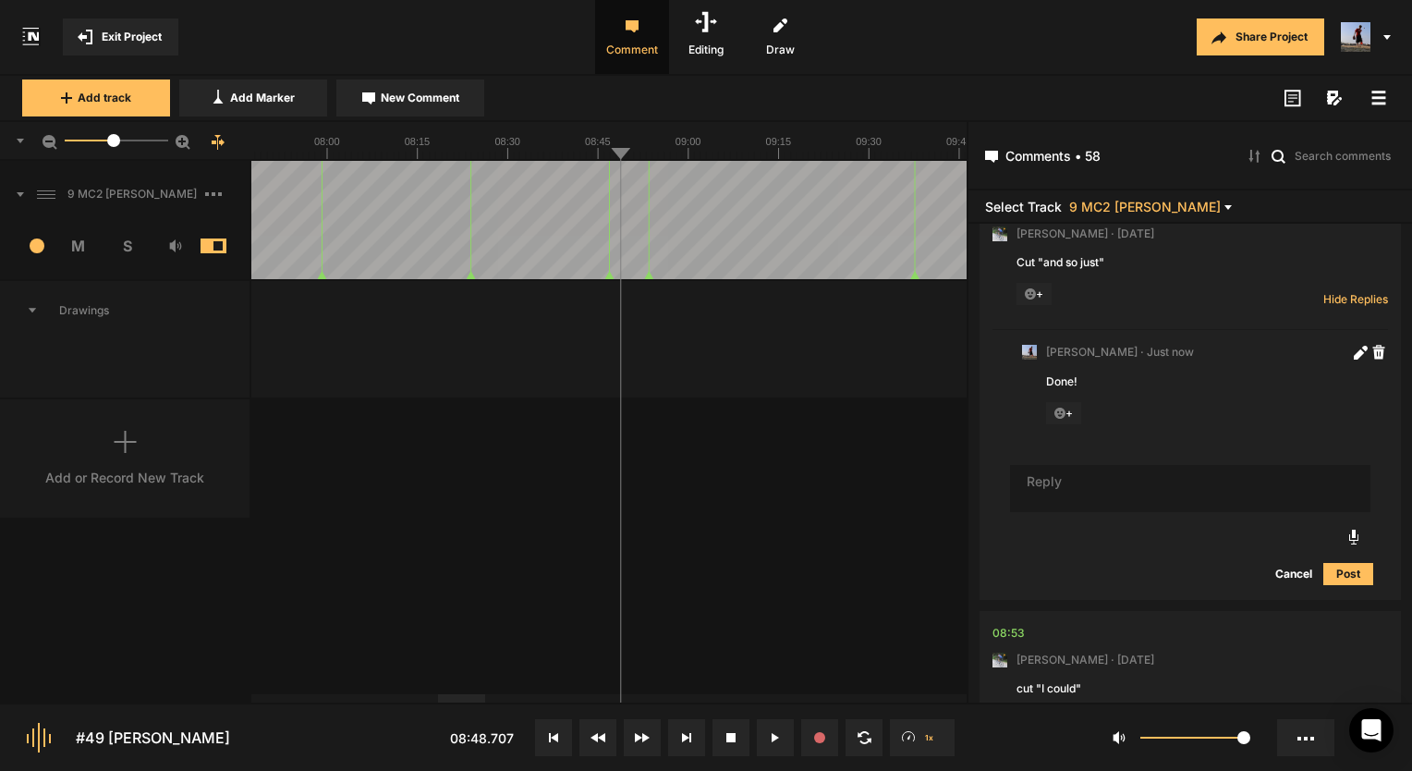
scroll to position [2642, 0]
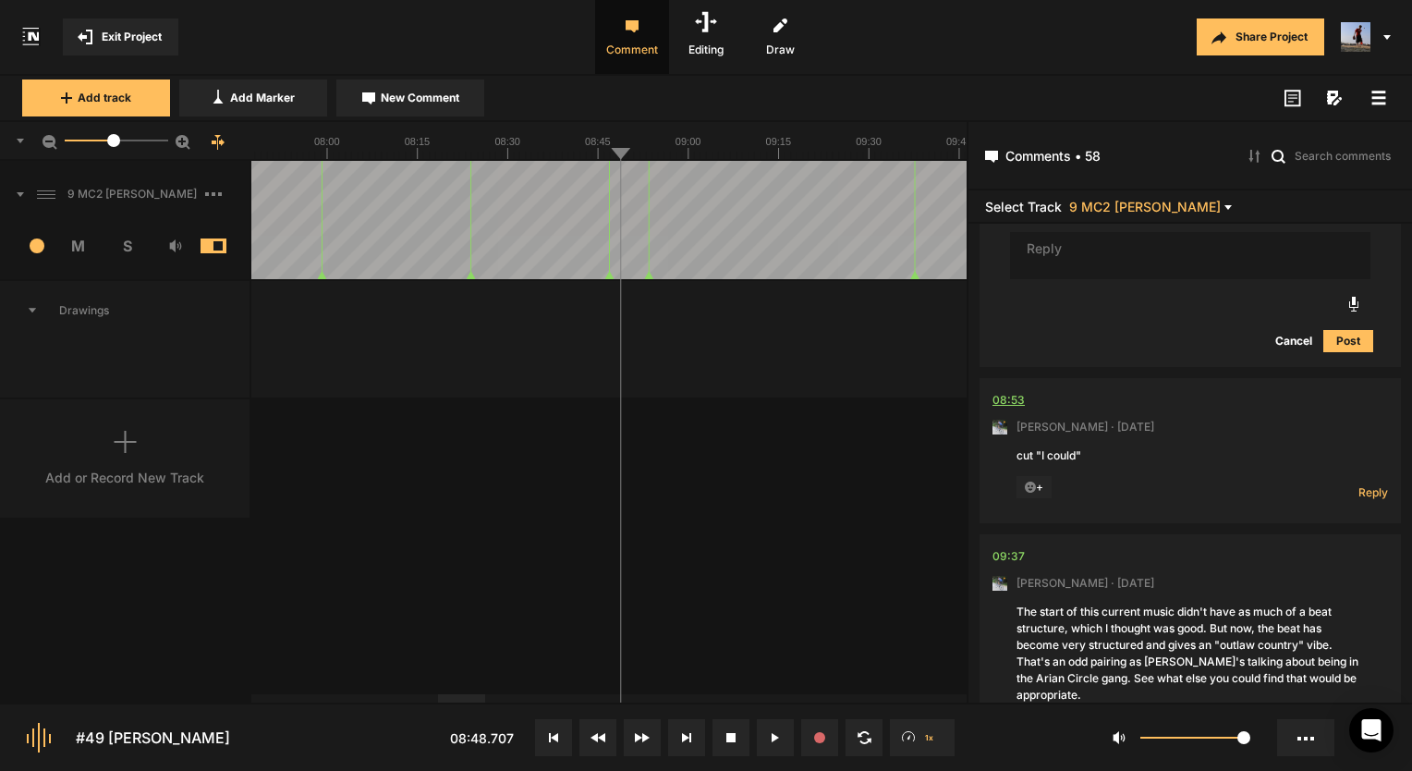
click at [1016, 391] on div "08:53" at bounding box center [1008, 400] width 32 height 18
click at [1377, 484] on span "Reply" at bounding box center [1373, 492] width 30 height 16
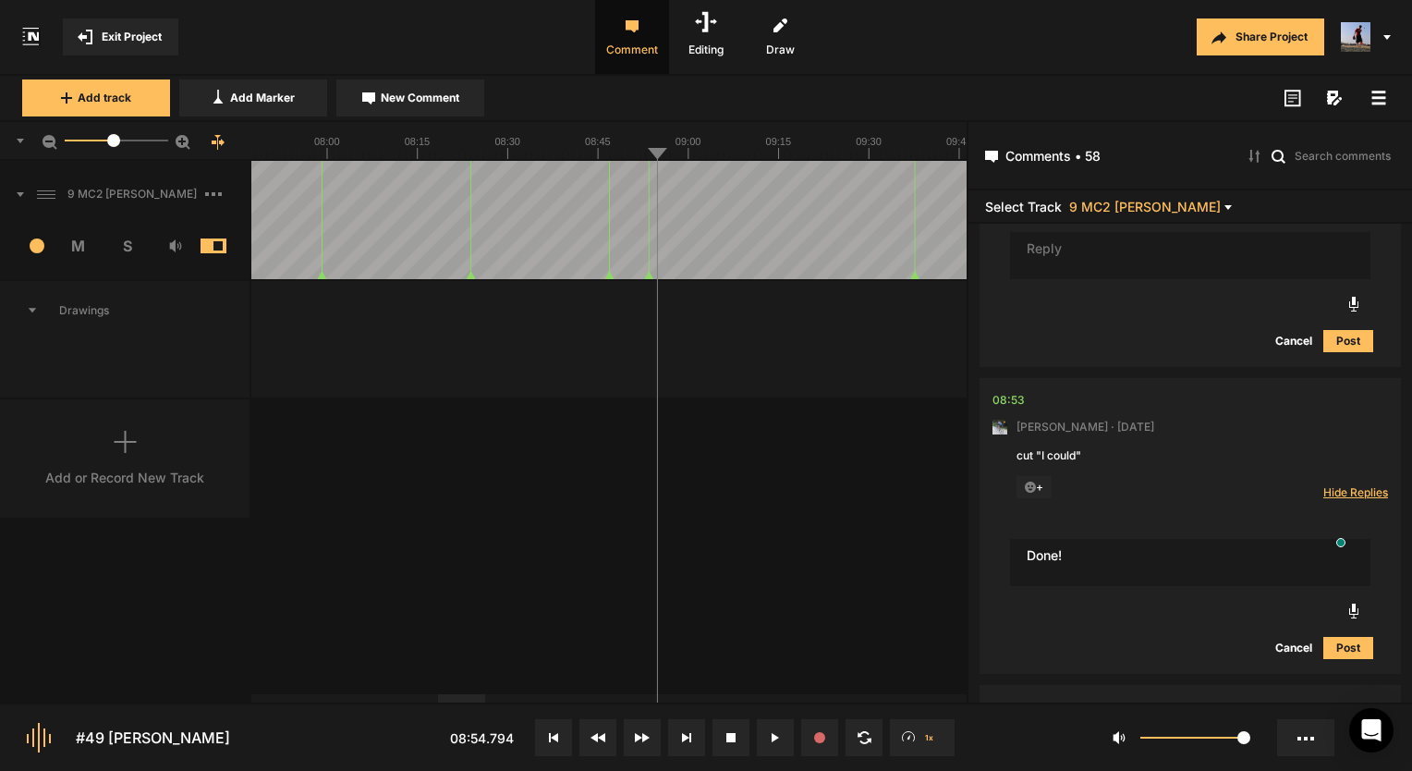
type textarea "Done!"
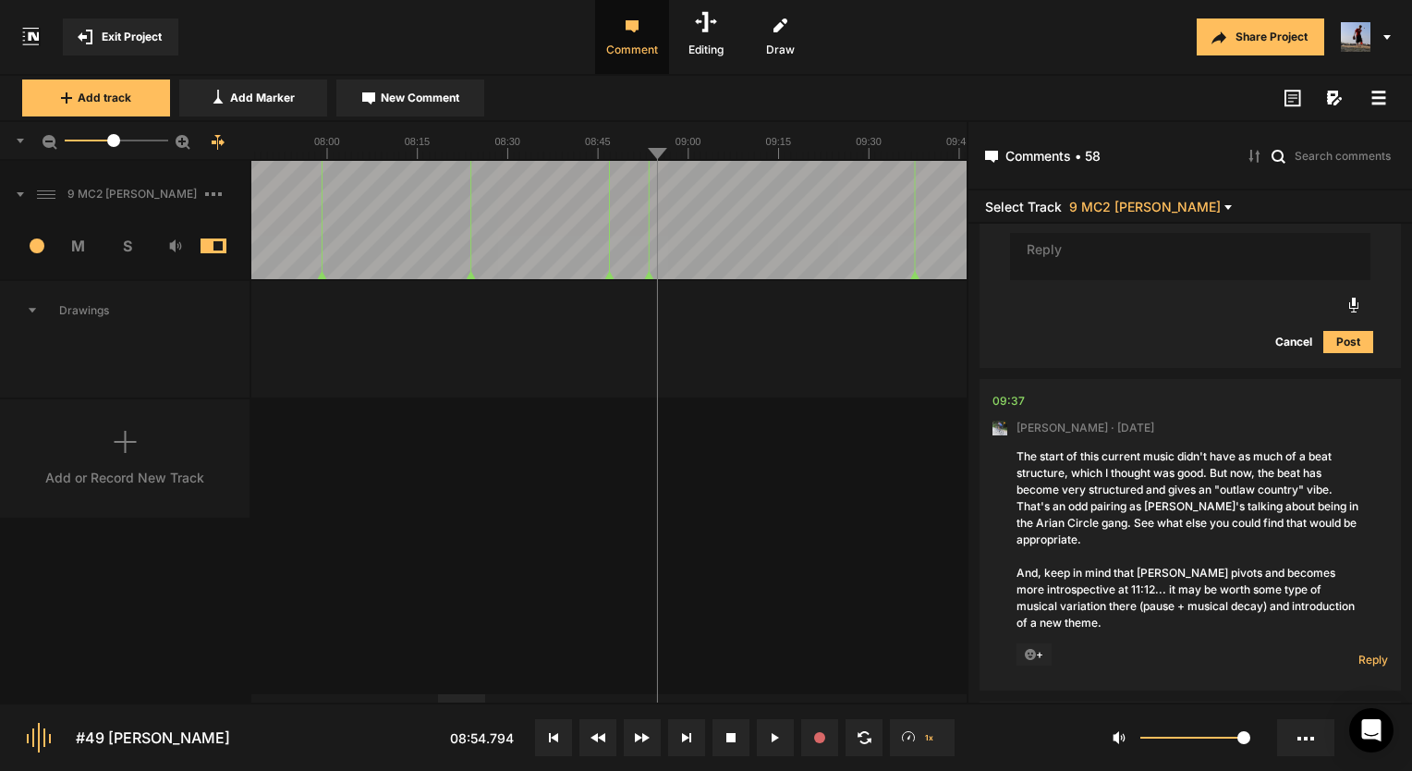
scroll to position [3160, 0]
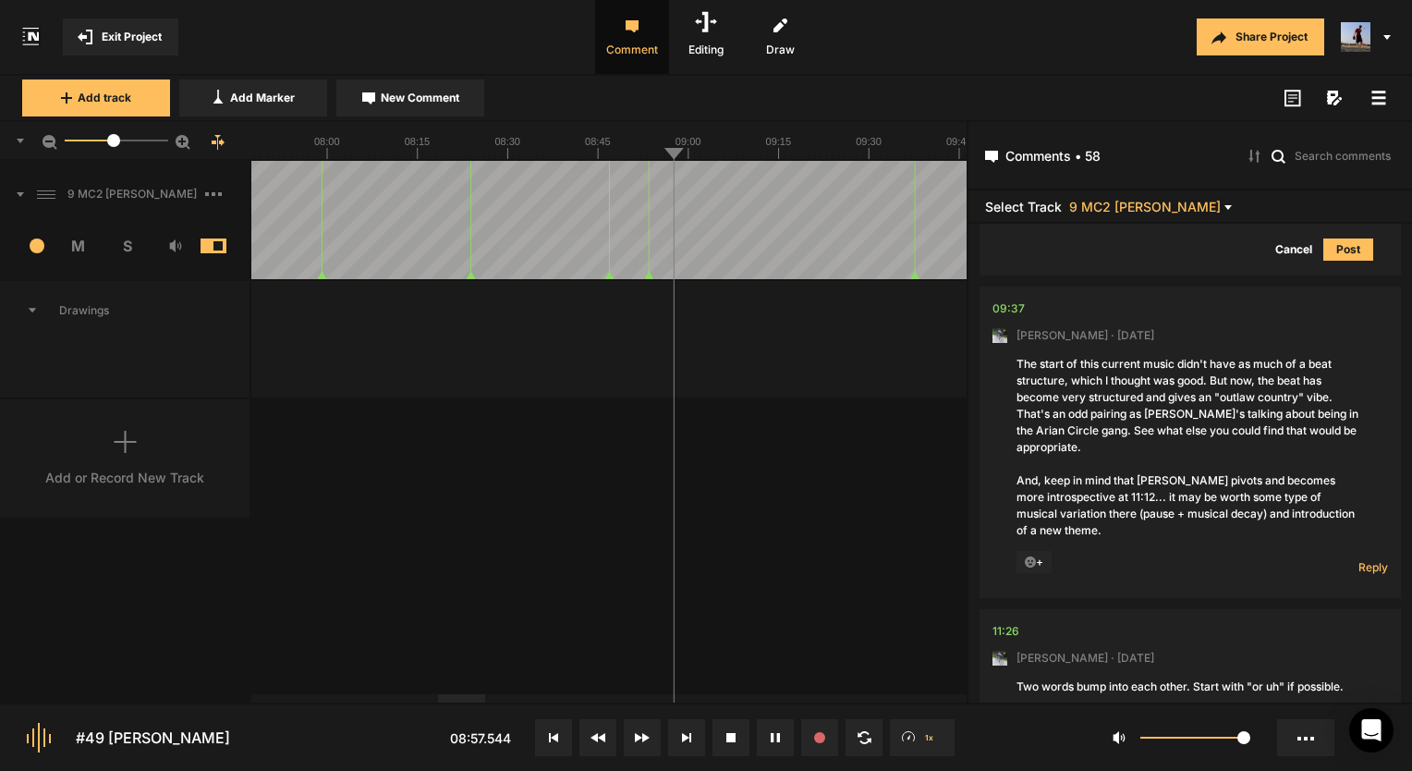
click at [764, 726] on button at bounding box center [775, 737] width 37 height 37
